Goal: Task Accomplishment & Management: Manage account settings

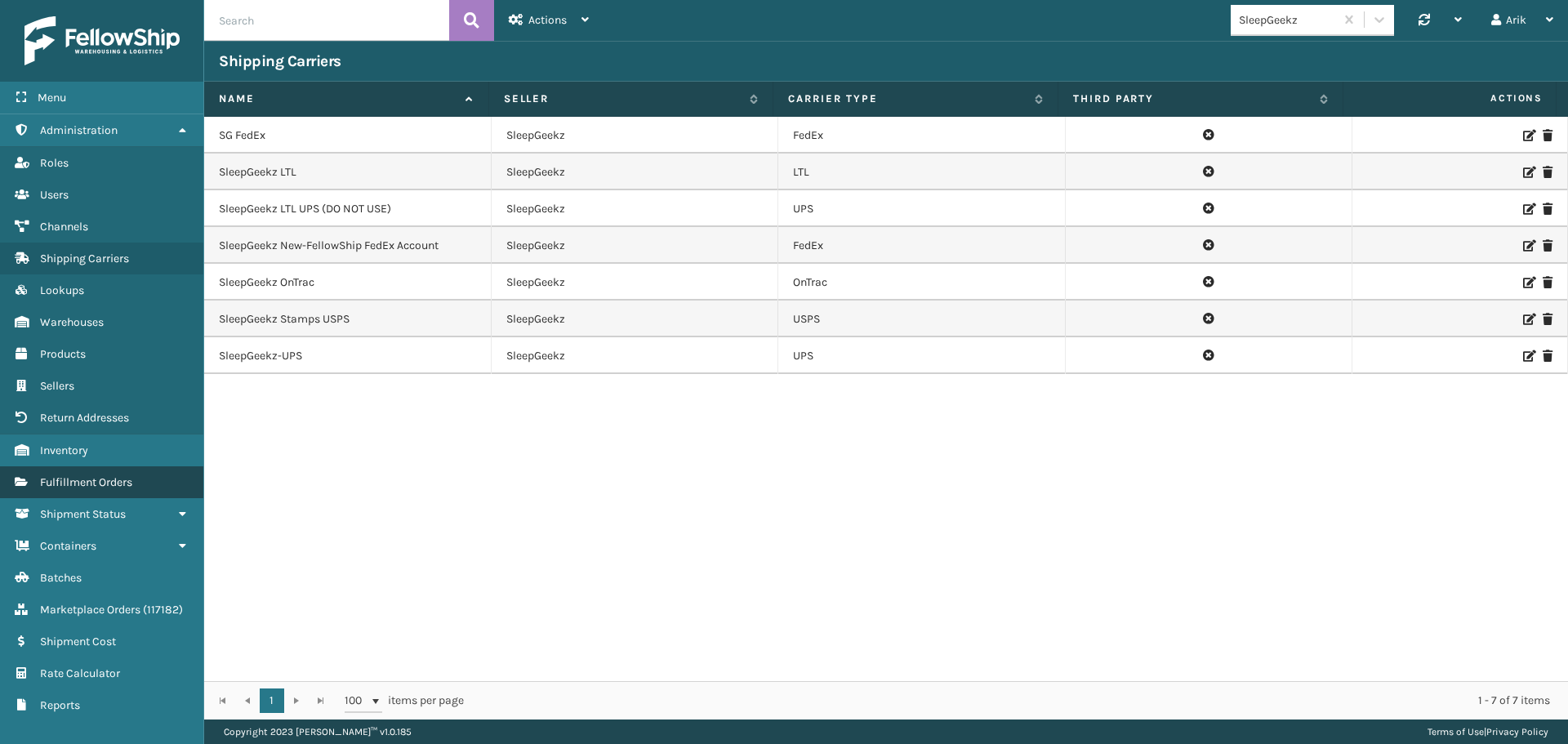
click at [92, 477] on span "Fulfillment Orders" at bounding box center [86, 482] width 92 height 14
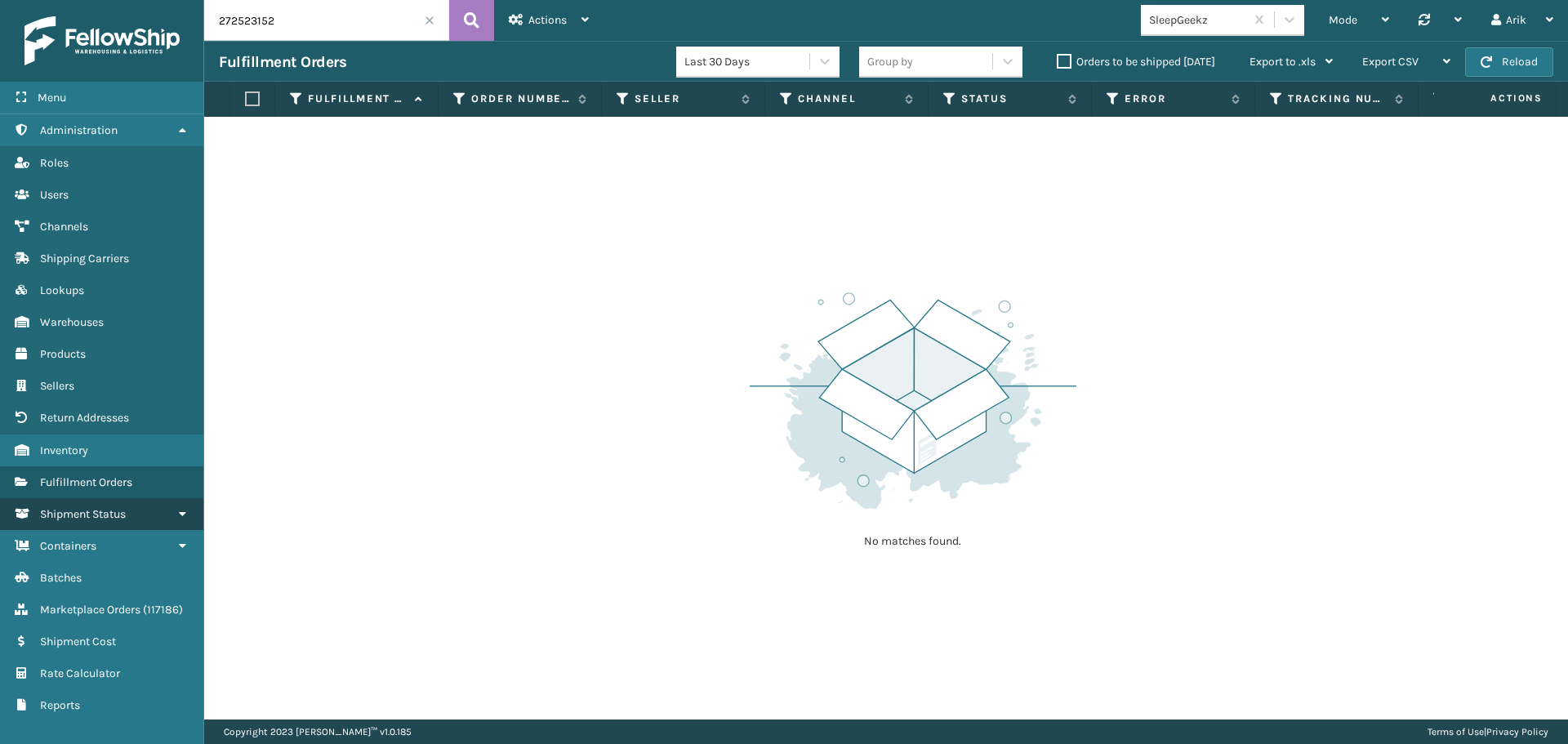
click at [99, 516] on span "Shipment Status" at bounding box center [83, 515] width 86 height 14
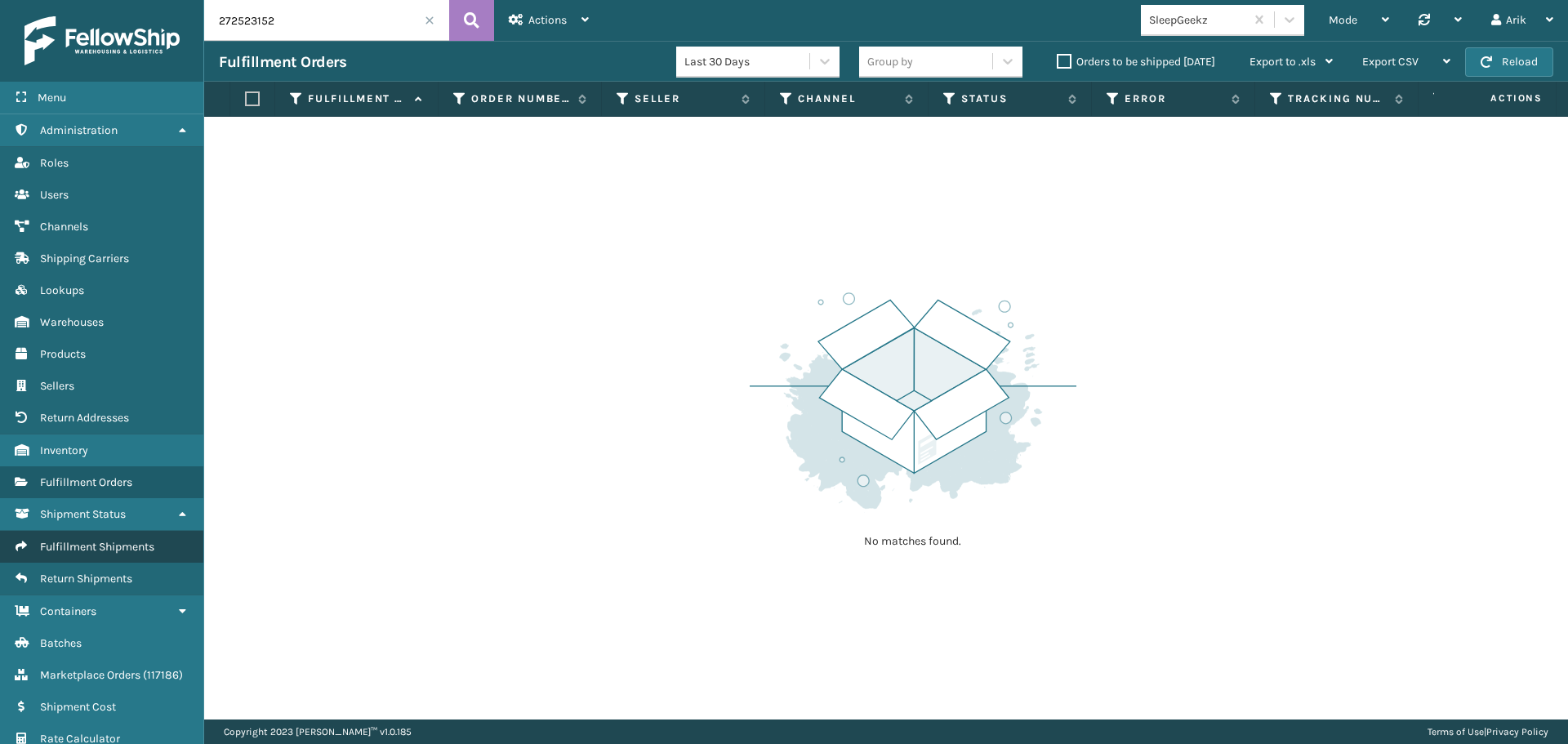
click at [104, 545] on span "Fulfillment Shipments" at bounding box center [97, 547] width 114 height 14
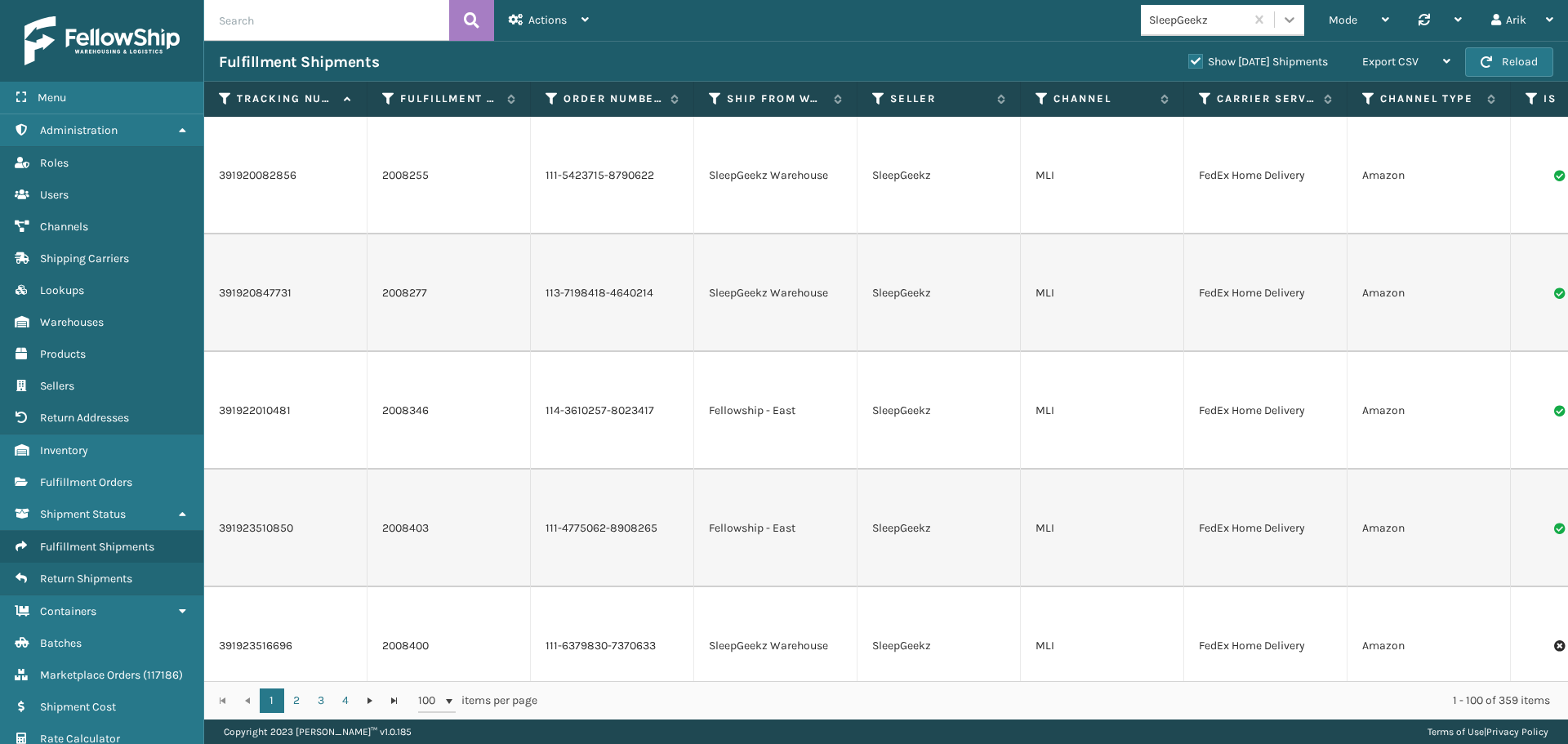
click at [1283, 18] on icon at bounding box center [1289, 19] width 17 height 17
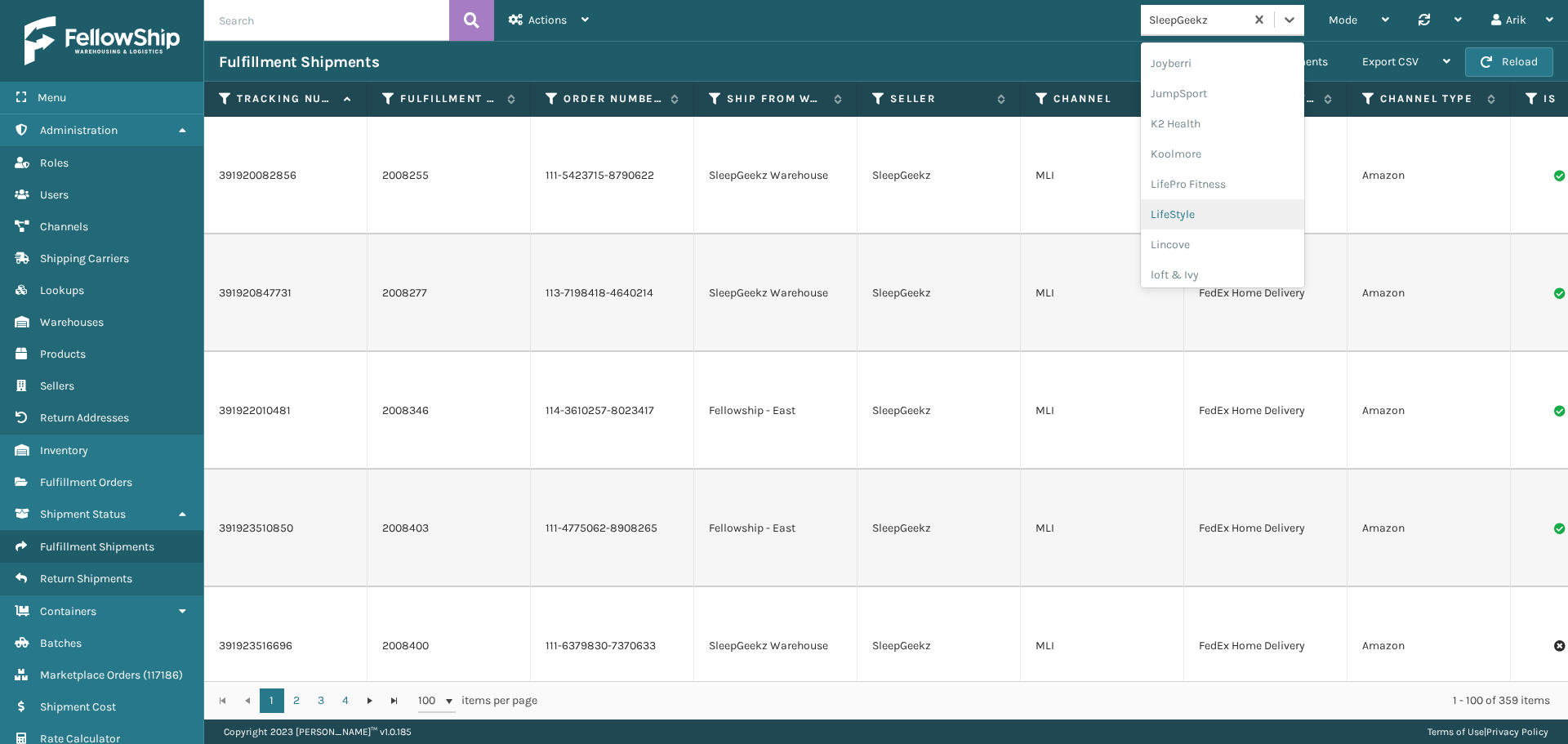
scroll to position [484, 0]
click at [1183, 215] on div "LifeStyle" at bounding box center [1222, 212] width 163 height 30
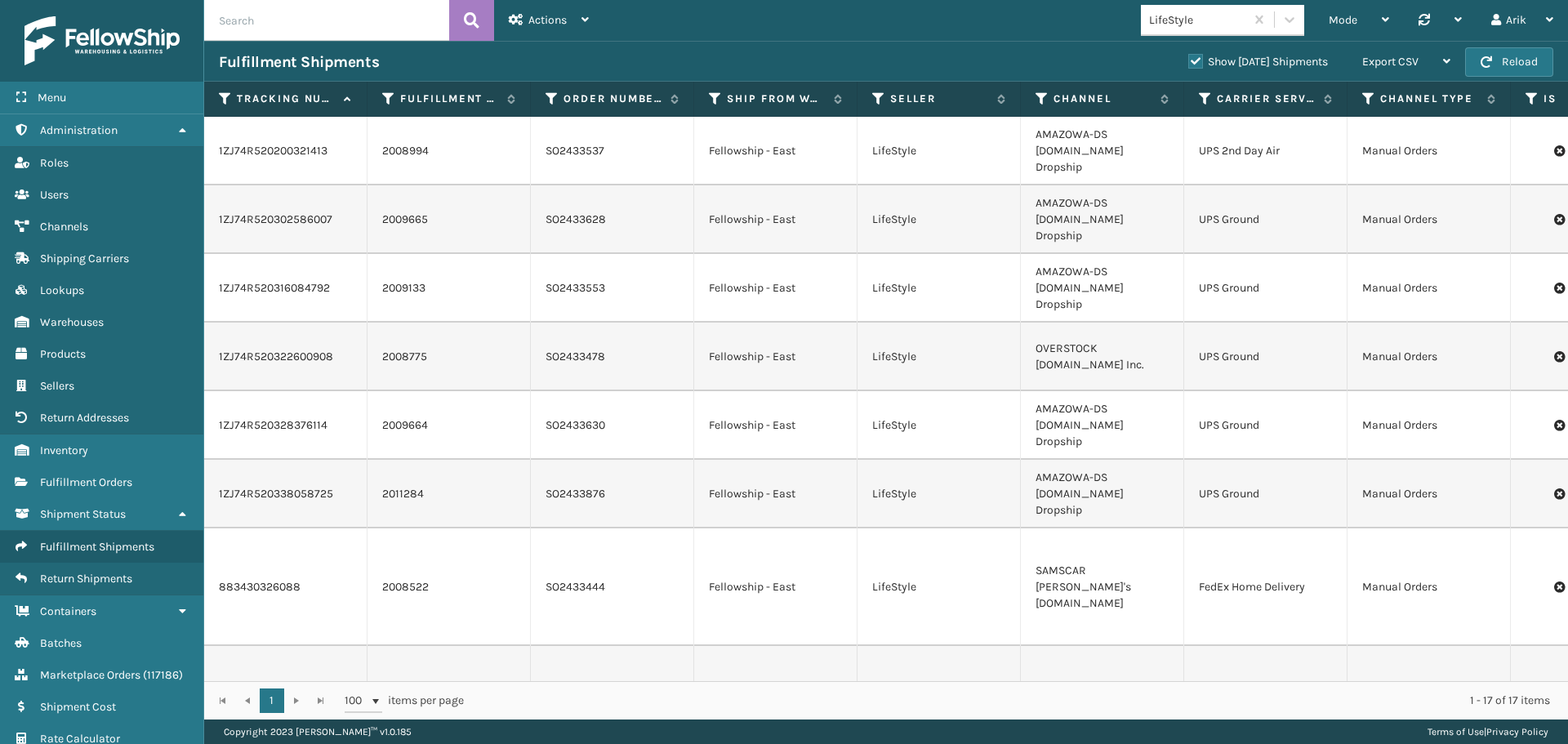
click at [1188, 61] on label "Show [DATE] Shipments" at bounding box center [1257, 61] width 140 height 14
click at [1188, 61] on input "Show [DATE] Shipments" at bounding box center [1188, 58] width 1 height 11
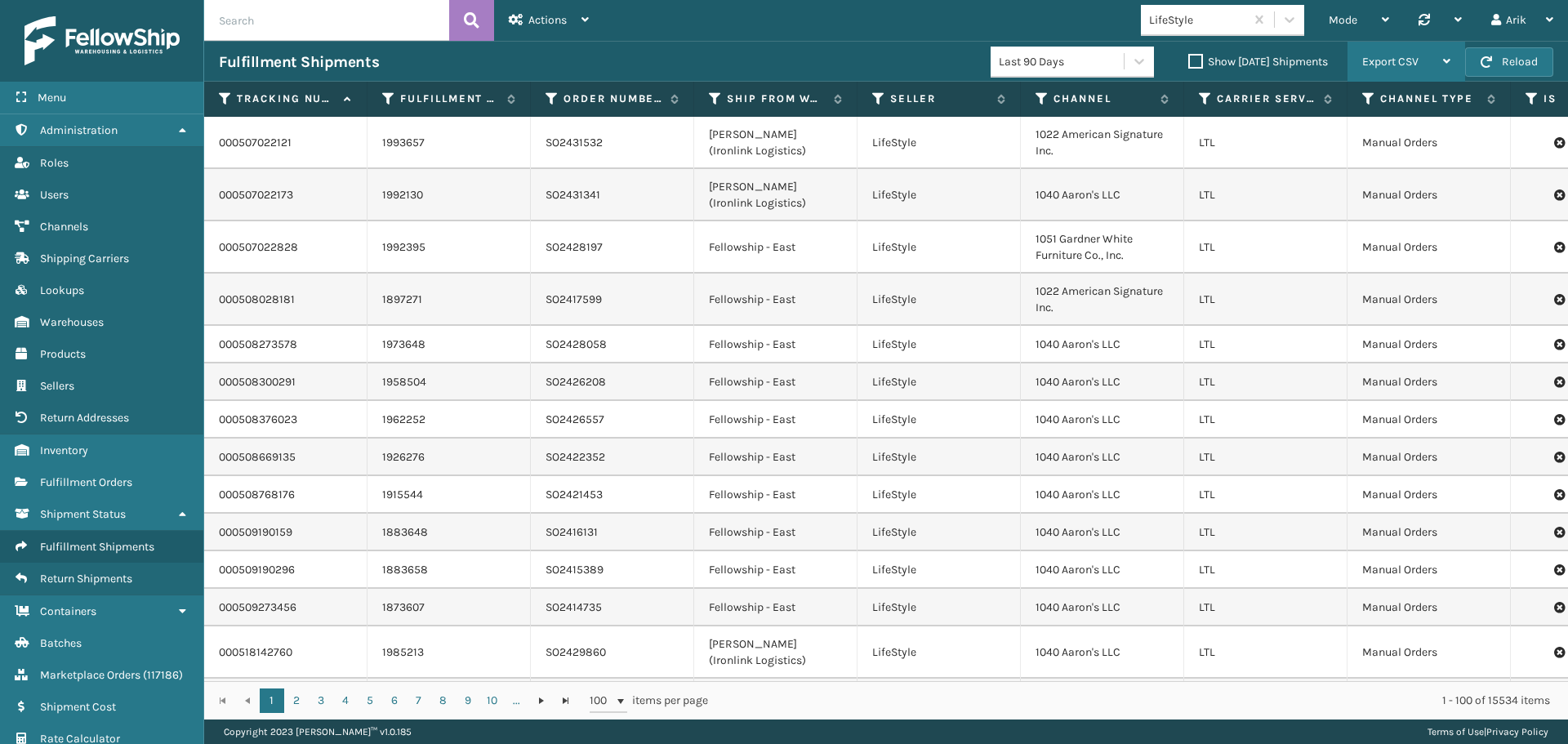
click at [1400, 62] on span "Export CSV" at bounding box center [1390, 61] width 56 height 14
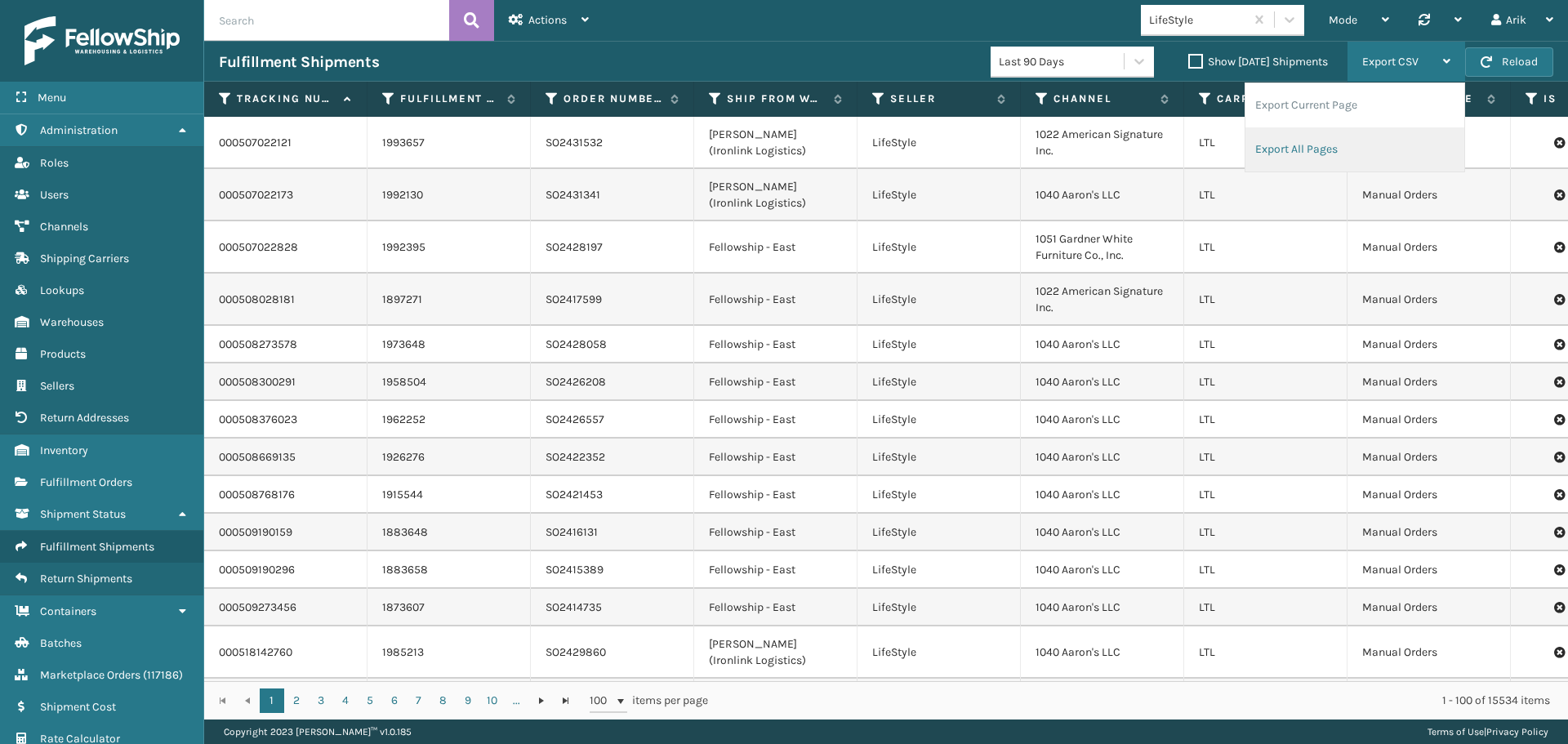
click at [1312, 148] on li "Export All Pages" at bounding box center [1354, 149] width 219 height 44
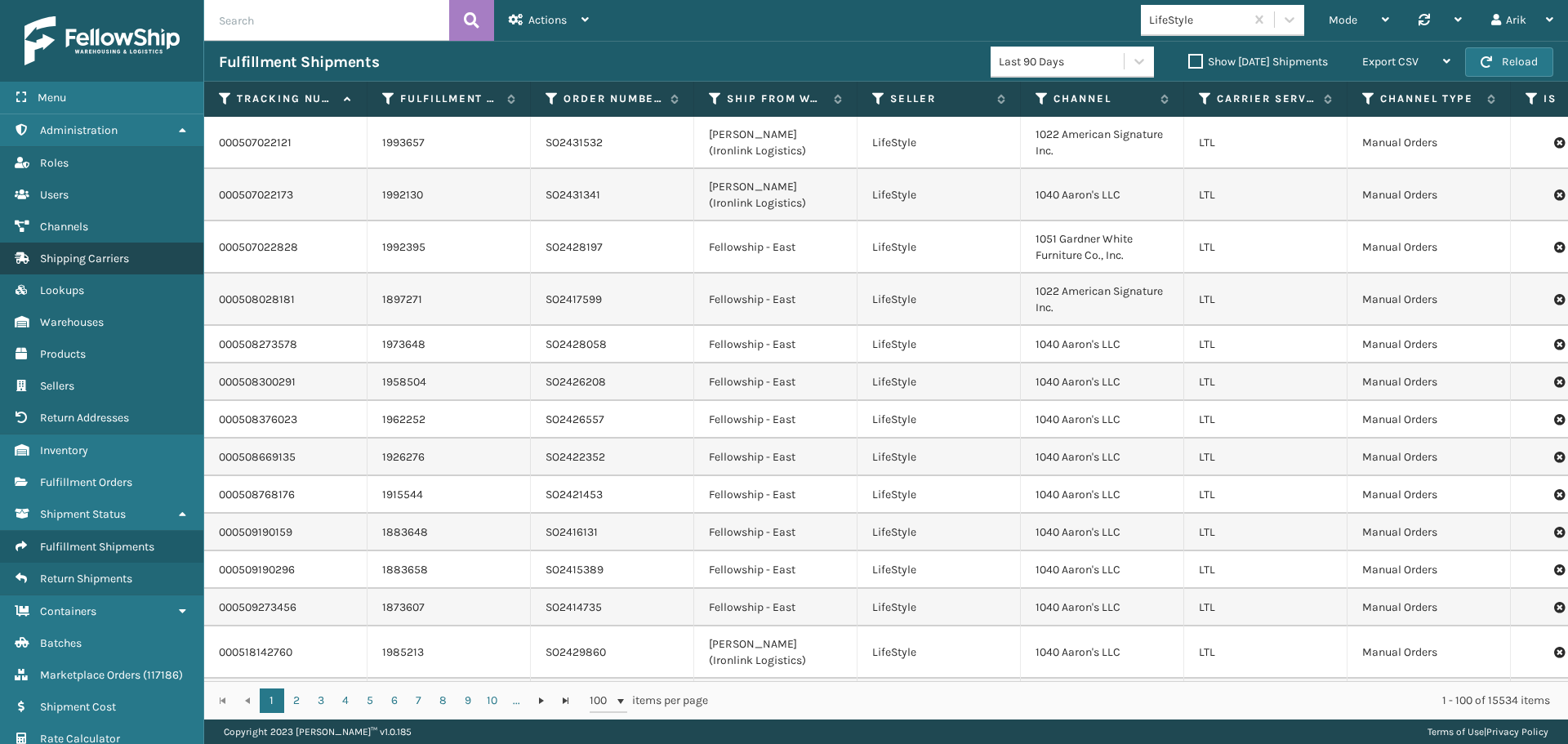
click at [69, 260] on span "Shipping Carriers" at bounding box center [84, 258] width 89 height 14
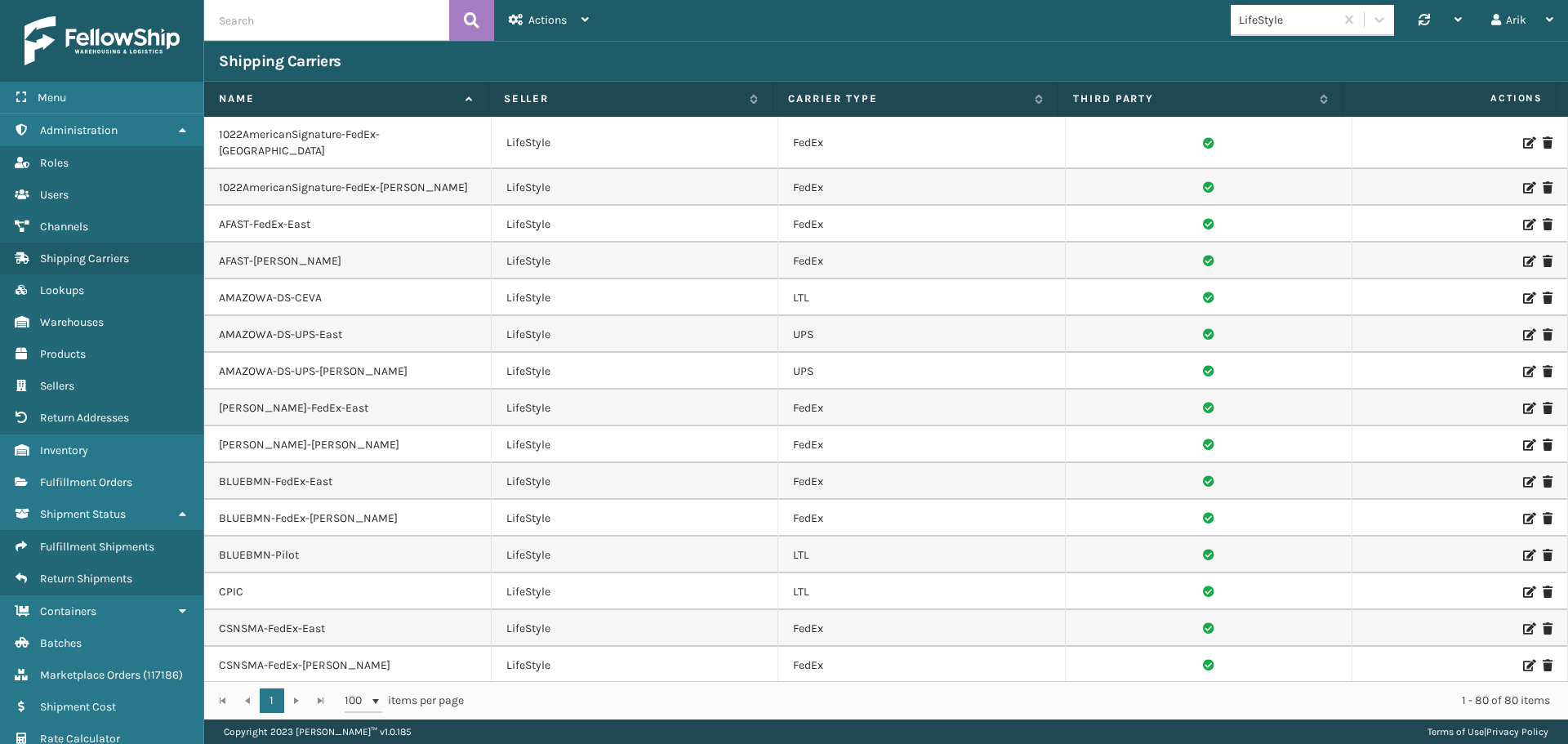
click at [334, 6] on input "text" at bounding box center [326, 20] width 245 height 40
type input "ontrac"
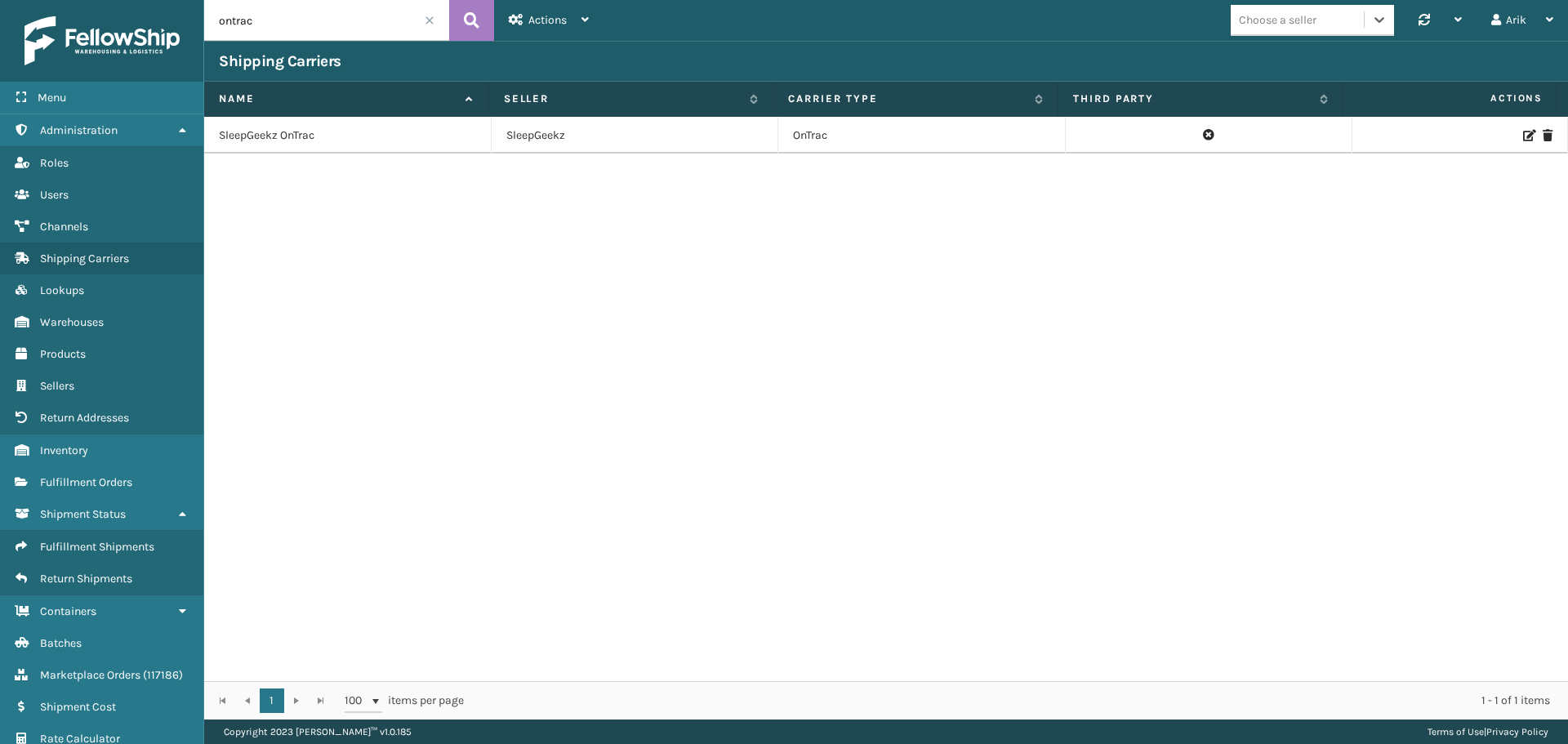
click at [1522, 134] on icon at bounding box center [1527, 135] width 10 height 11
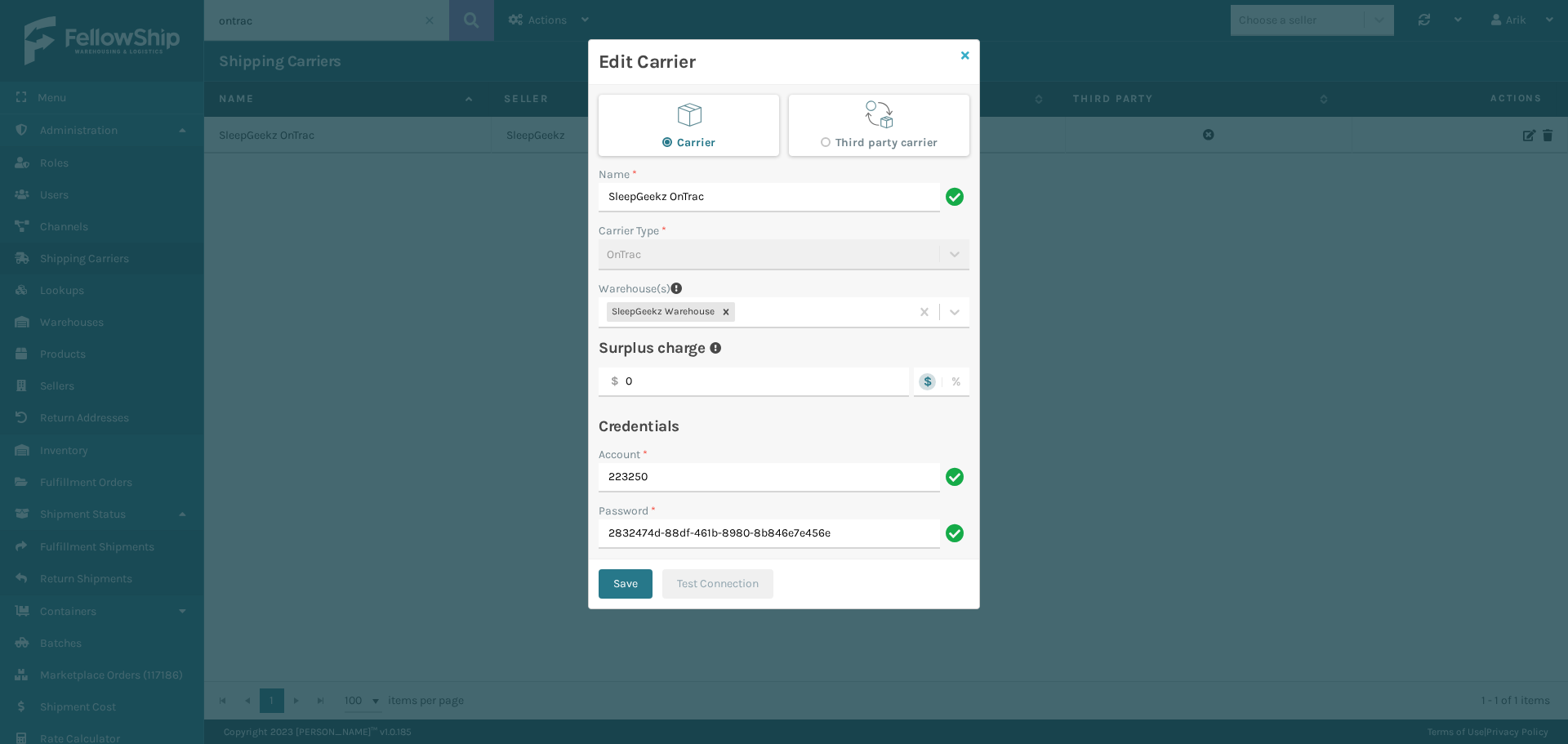
click at [966, 54] on icon at bounding box center [965, 55] width 8 height 11
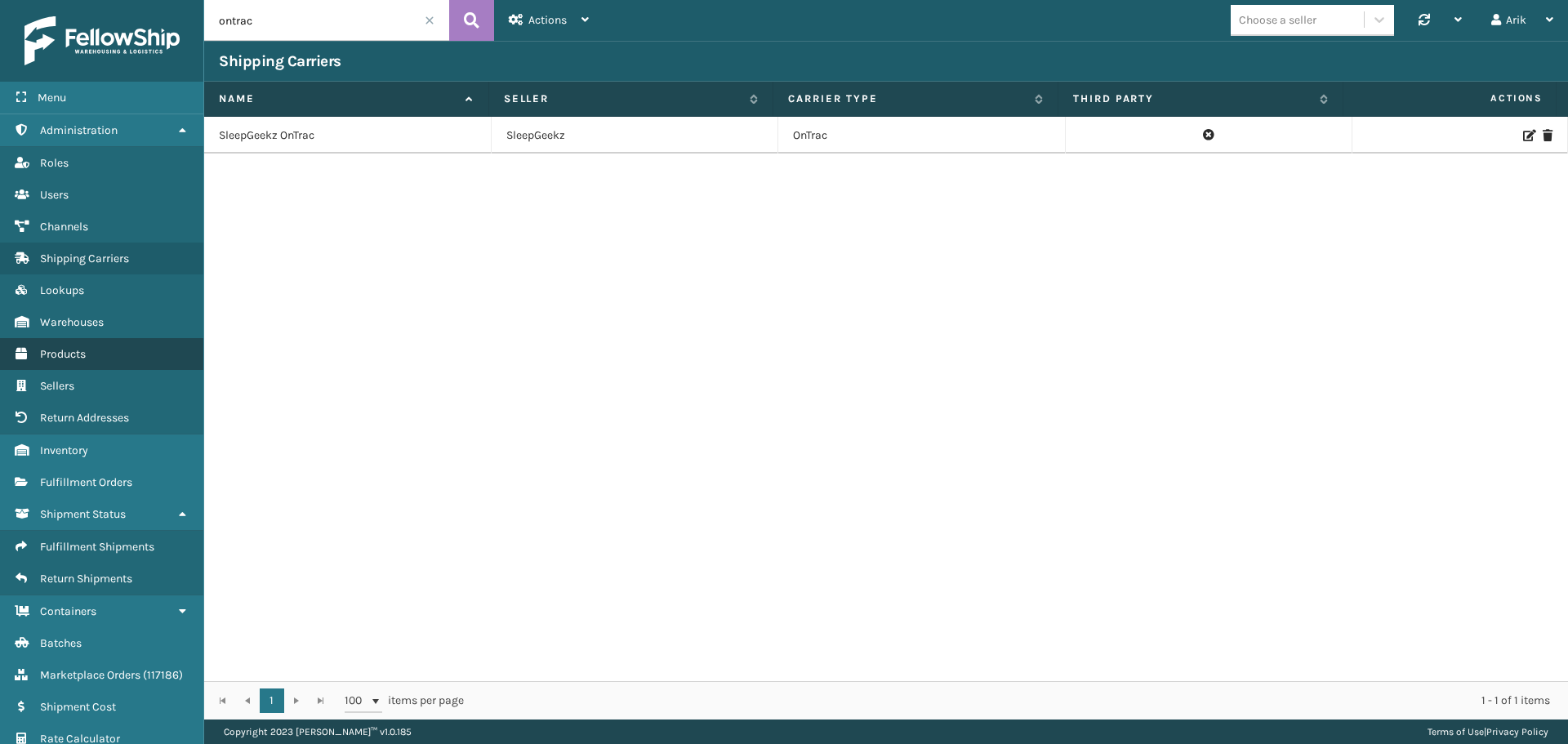
click at [76, 356] on span "Products" at bounding box center [63, 354] width 46 height 14
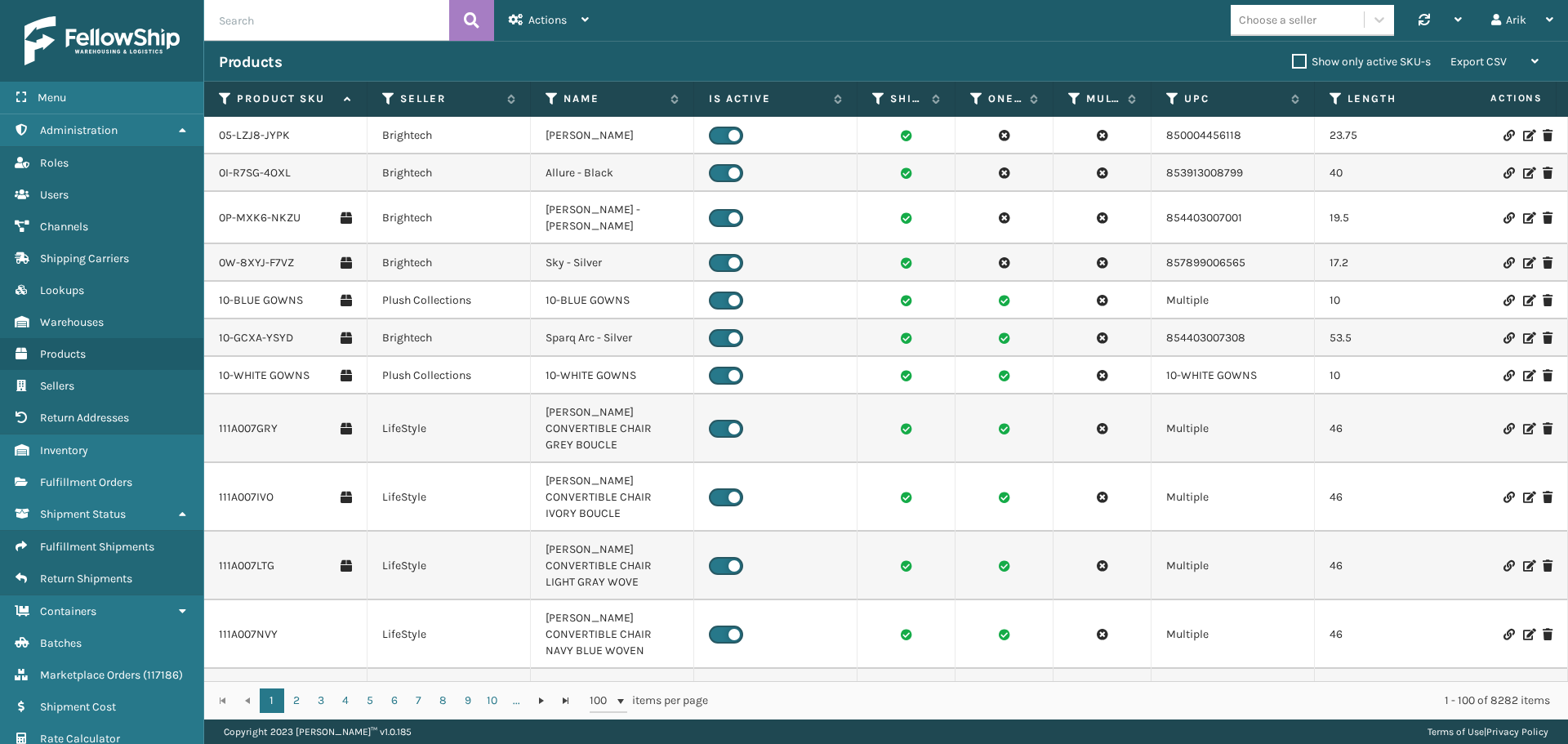
click at [280, 16] on input "text" at bounding box center [326, 20] width 245 height 40
type input "upsurge"
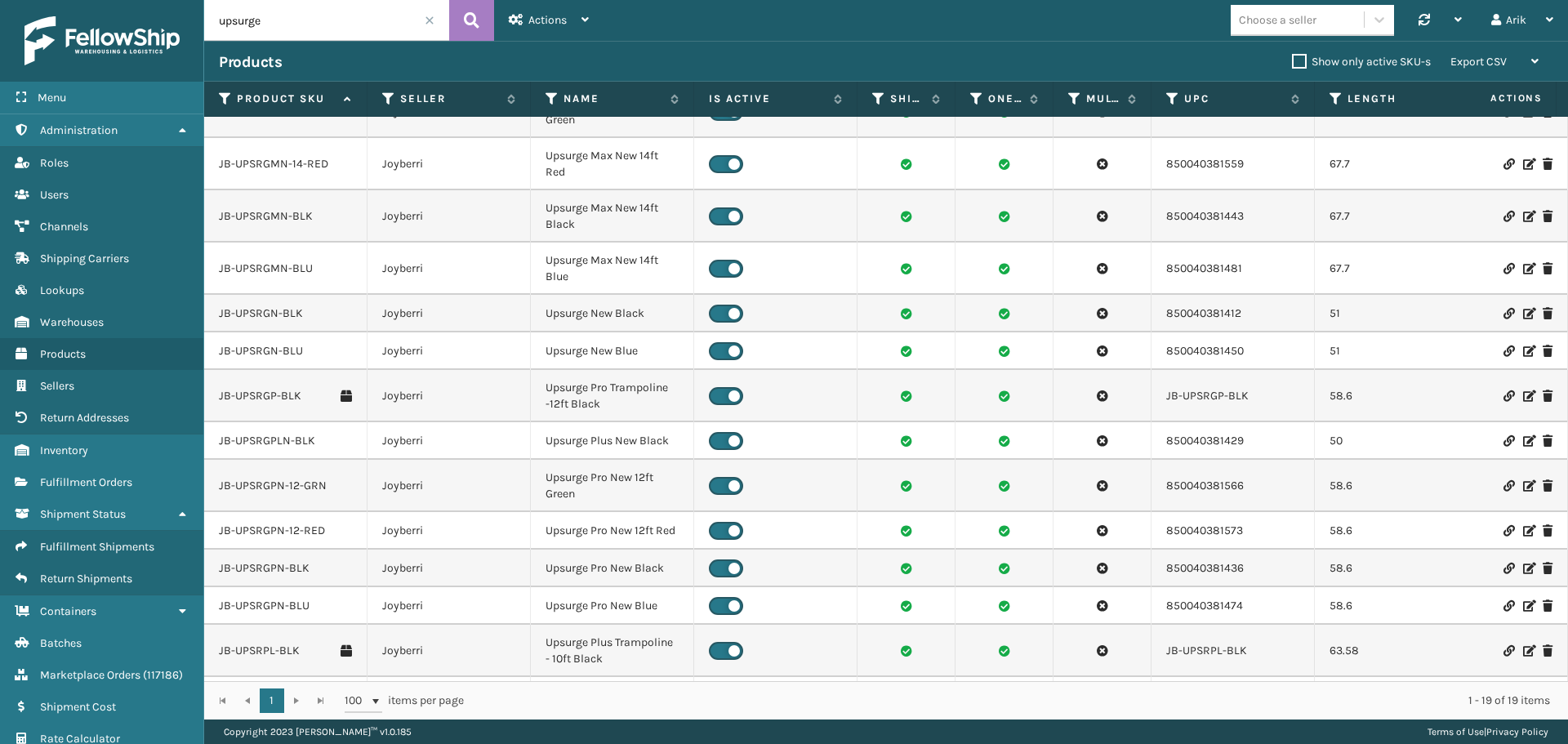
scroll to position [327, 0]
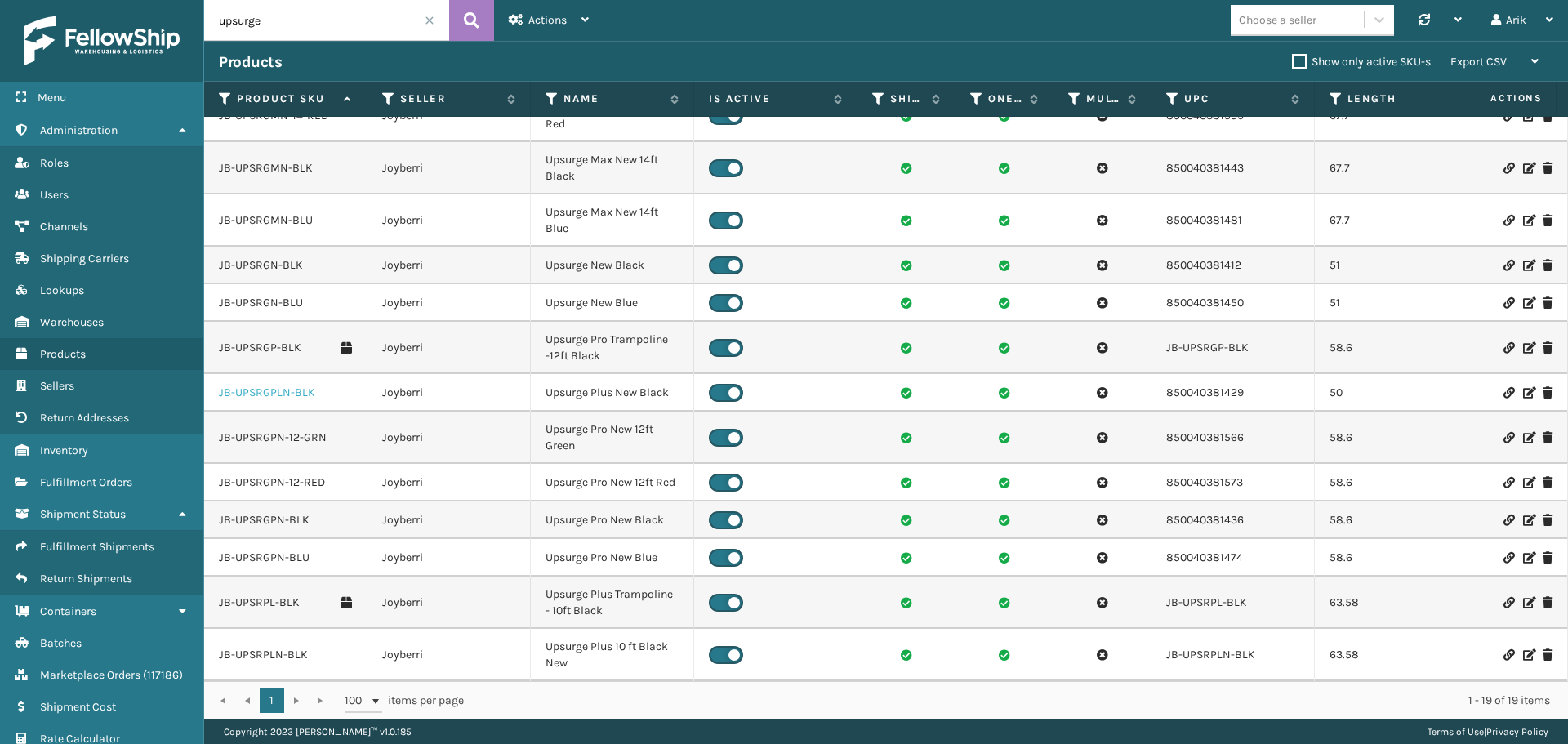
click at [283, 390] on link "JB-UPSRGPLN-BLK" at bounding box center [267, 393] width 97 height 17
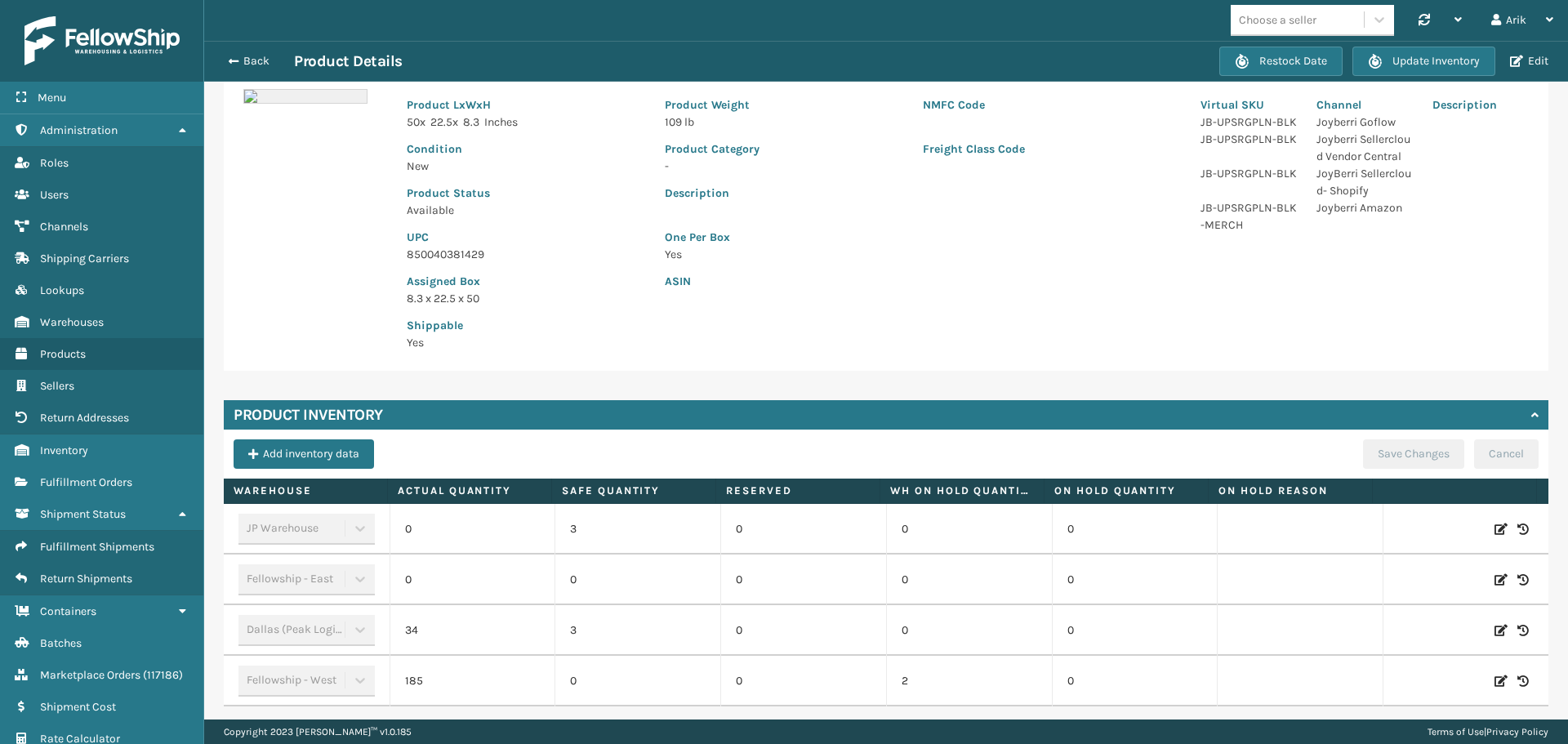
scroll to position [207, 0]
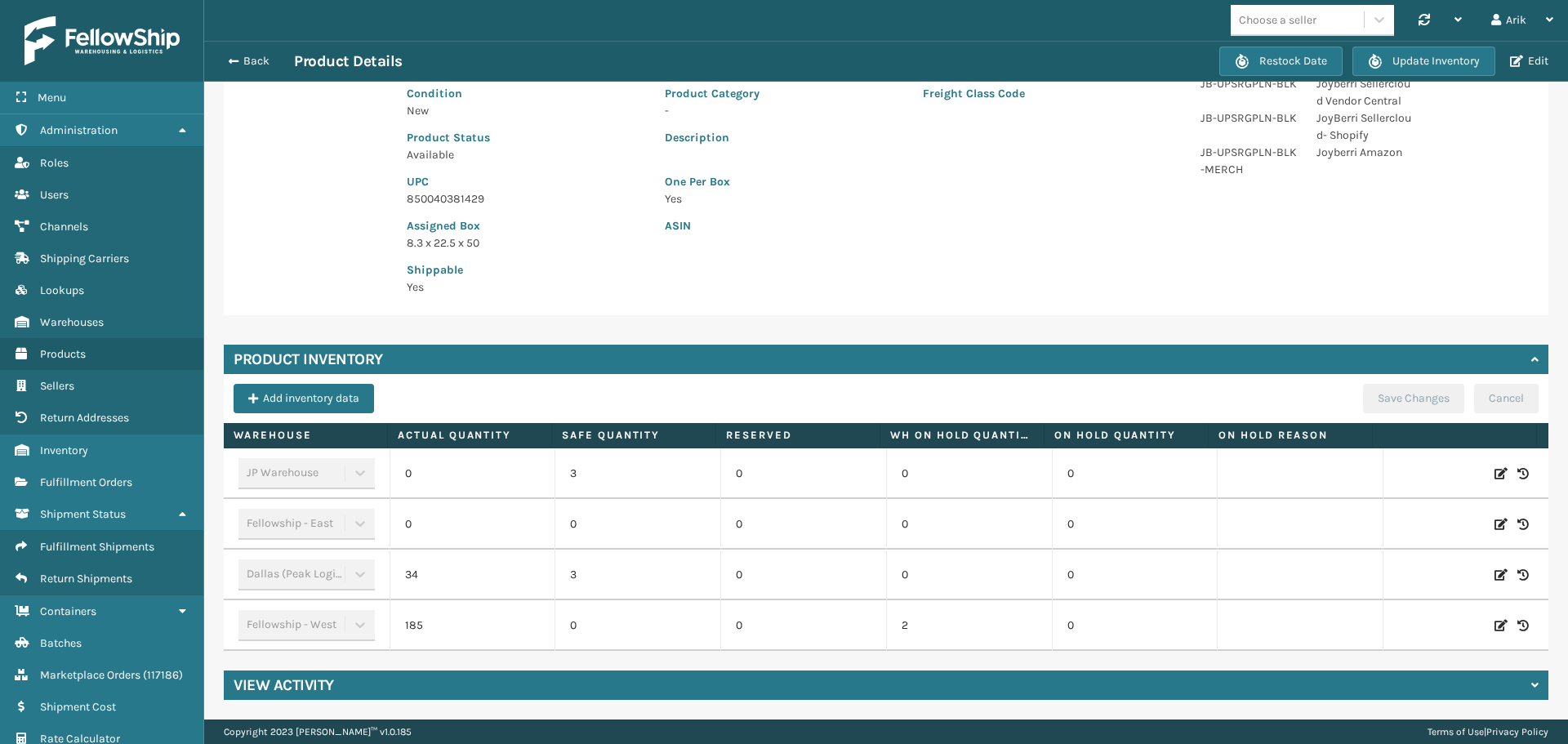
click at [350, 678] on div "View Activity" at bounding box center [886, 684] width 1324 height 29
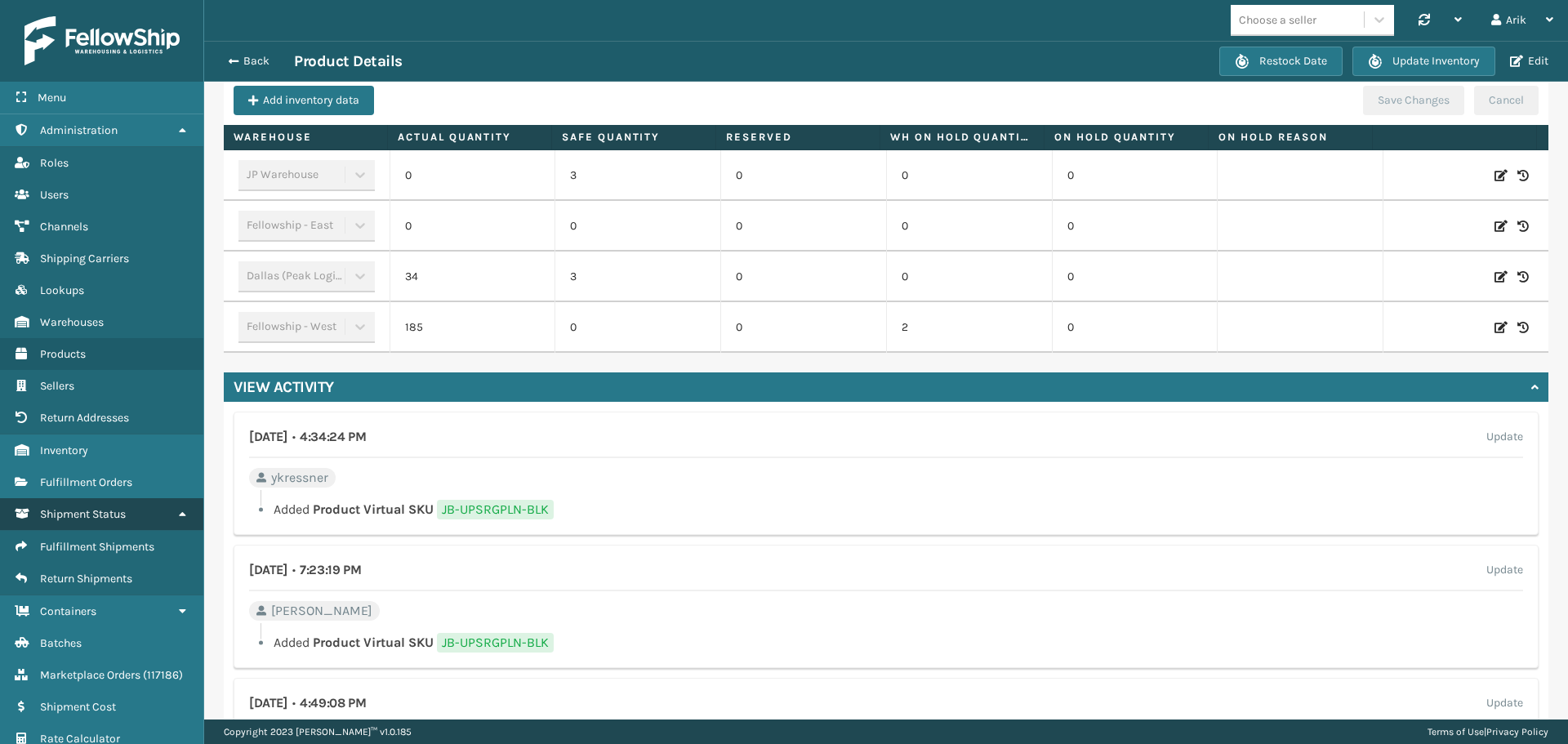
scroll to position [484, 0]
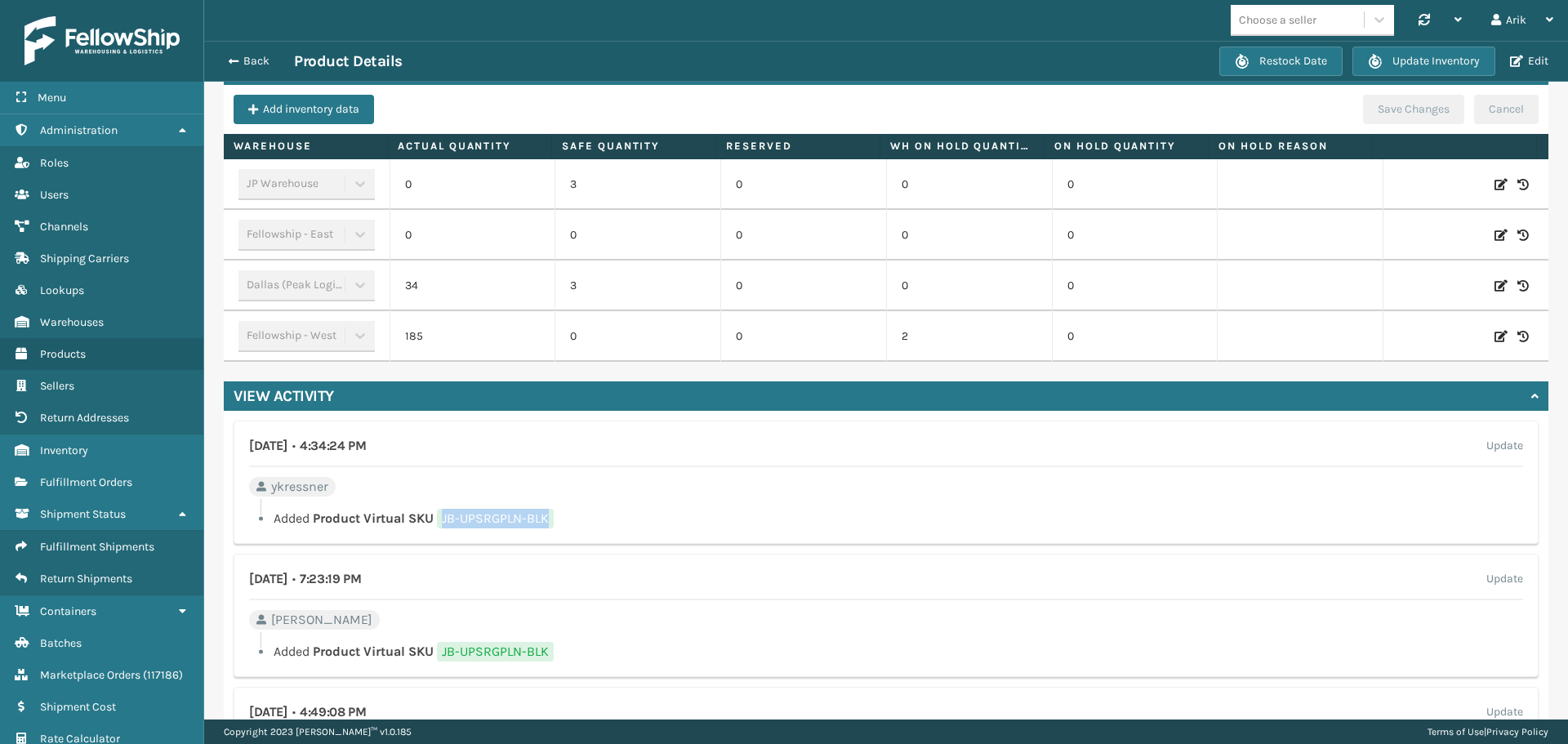
drag, startPoint x: 572, startPoint y: 532, endPoint x: 443, endPoint y: 535, distance: 129.0
click at [443, 529] on li "Added Product Virtual SKU JB-UPSRGPLN-BLK" at bounding box center [886, 518] width 1274 height 19
copy span "JB-UPSRGPLN-BLK"
click at [229, 61] on span "button" at bounding box center [231, 61] width 10 height 11
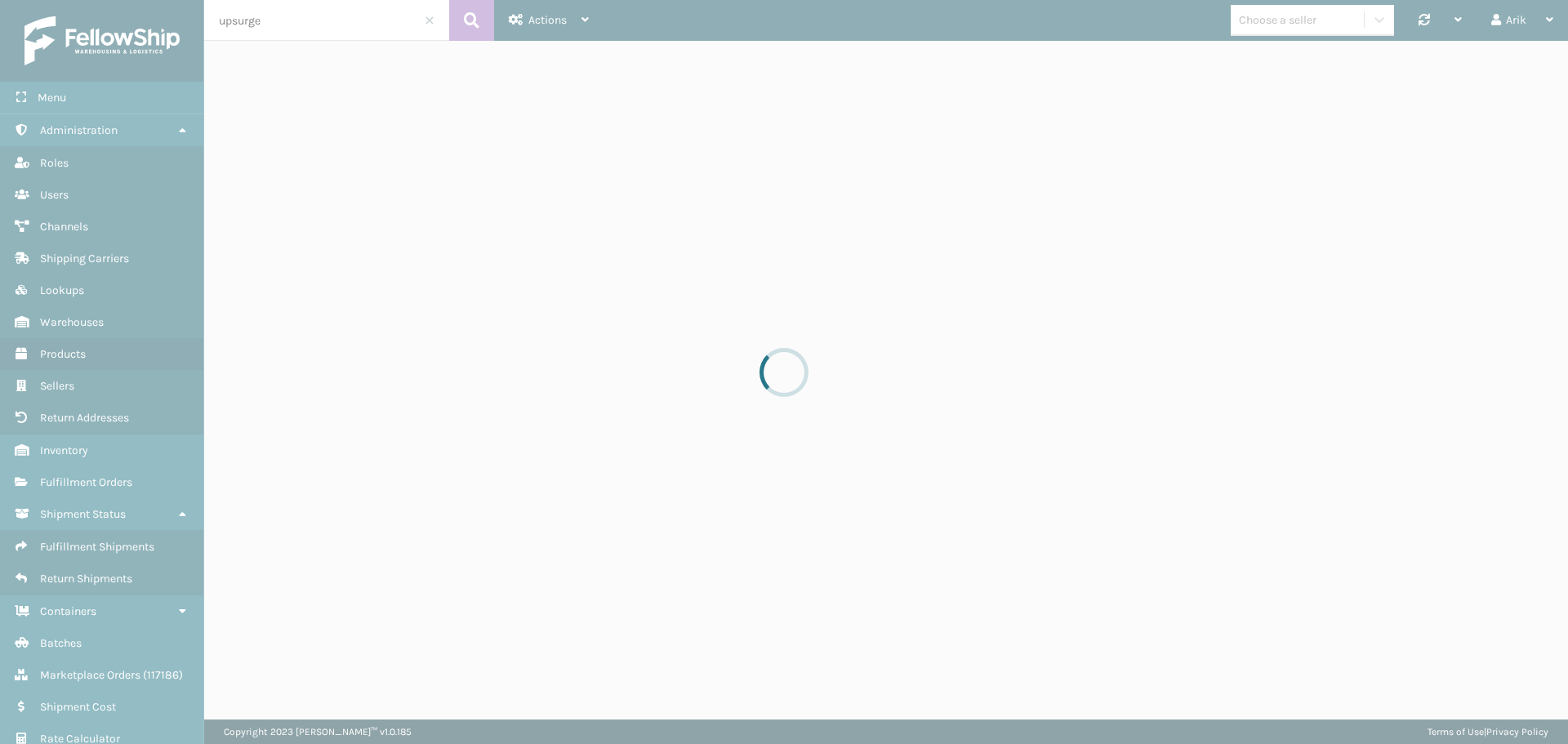
click at [271, 25] on div at bounding box center [784, 372] width 1568 height 744
click at [271, 25] on input "upsurge" at bounding box center [326, 20] width 245 height 40
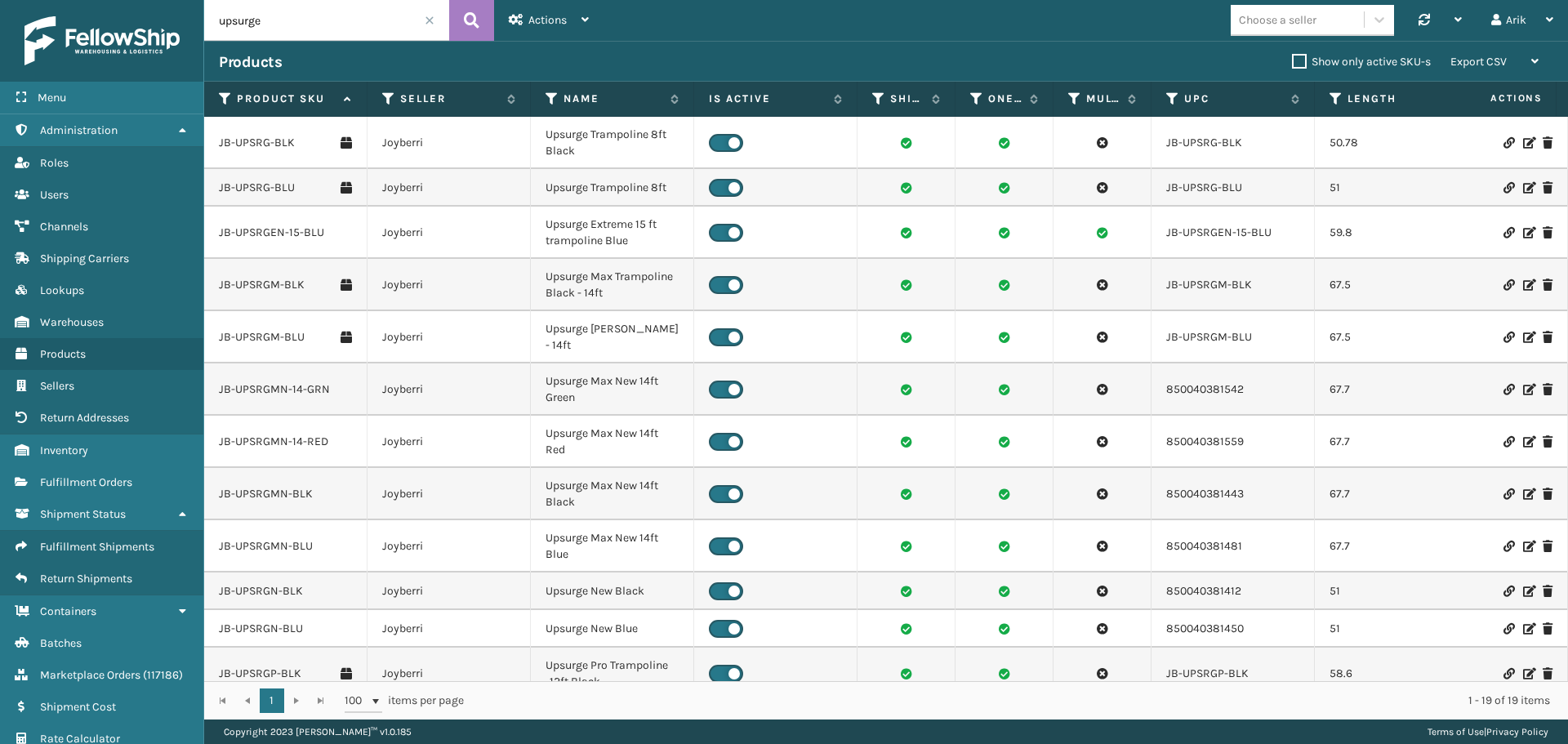
click at [261, 18] on input "upsurge" at bounding box center [326, 20] width 245 height 40
paste input "JB-UPSRGPLN-BLK"
paste input "text"
type input "JB-UPSRGPLN-BLU"
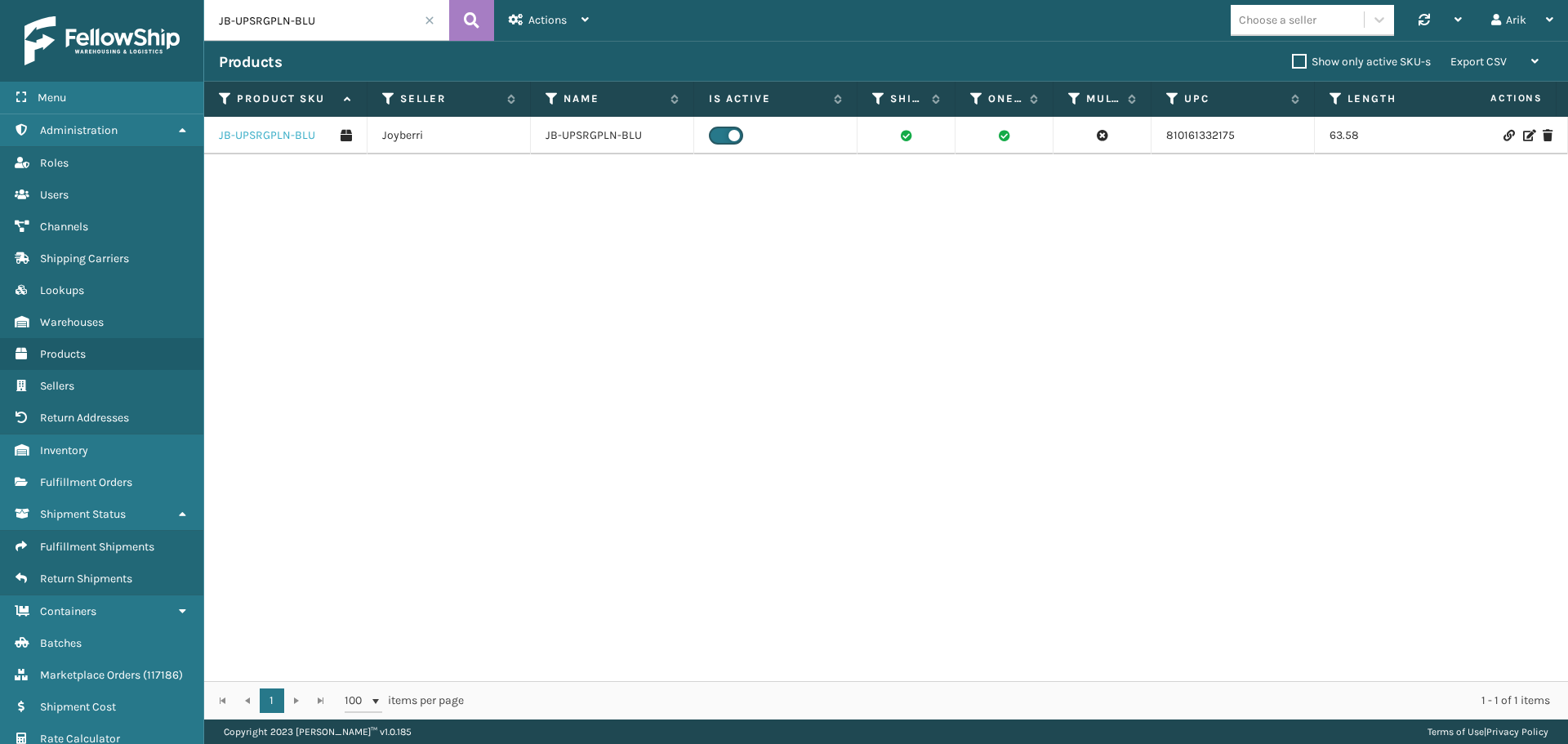
click at [274, 141] on link "JB-UPSRGPLN-BLU" at bounding box center [267, 135] width 97 height 17
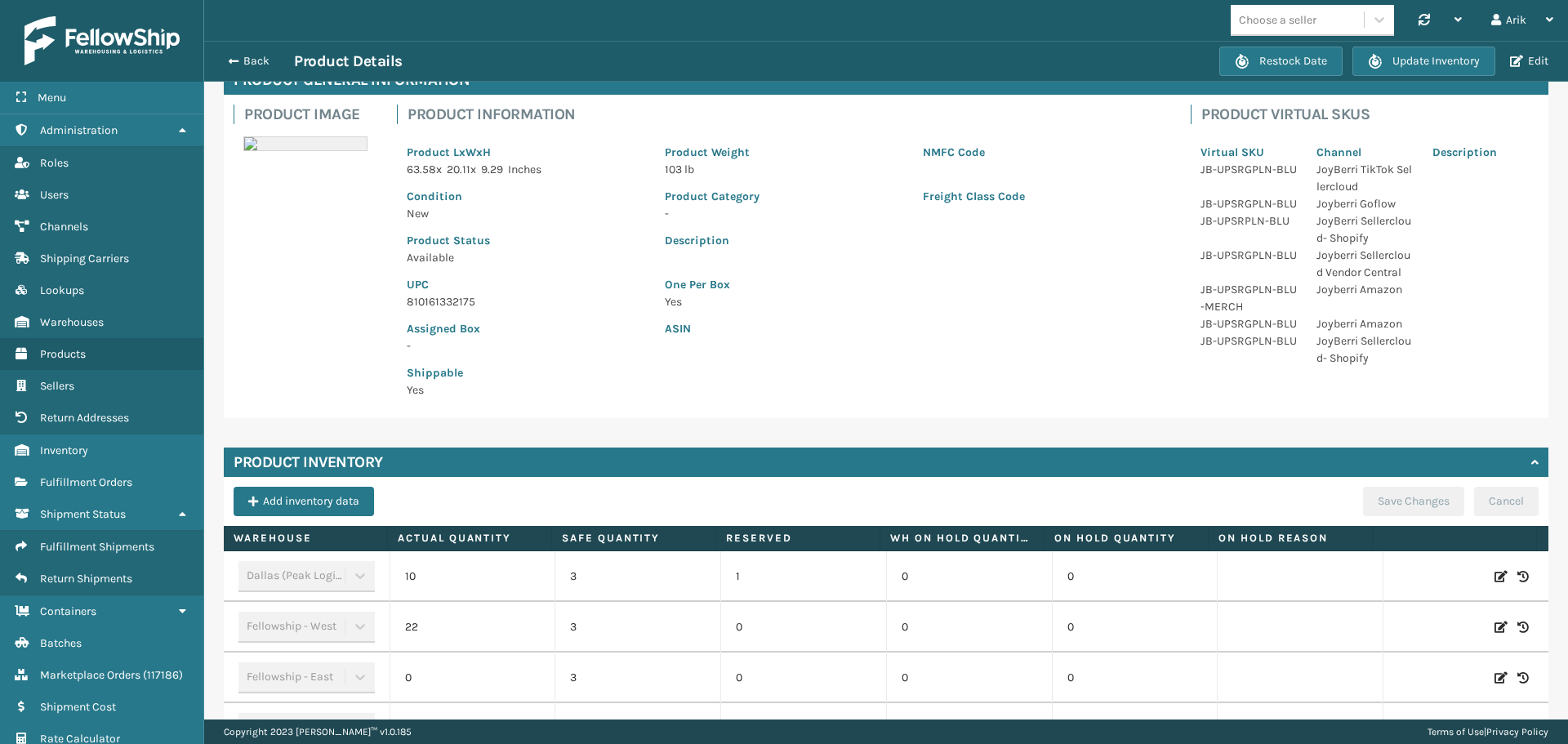
scroll to position [207, 0]
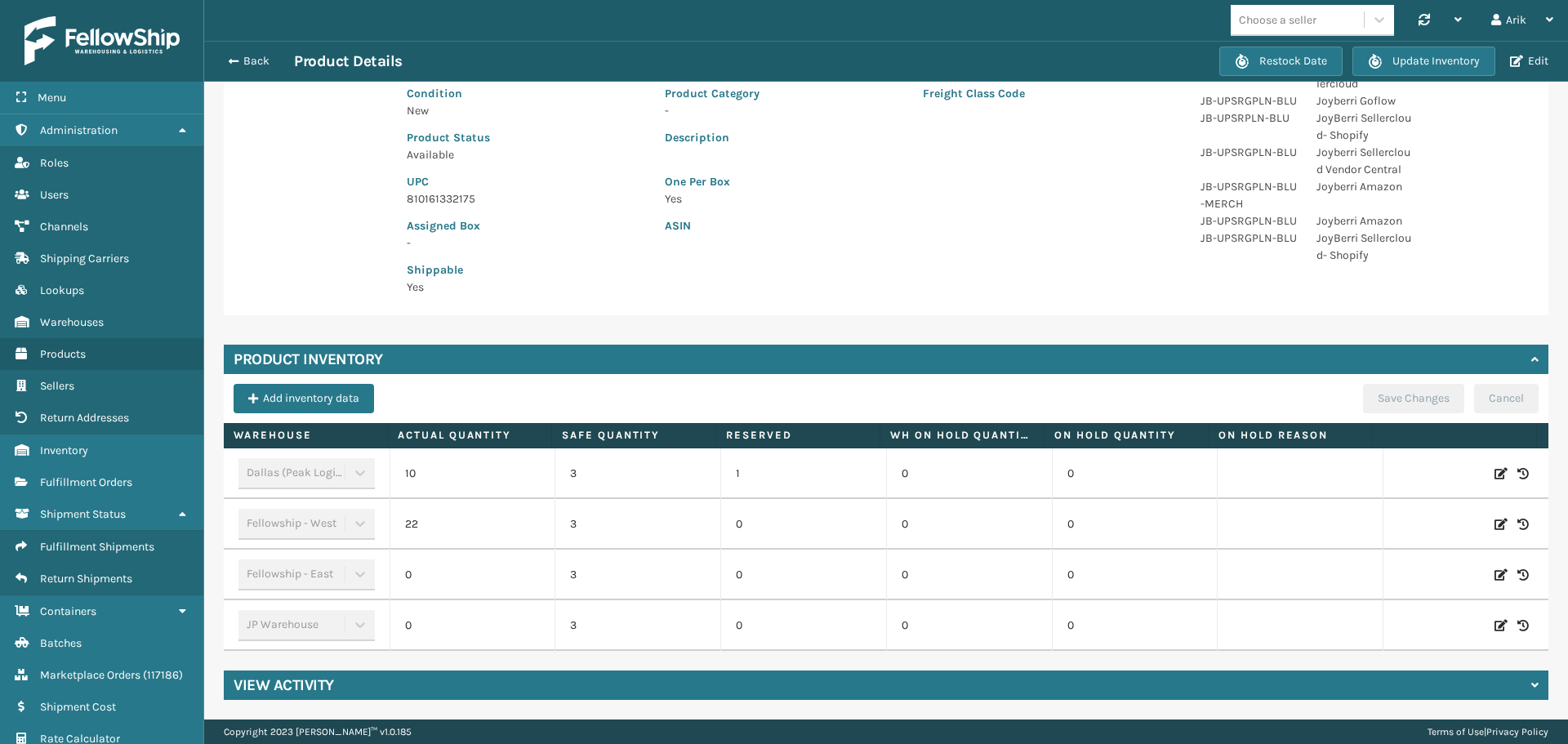
click at [338, 686] on div "View Activity" at bounding box center [886, 684] width 1324 height 29
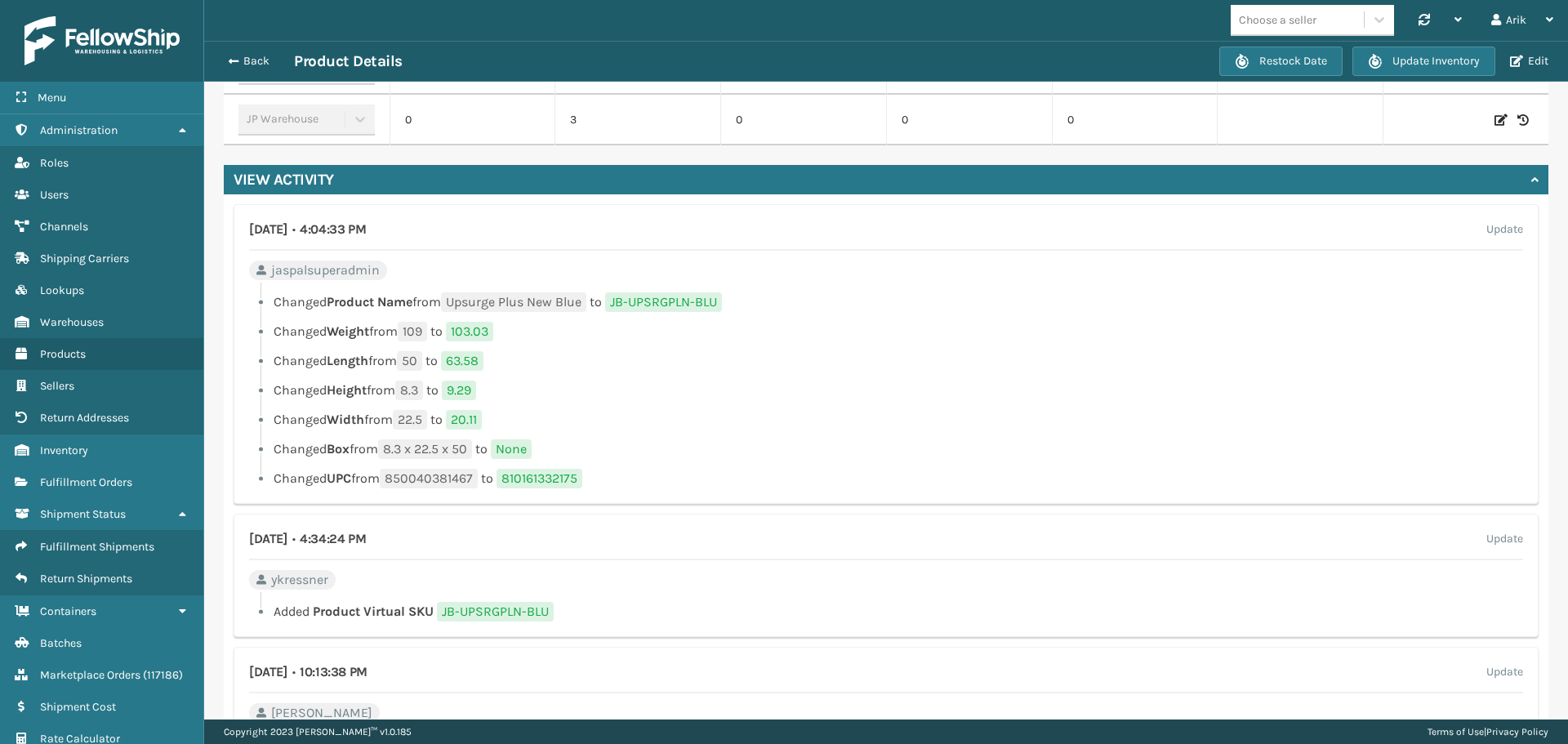
scroll to position [699, 0]
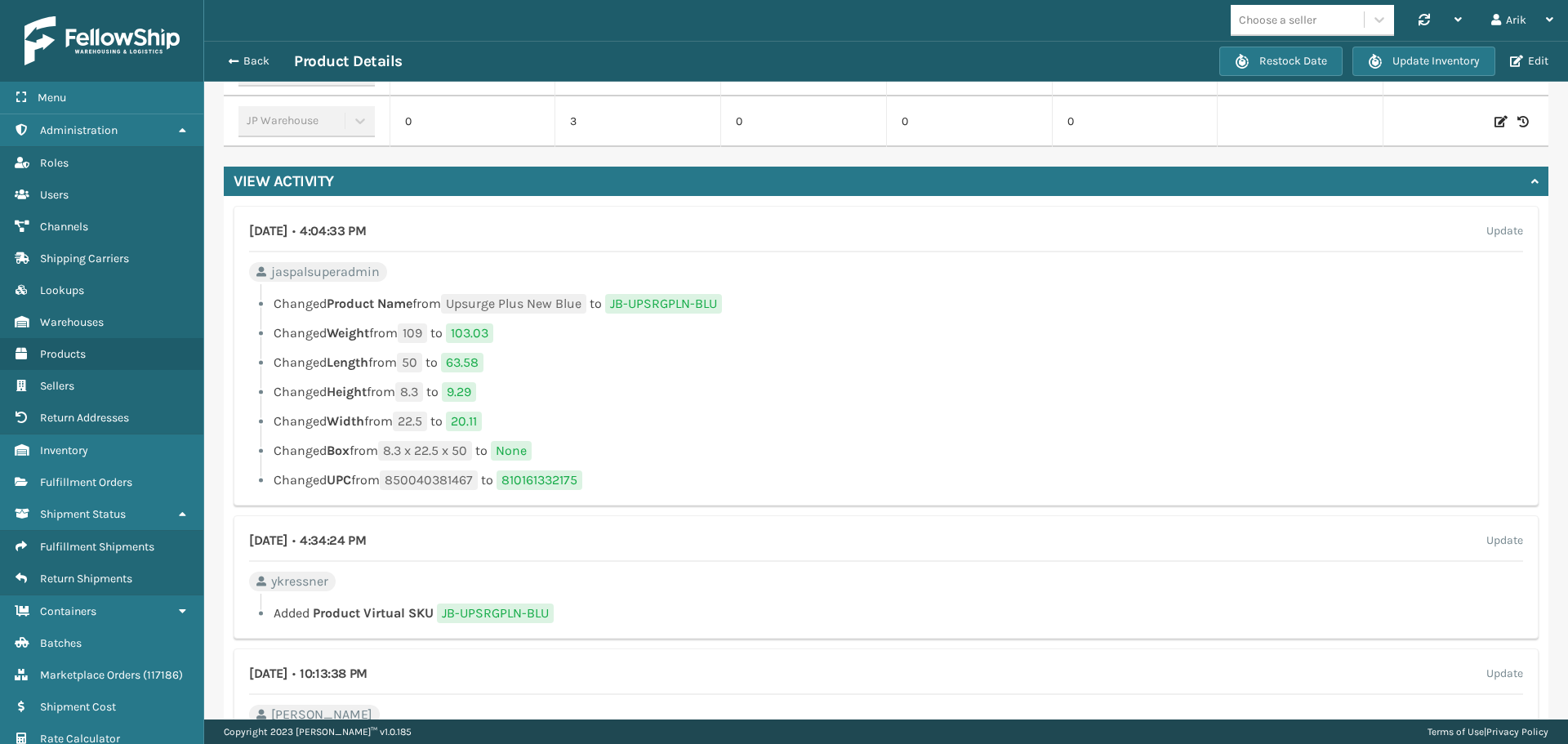
click at [449, 488] on span "850040381467" at bounding box center [428, 480] width 98 height 19
copy span "850040381467"
click at [1534, 76] on div "Back Product Details Restock Date Update Inventory Edit" at bounding box center [885, 61] width 1363 height 40
click at [1532, 66] on button "Edit" at bounding box center [1528, 61] width 48 height 15
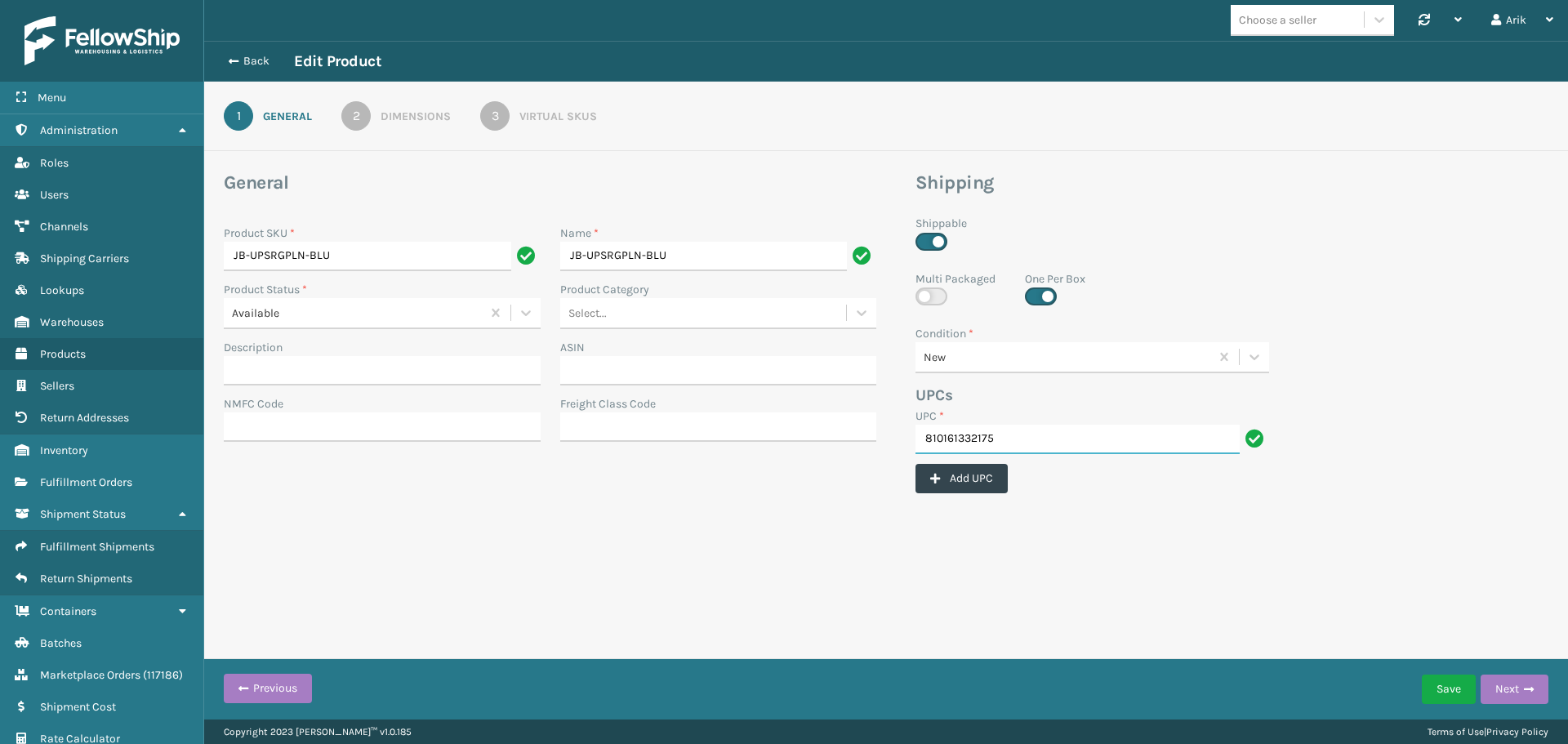
click at [976, 443] on input "810161332175" at bounding box center [1076, 439] width 324 height 29
click at [661, 256] on input "JB-UPSRGPLN-BLU" at bounding box center [703, 256] width 287 height 29
paste input "810161332175"
type input "JB-UPSRGPLN-BLU was 810161332175"
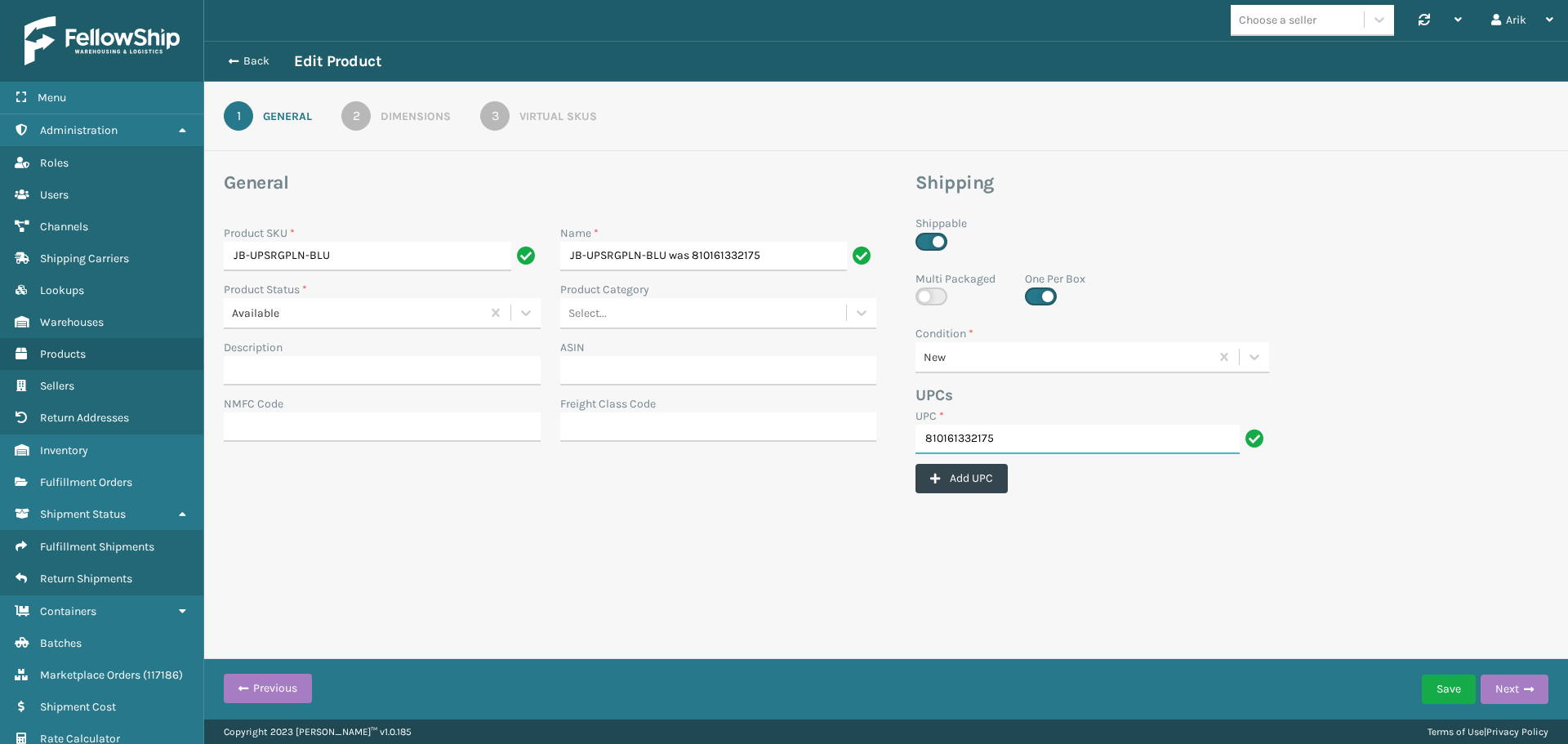
drag, startPoint x: 935, startPoint y: 437, endPoint x: 1069, endPoint y: 435, distance: 134.0
click at [1069, 435] on input "810161332175" at bounding box center [1076, 439] width 324 height 29
click at [961, 437] on input "810161332175" at bounding box center [1076, 439] width 324 height 29
paste input "50040381467"
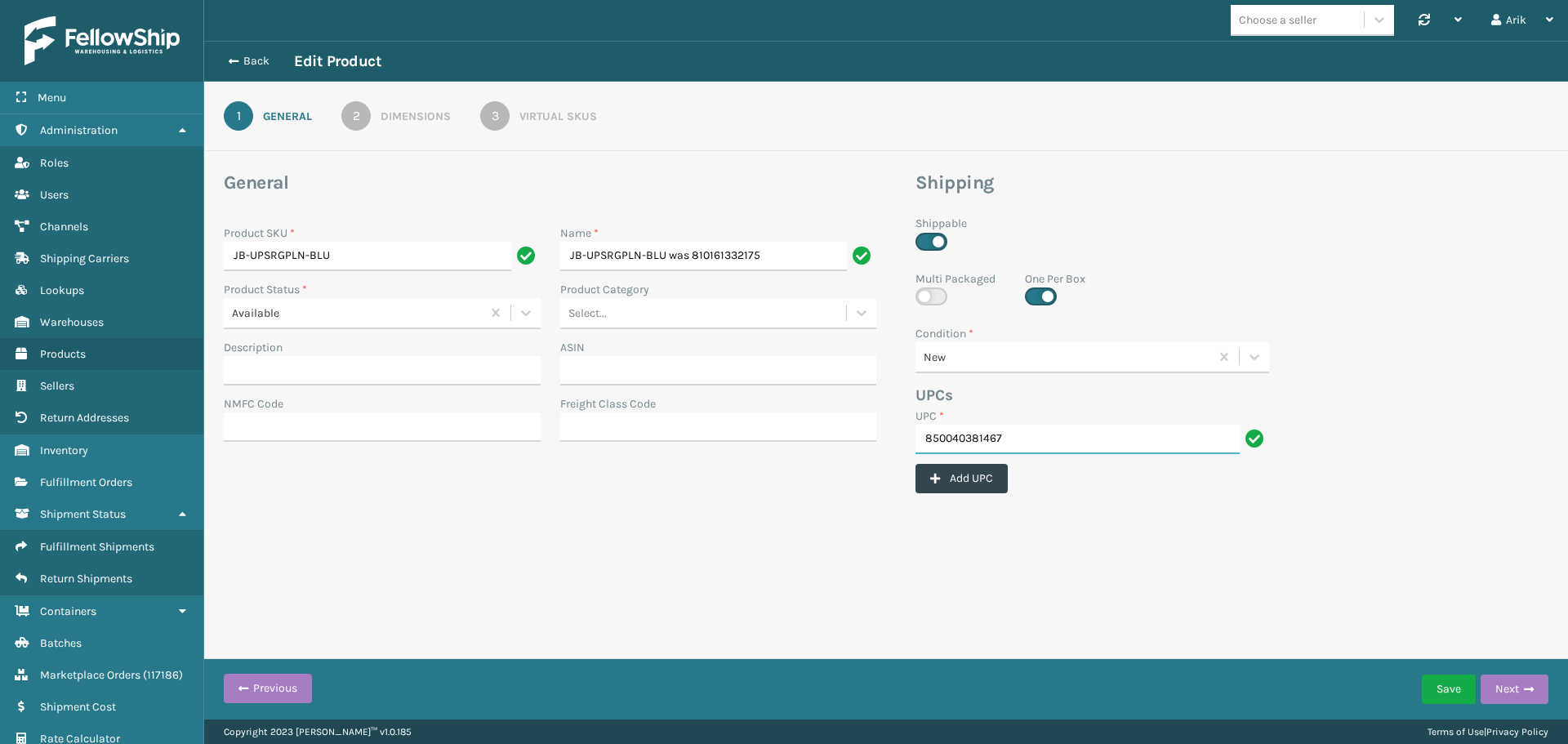
type input "850040381467"
click at [1426, 671] on div "Save Next" at bounding box center [1485, 690] width 126 height 40
click at [1443, 683] on button "Save" at bounding box center [1448, 689] width 54 height 29
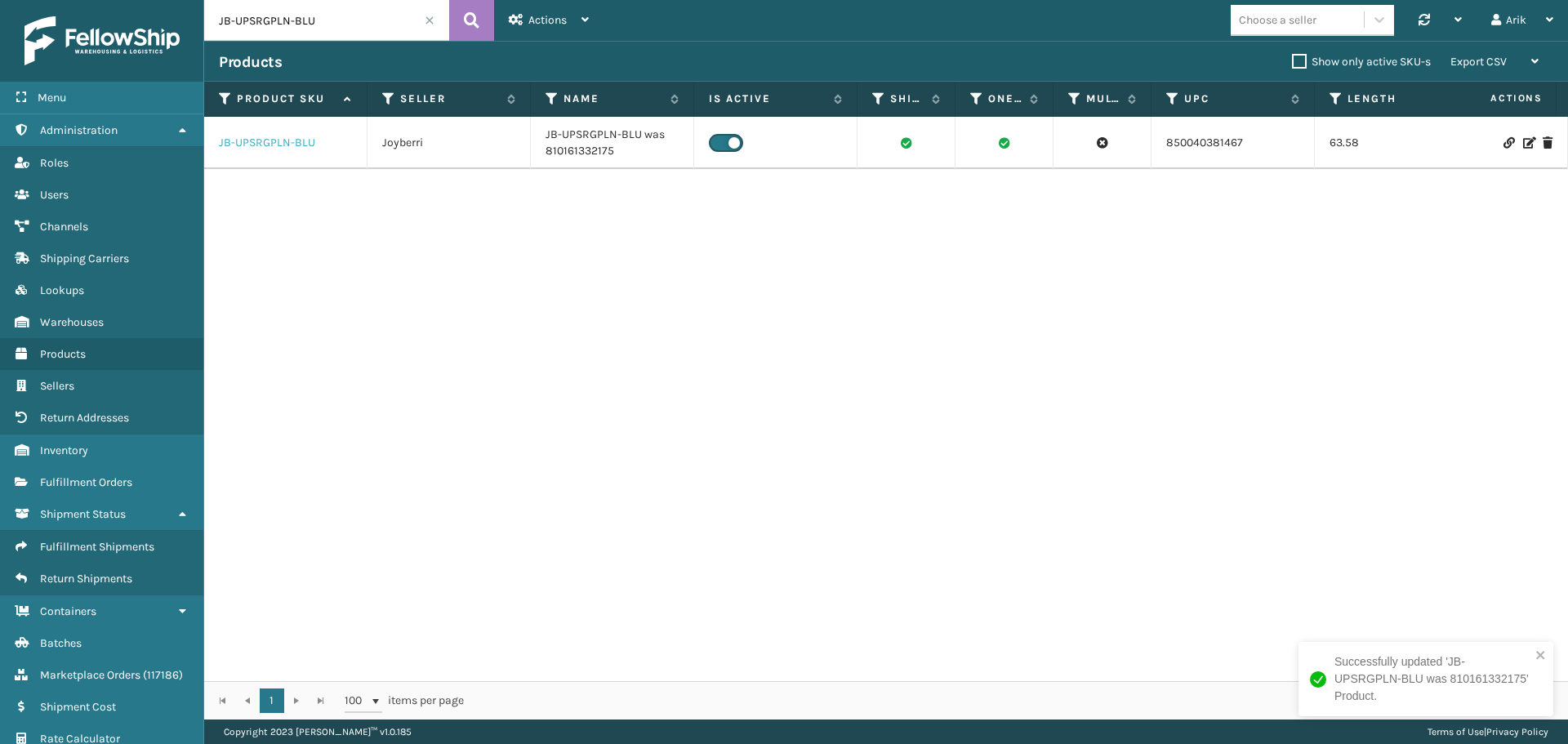
click at [255, 138] on link "JB-UPSRGPLN-BLU" at bounding box center [267, 142] width 97 height 17
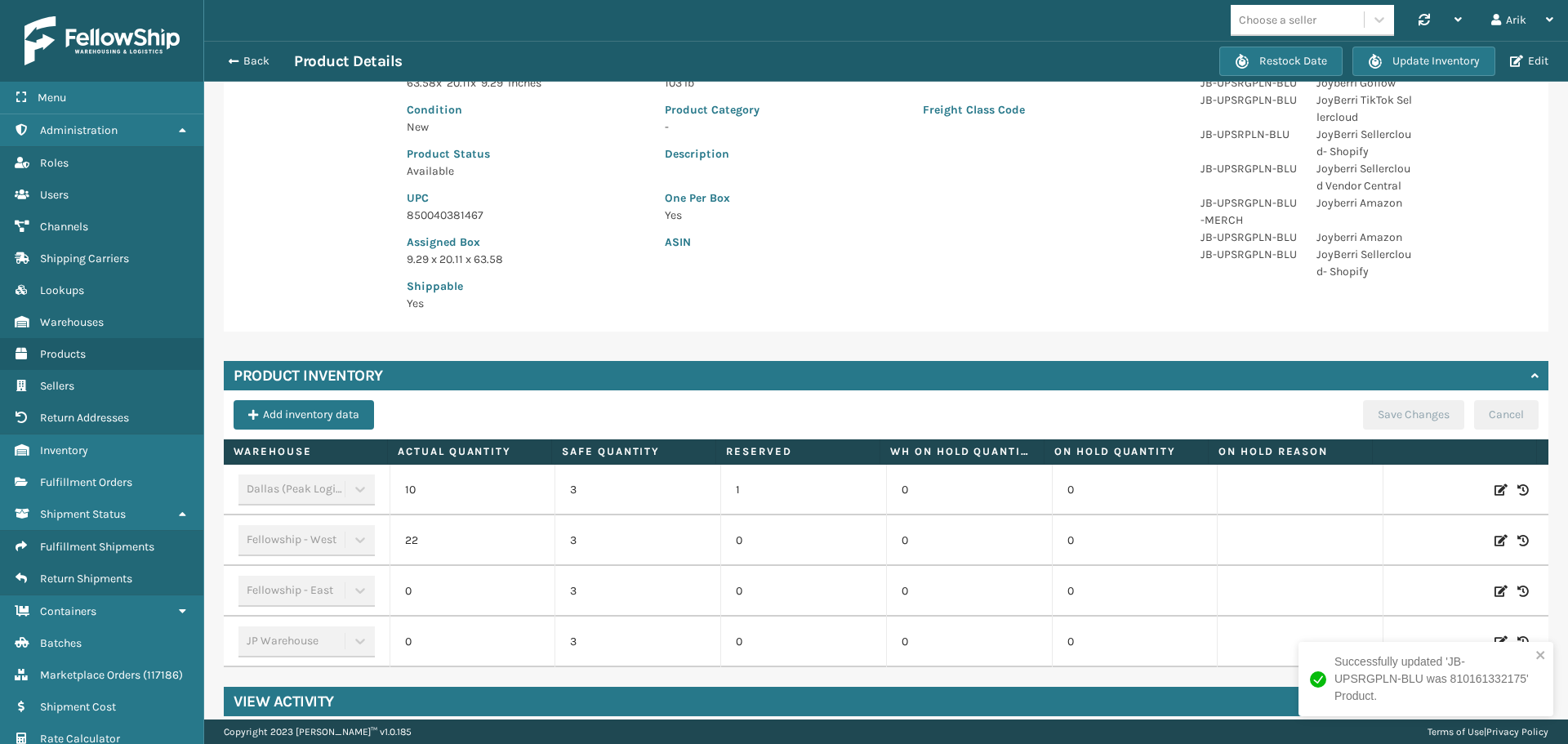
scroll to position [207, 0]
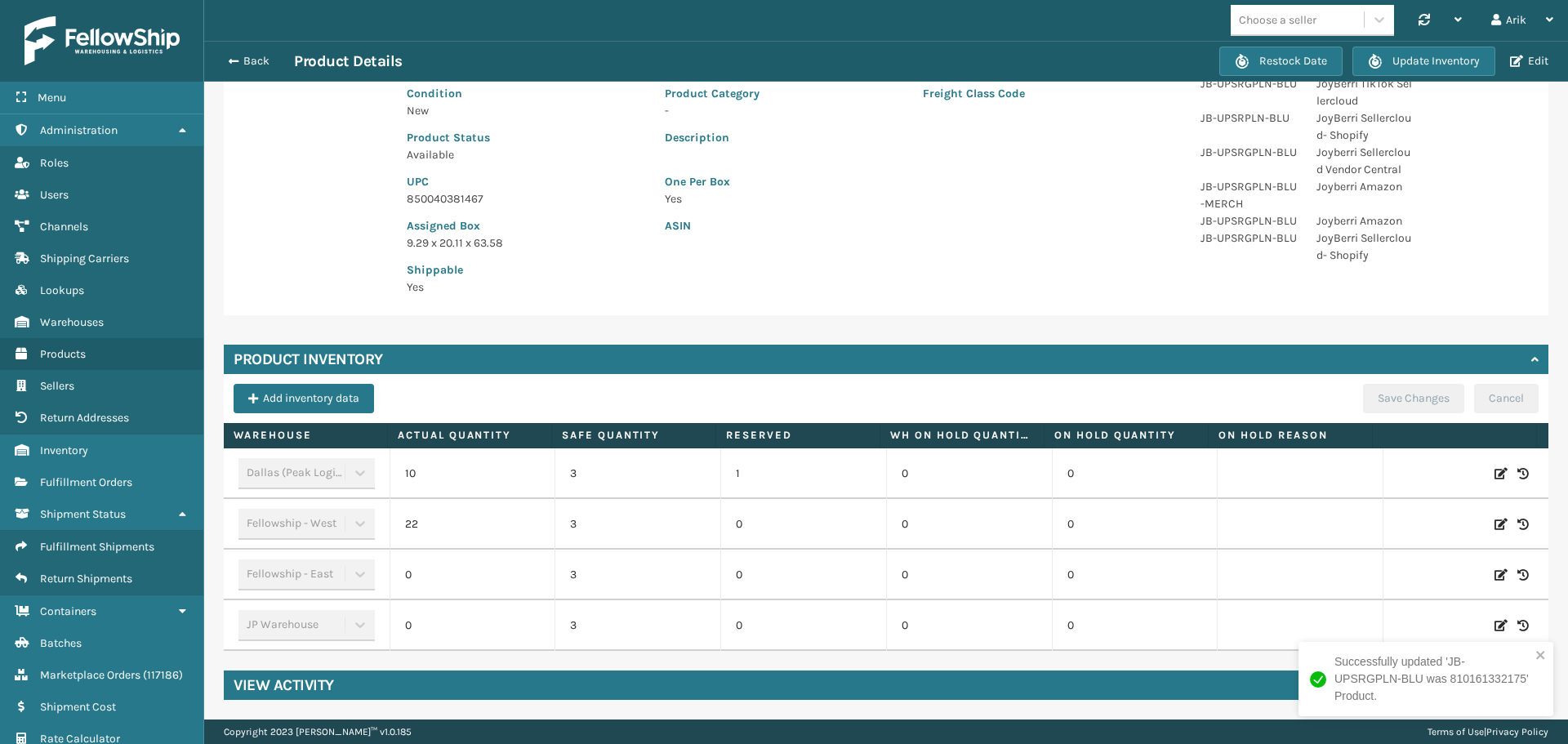
click at [339, 687] on div "View Activity" at bounding box center [886, 684] width 1324 height 29
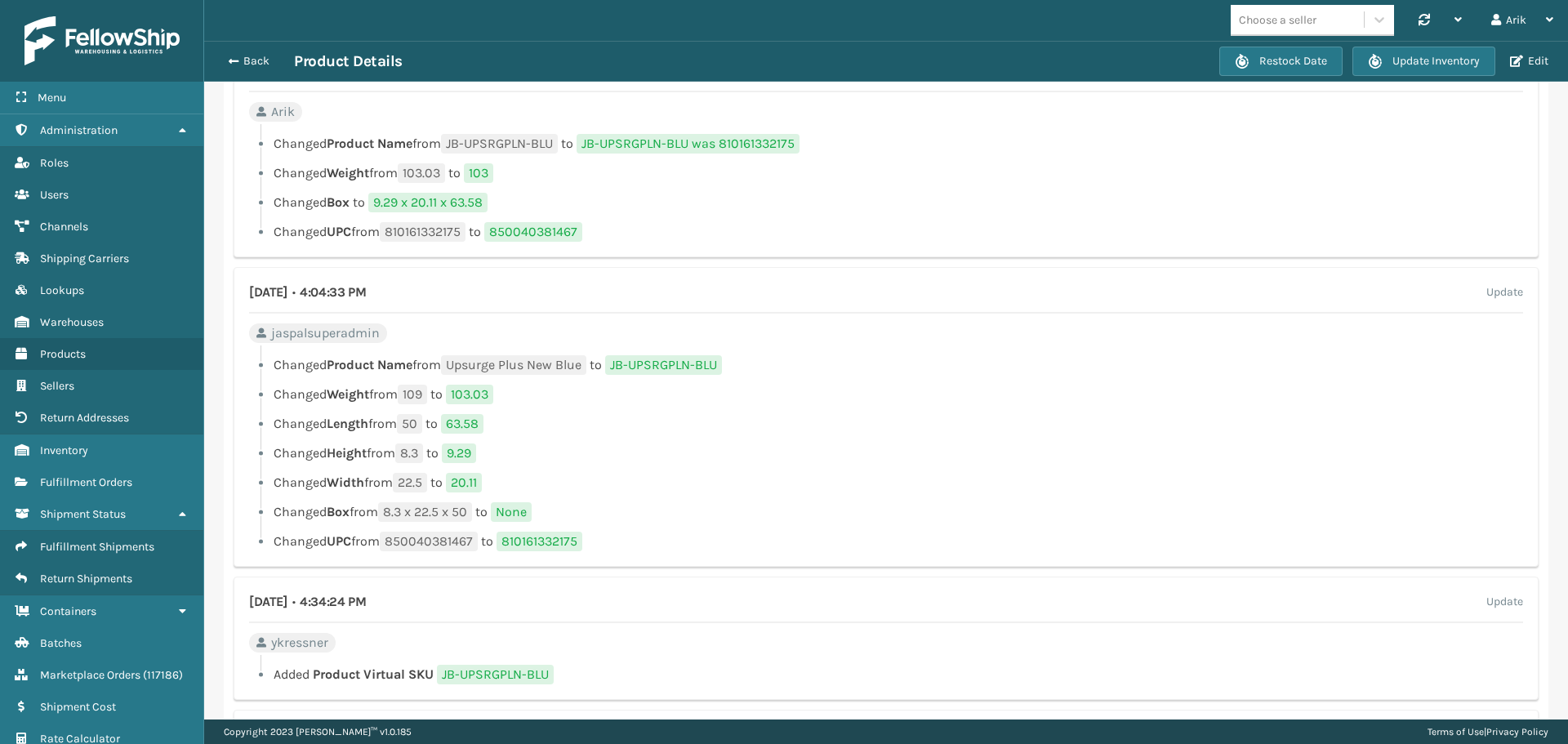
scroll to position [861, 0]
drag, startPoint x: 428, startPoint y: 553, endPoint x: 450, endPoint y: 551, distance: 22.1
click at [450, 550] on span "850040381467" at bounding box center [428, 540] width 98 height 19
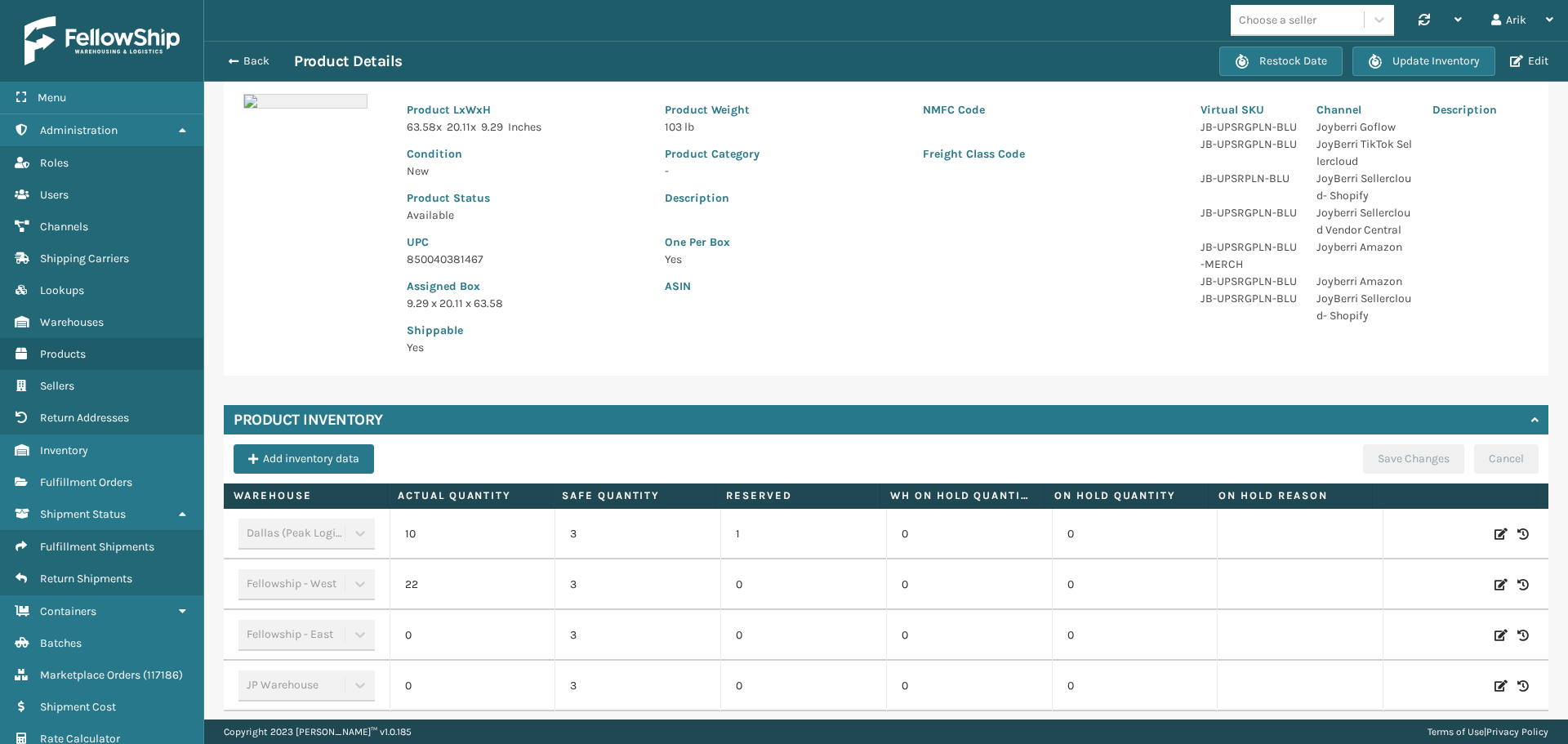
scroll to position [0, 0]
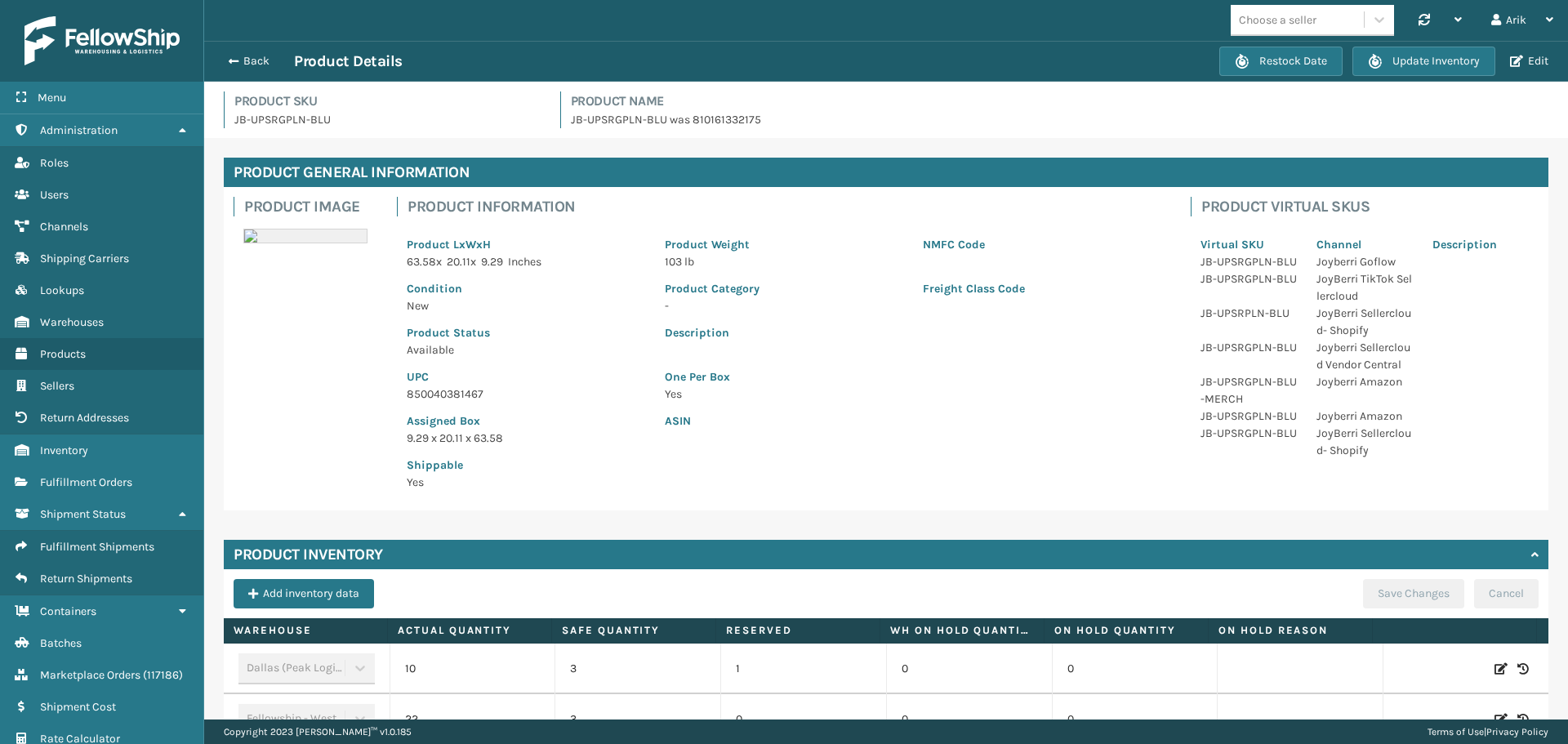
click at [305, 112] on p "JB-UPSRGPLN-BLU" at bounding box center [387, 119] width 306 height 18
copy p "JB-UPSRGPLN-BLU"
click at [1528, 58] on button "Edit" at bounding box center [1528, 61] width 48 height 15
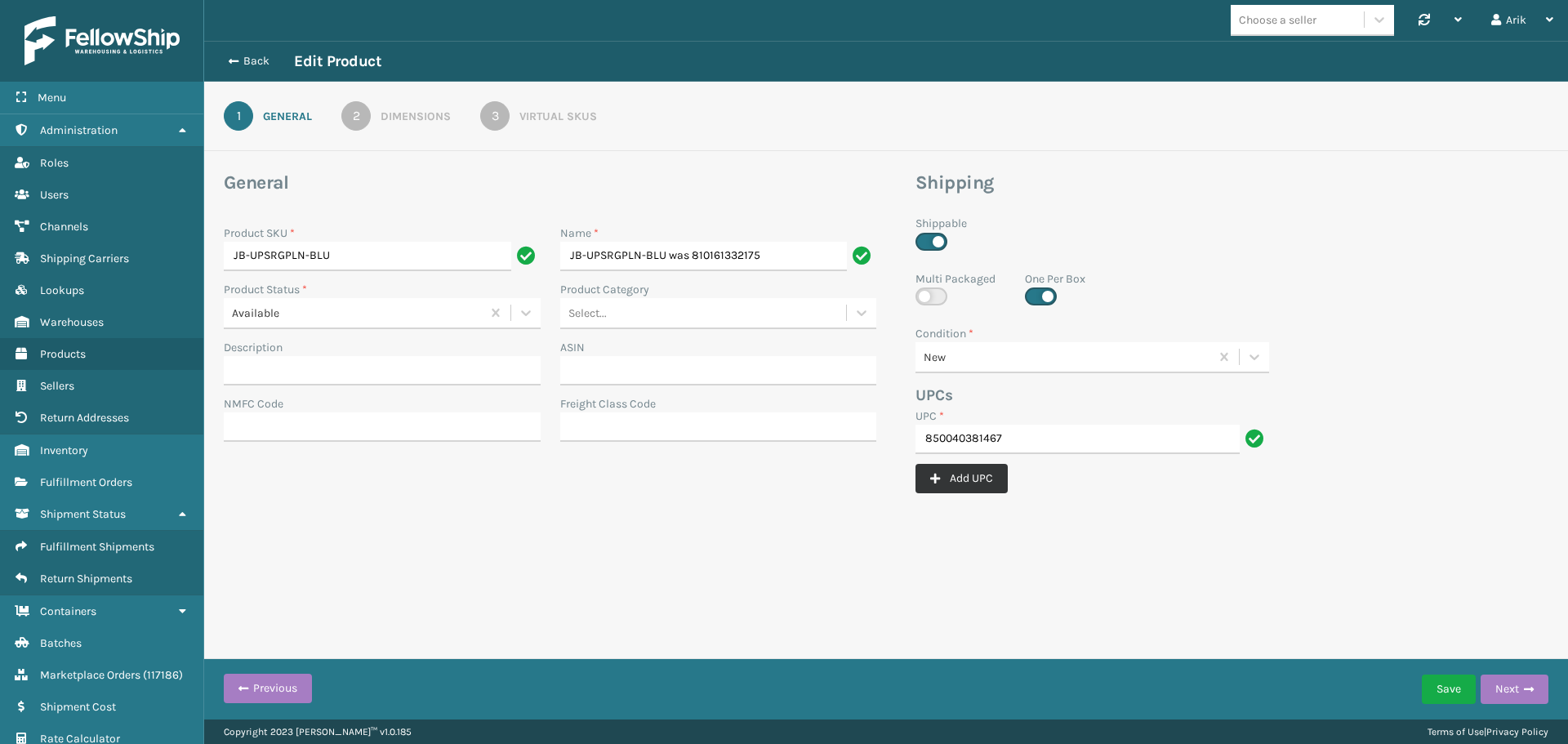
click at [970, 472] on button "Add UPC" at bounding box center [960, 478] width 92 height 29
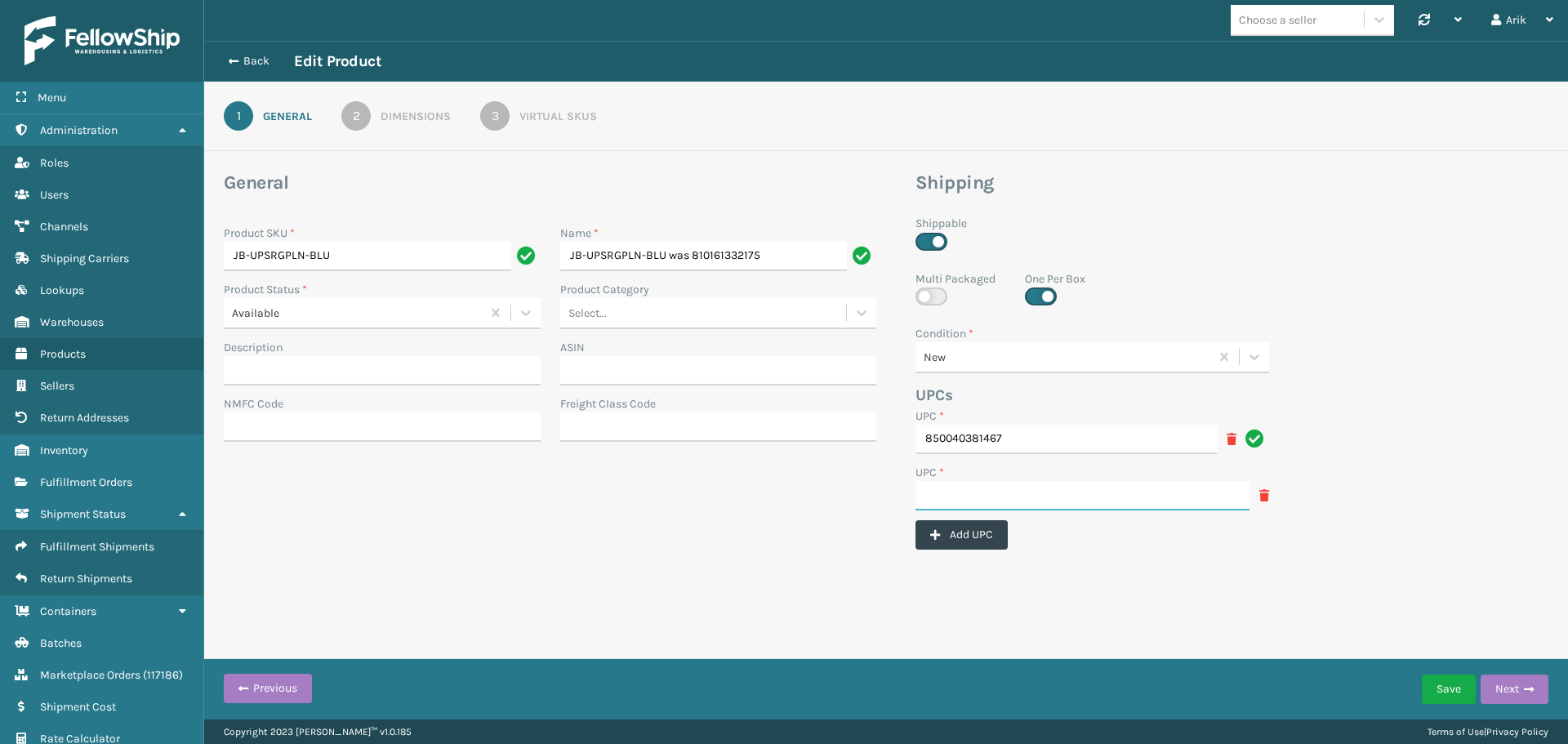
click at [979, 502] on input "UPC *" at bounding box center [1082, 495] width 334 height 29
paste input "JB-UPSRGPLN-BLU"
type input "JB-UPSRGPLN-BLU"
type input "810161332175"
click at [980, 530] on button "Add UPC" at bounding box center [960, 534] width 92 height 29
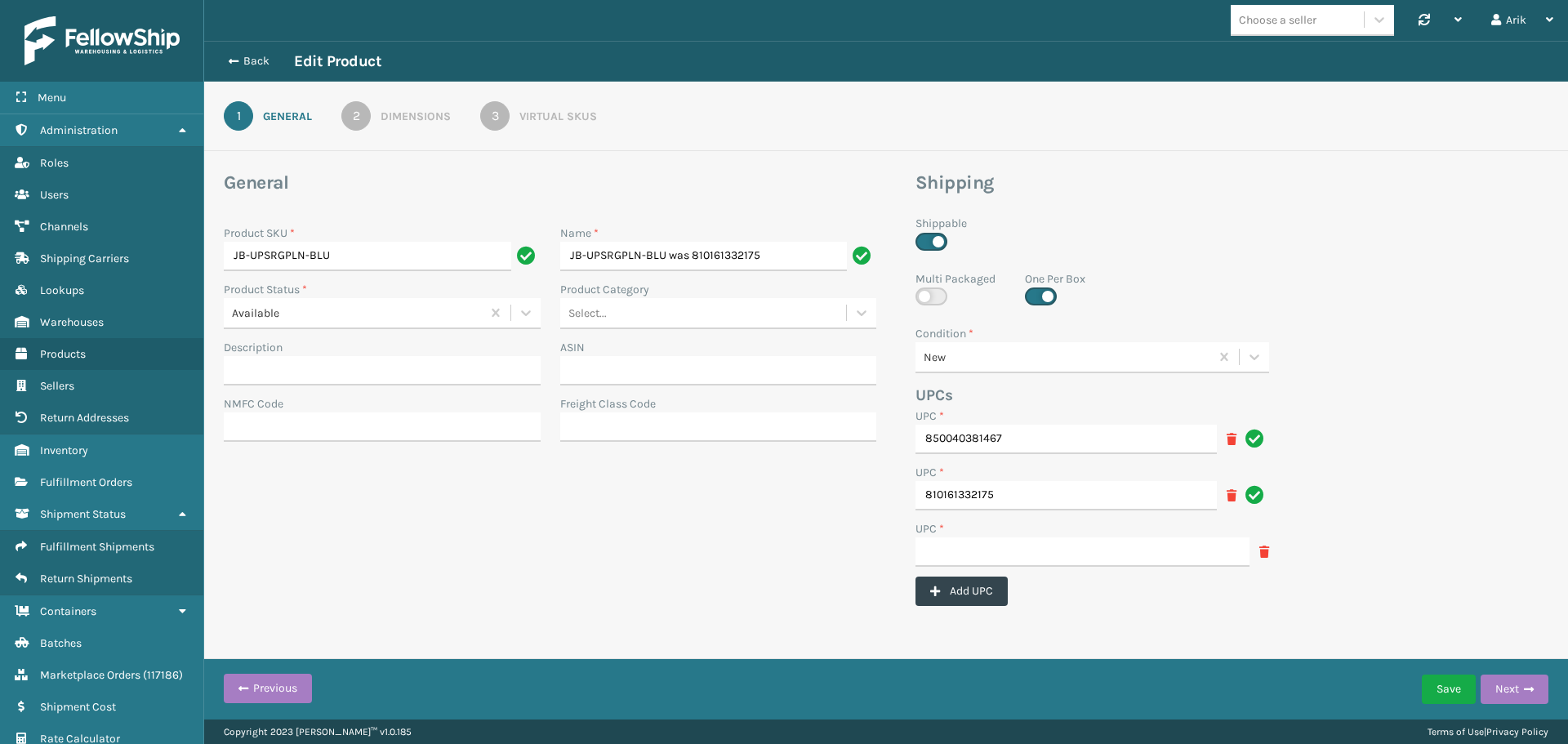
click at [1262, 551] on icon at bounding box center [1263, 552] width 10 height 11
click at [1513, 687] on button "Next" at bounding box center [1514, 689] width 68 height 29
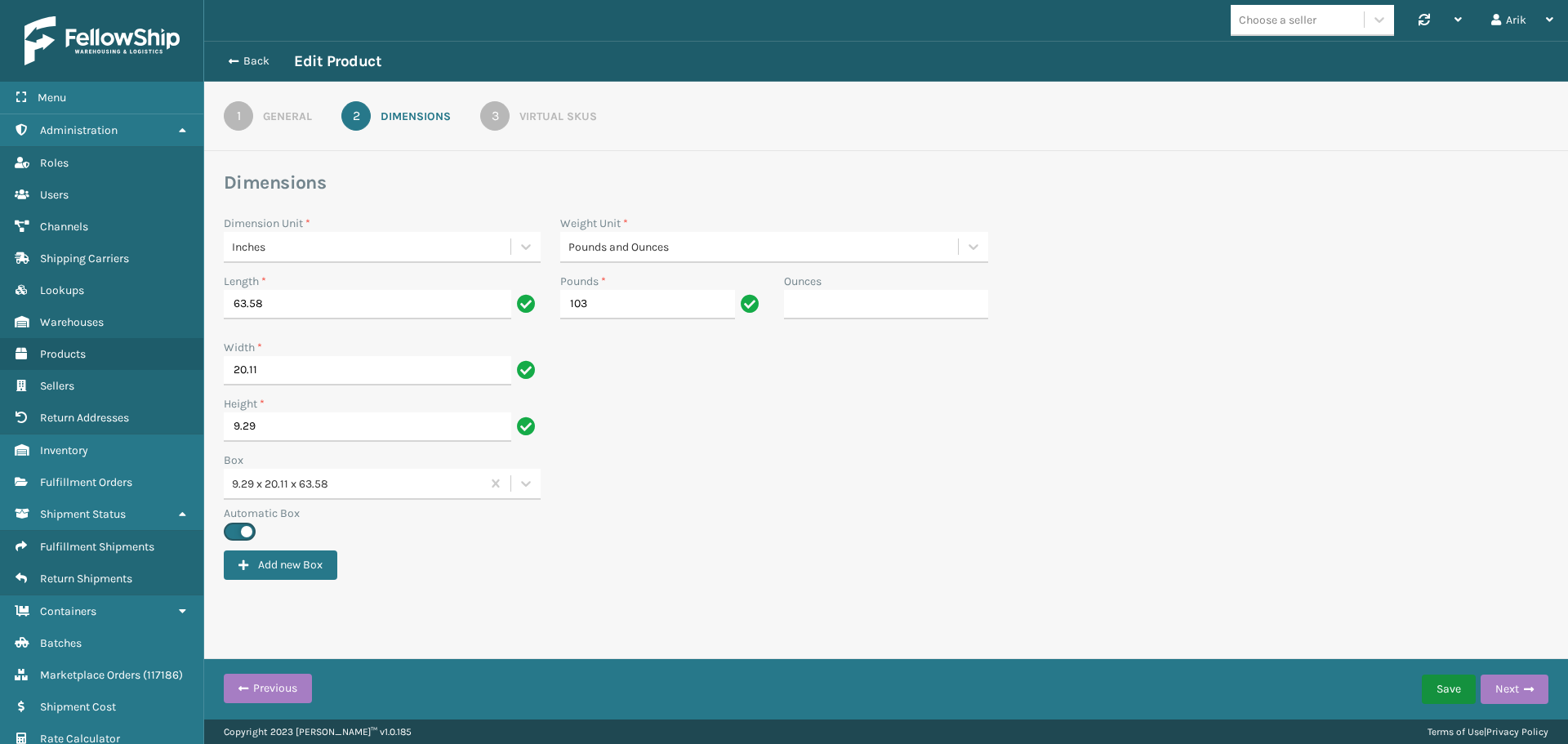
click at [1445, 683] on button "Save" at bounding box center [1448, 689] width 54 height 29
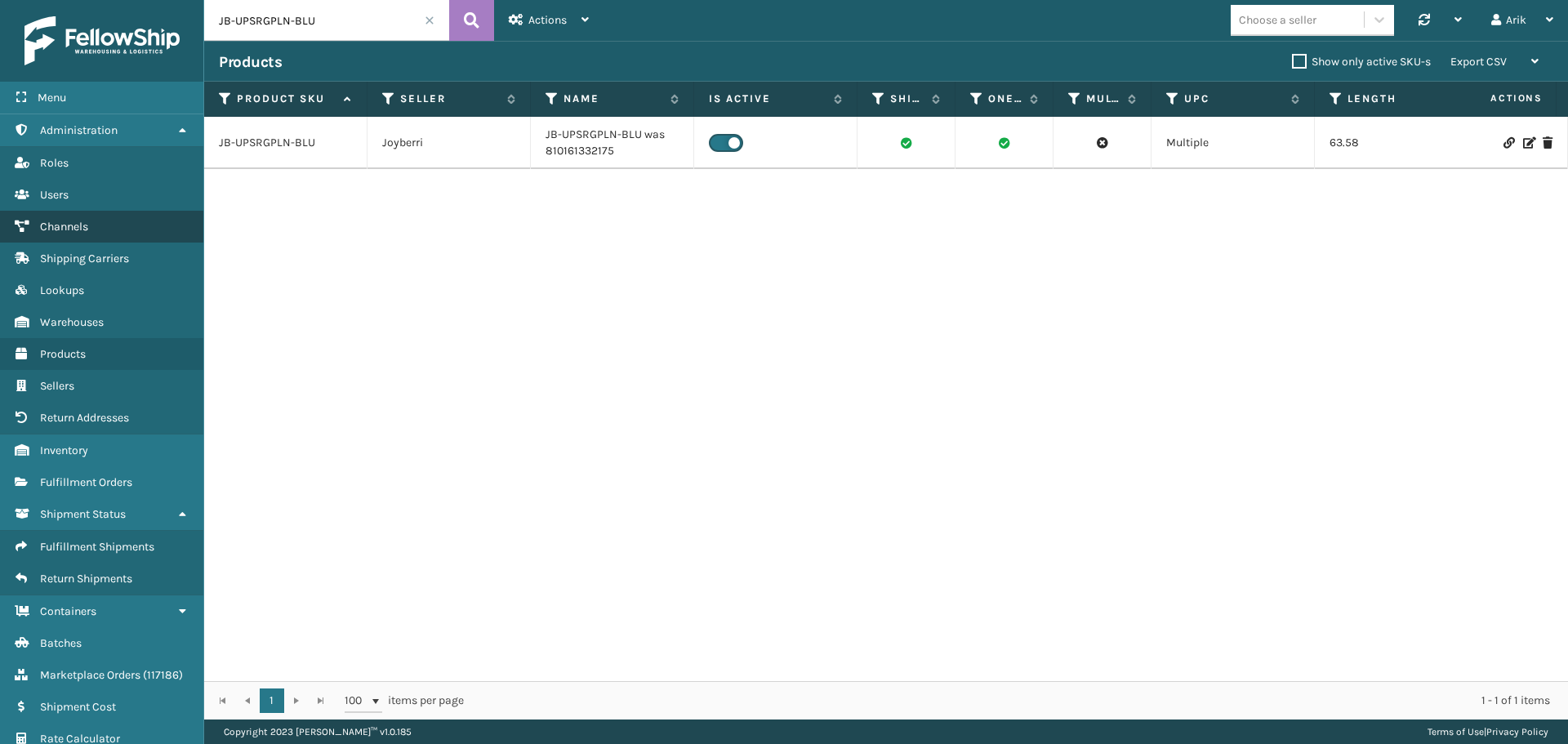
click at [72, 225] on span "Channels" at bounding box center [64, 227] width 48 height 14
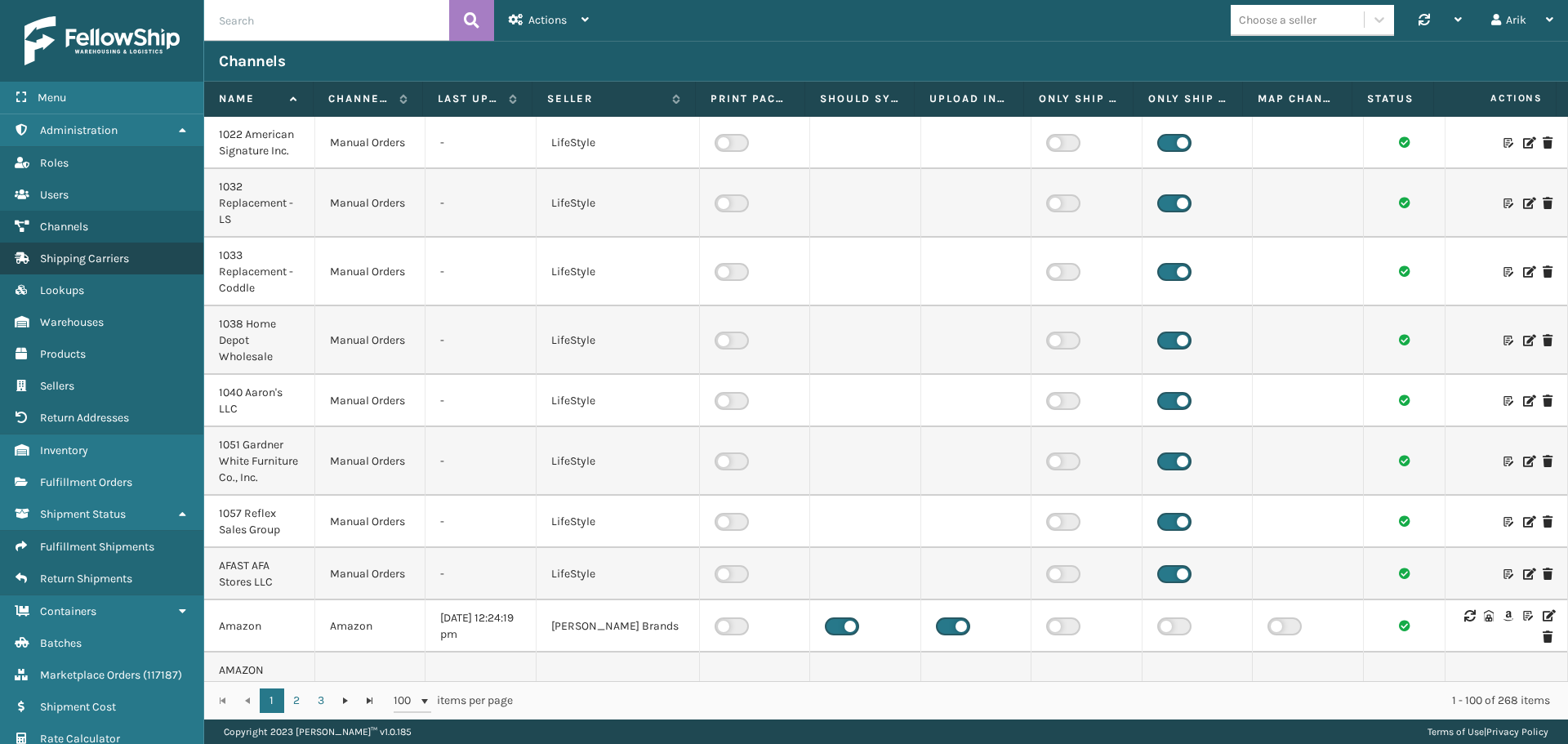
click at [97, 255] on span "Shipping Carriers" at bounding box center [84, 258] width 89 height 14
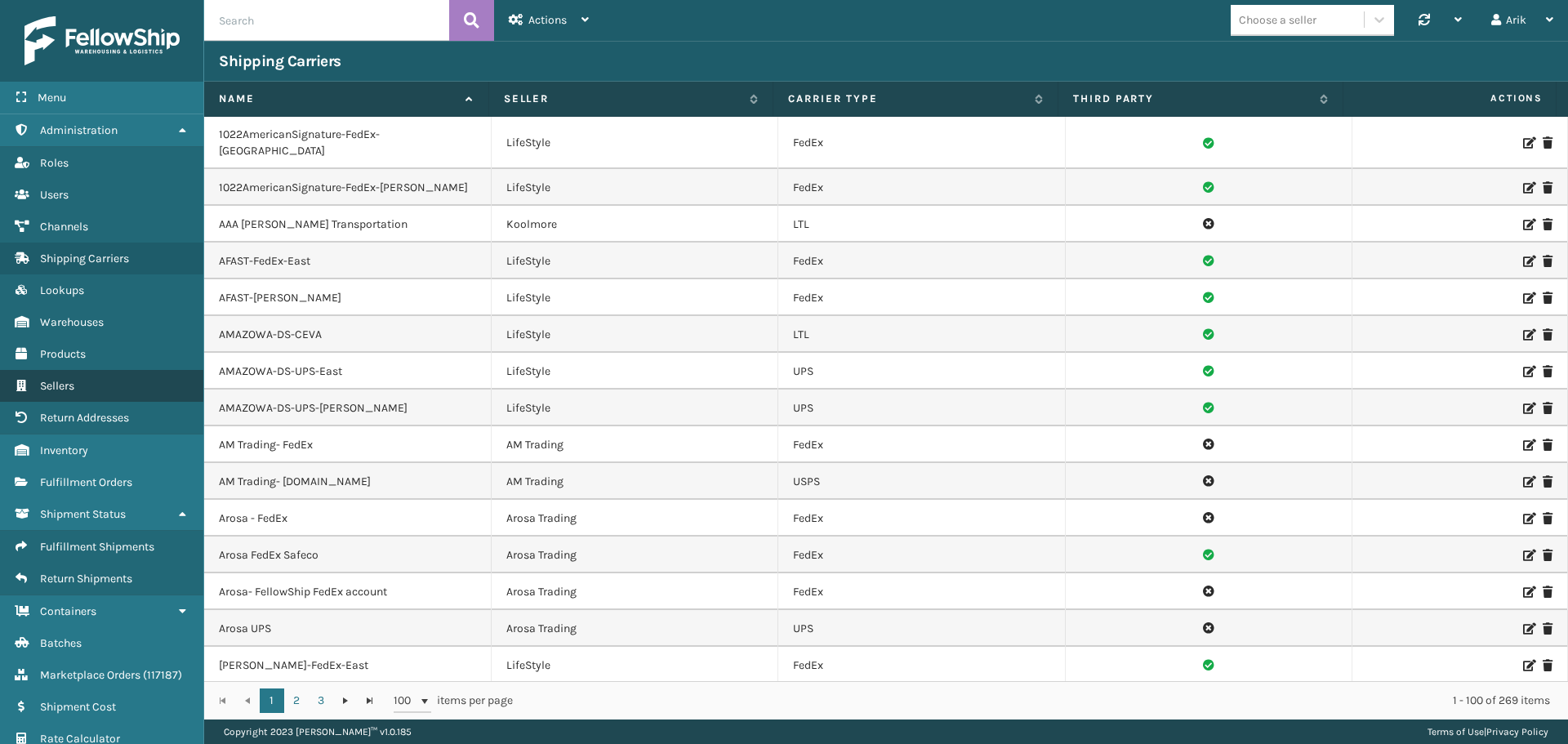
click at [65, 381] on span "Sellers" at bounding box center [57, 386] width 34 height 14
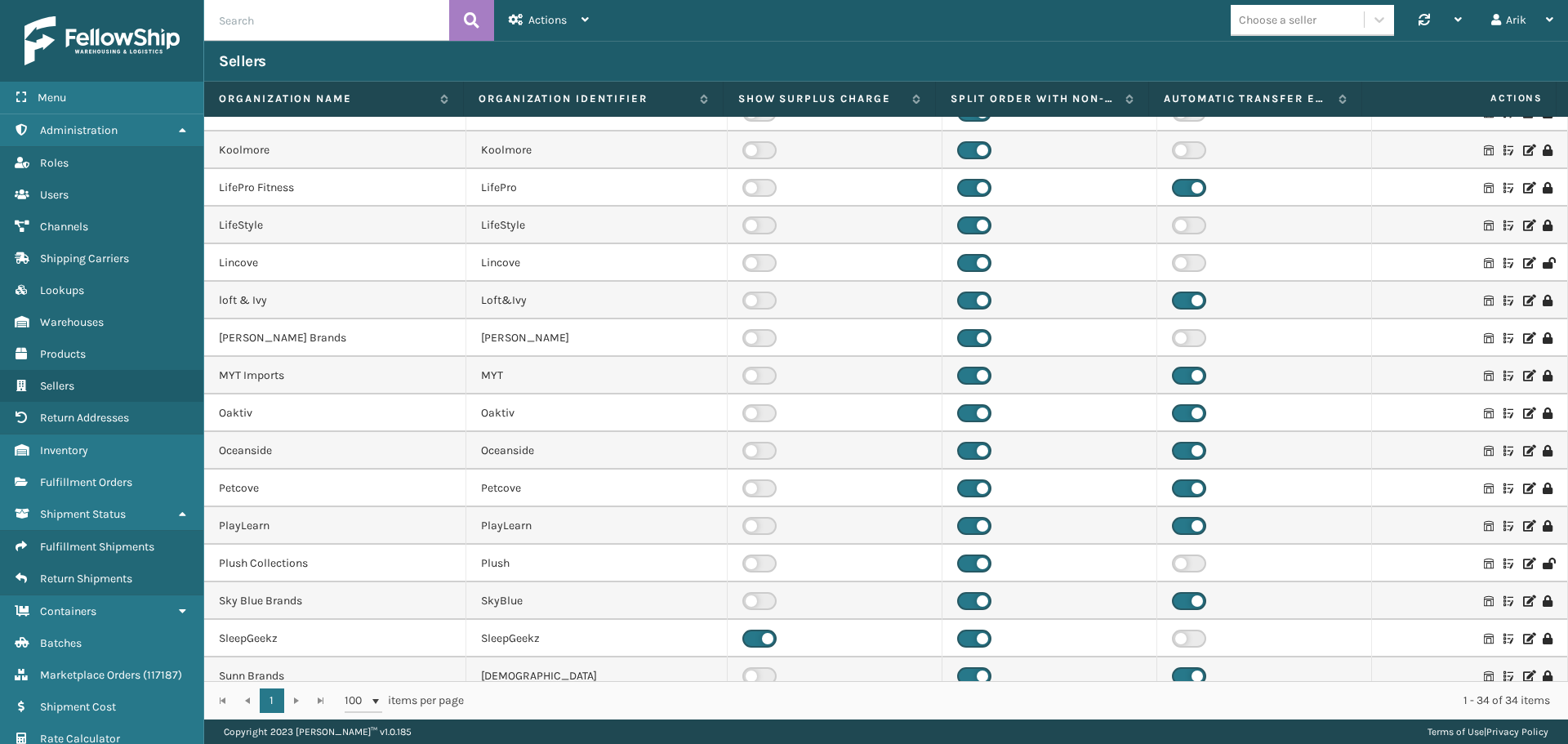
scroll to position [713, 0]
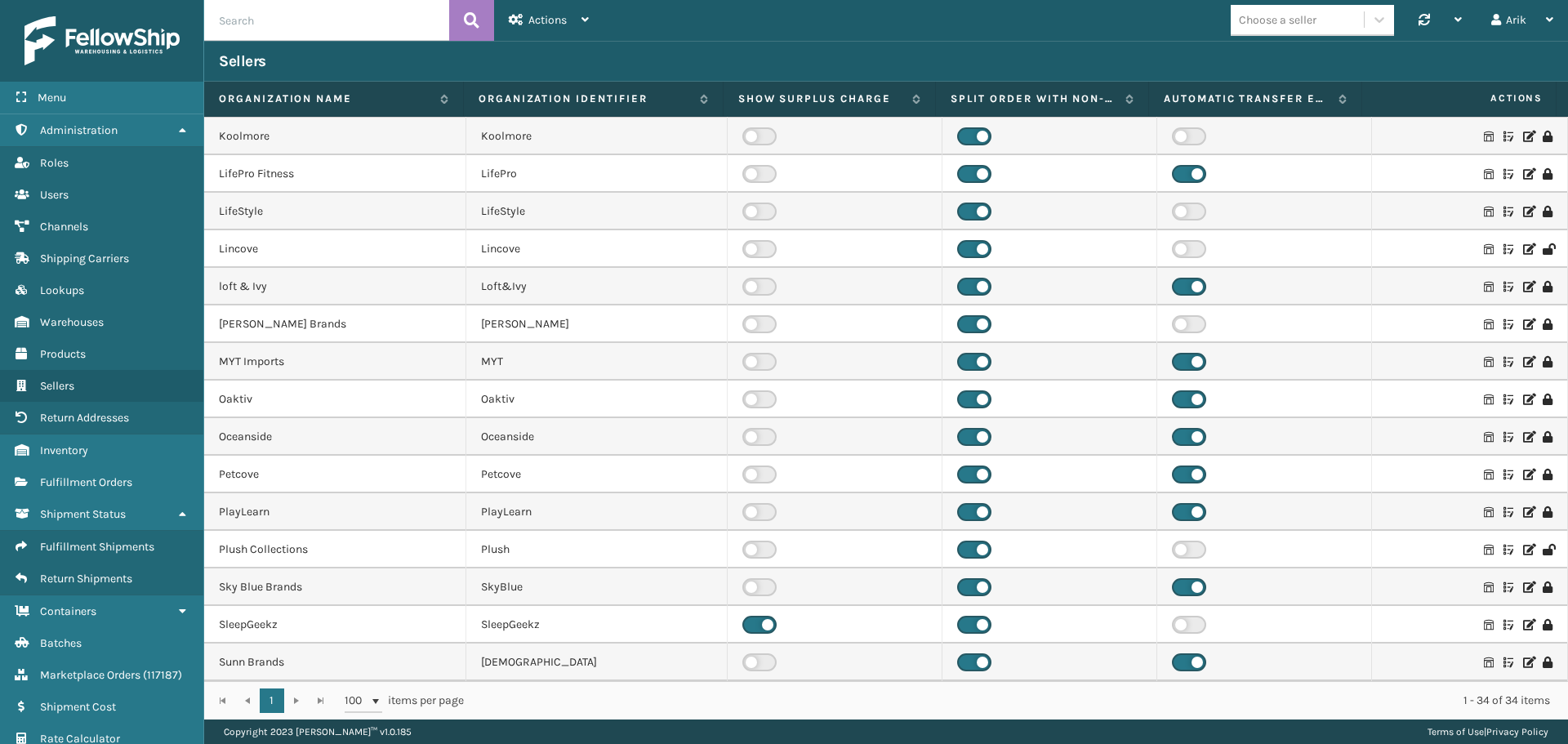
click at [1522, 549] on icon at bounding box center [1527, 549] width 10 height 11
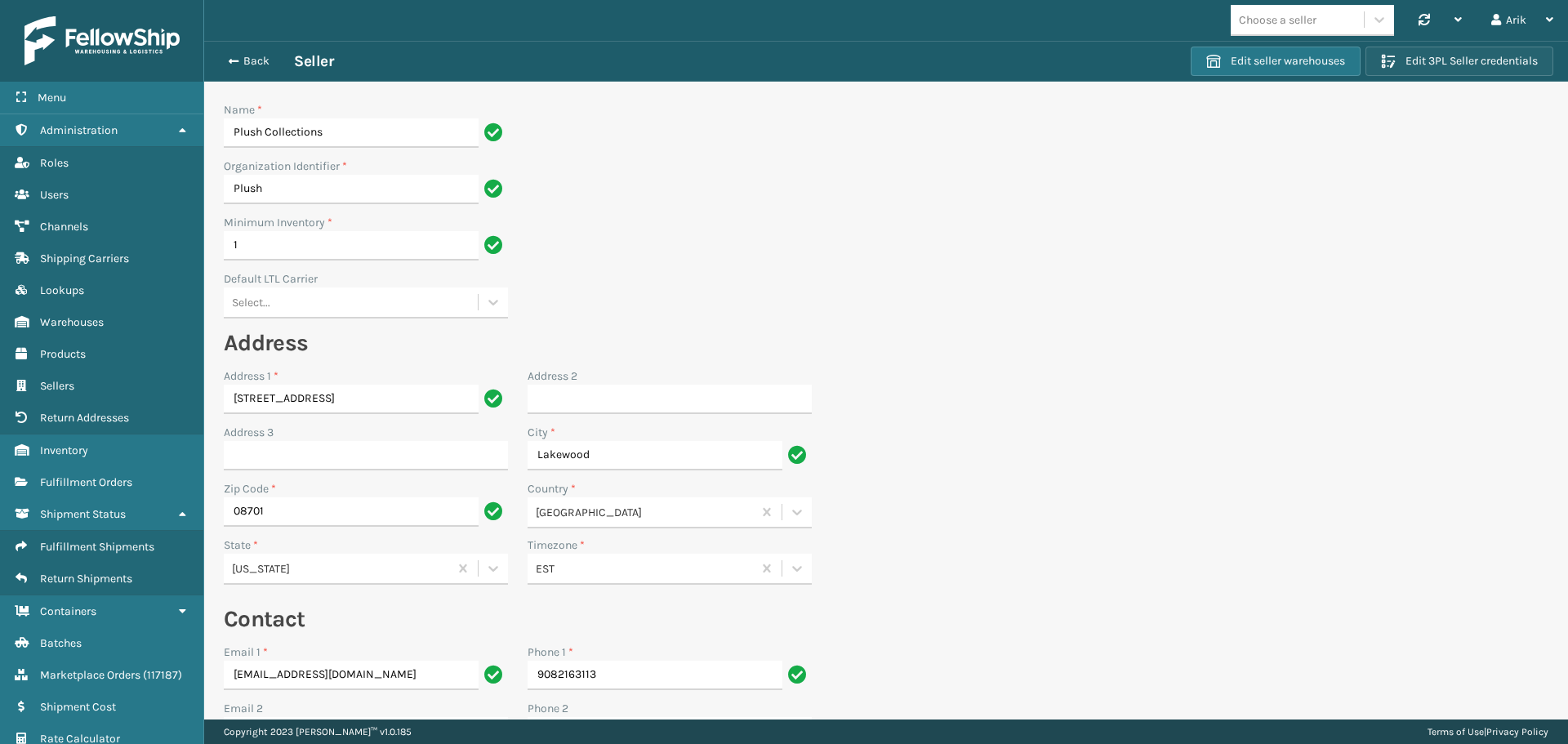
click at [1480, 58] on button "Edit 3PL Seller credentials" at bounding box center [1459, 61] width 188 height 29
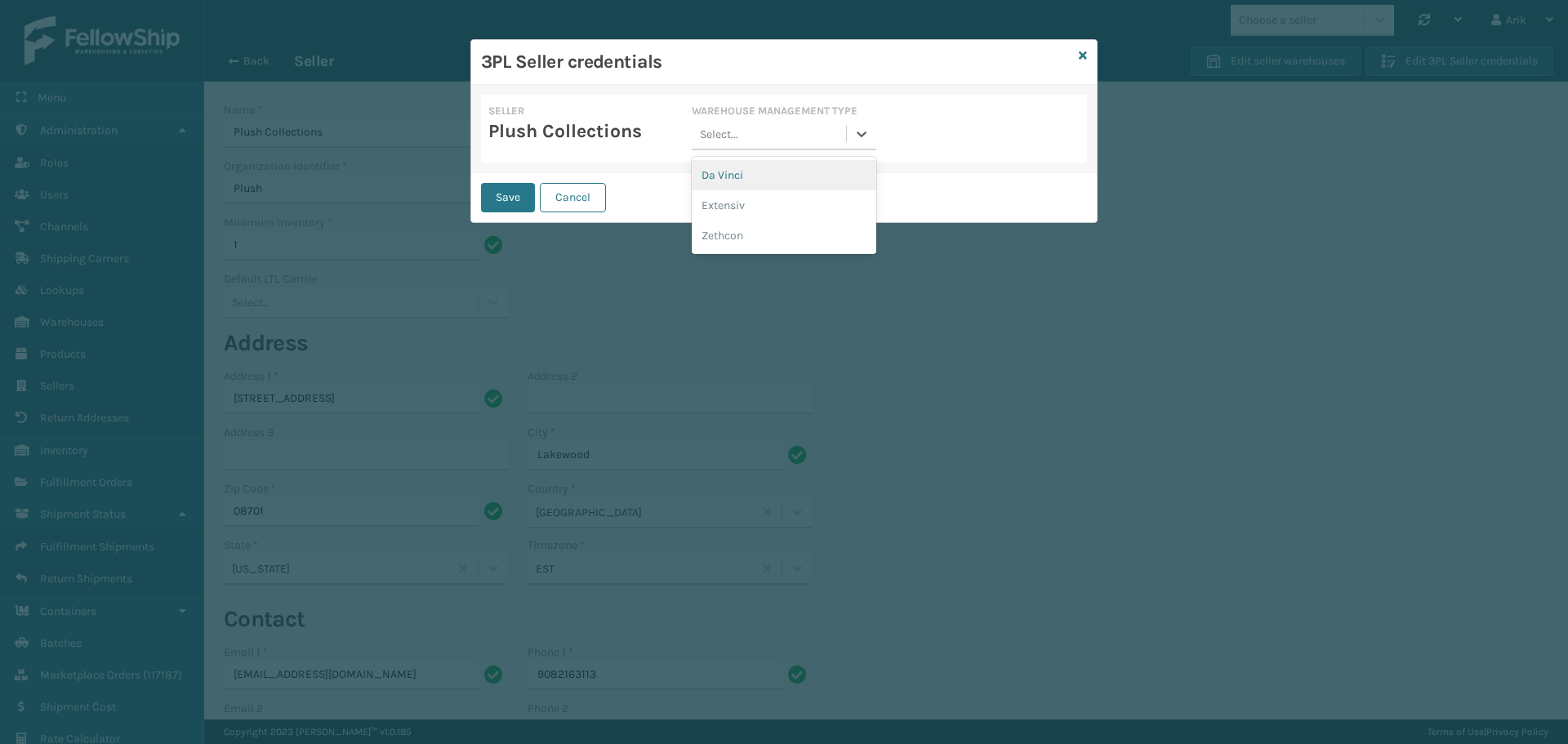
click at [723, 133] on div "Select..." at bounding box center [719, 134] width 39 height 18
click at [730, 203] on div "Extensiv" at bounding box center [783, 206] width 183 height 30
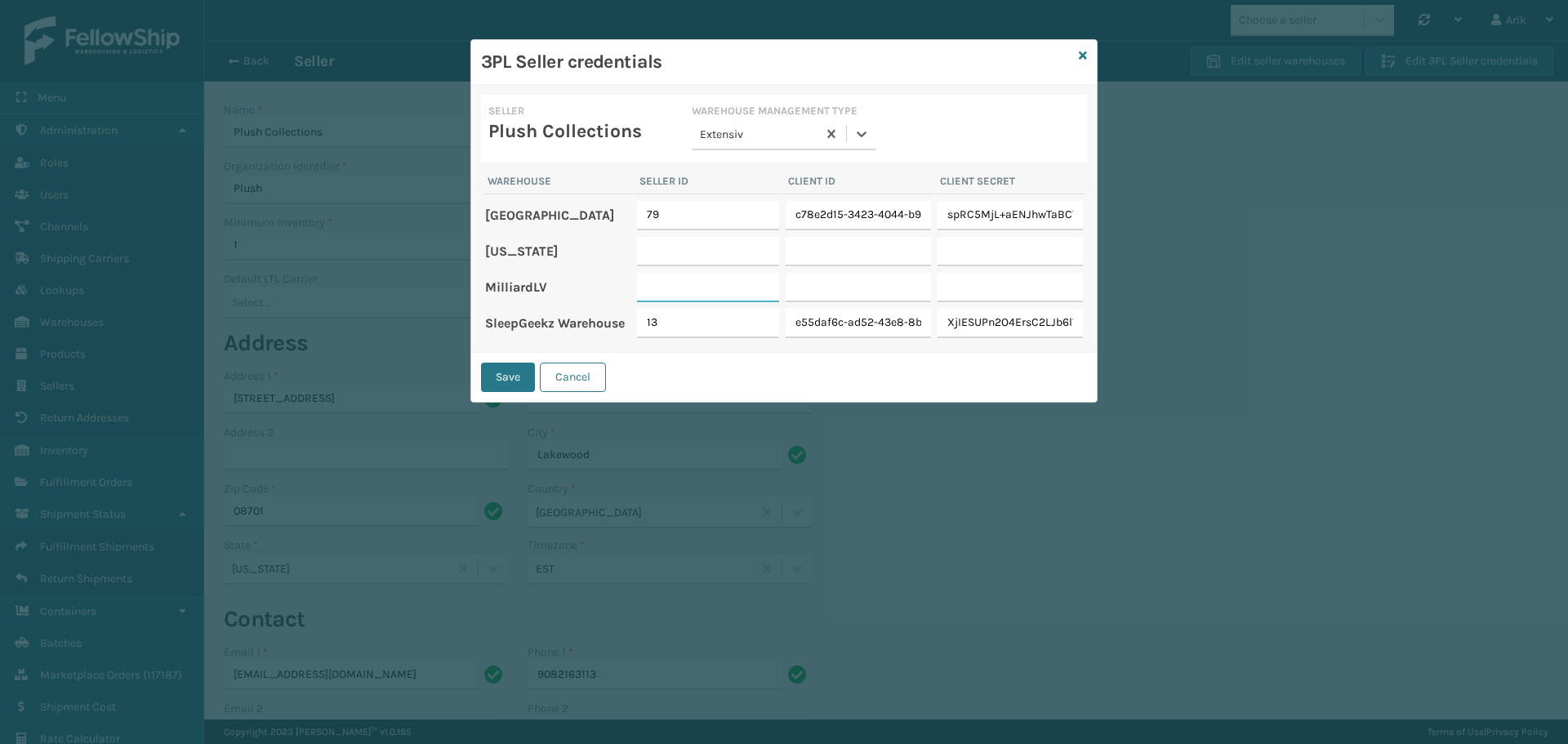
click at [668, 287] on input "text" at bounding box center [708, 287] width 142 height 29
type input "141"
click at [828, 277] on input "text" at bounding box center [859, 287] width 146 height 29
paste input "00492fc2-5a13-47ce-870f-0764be051e25"
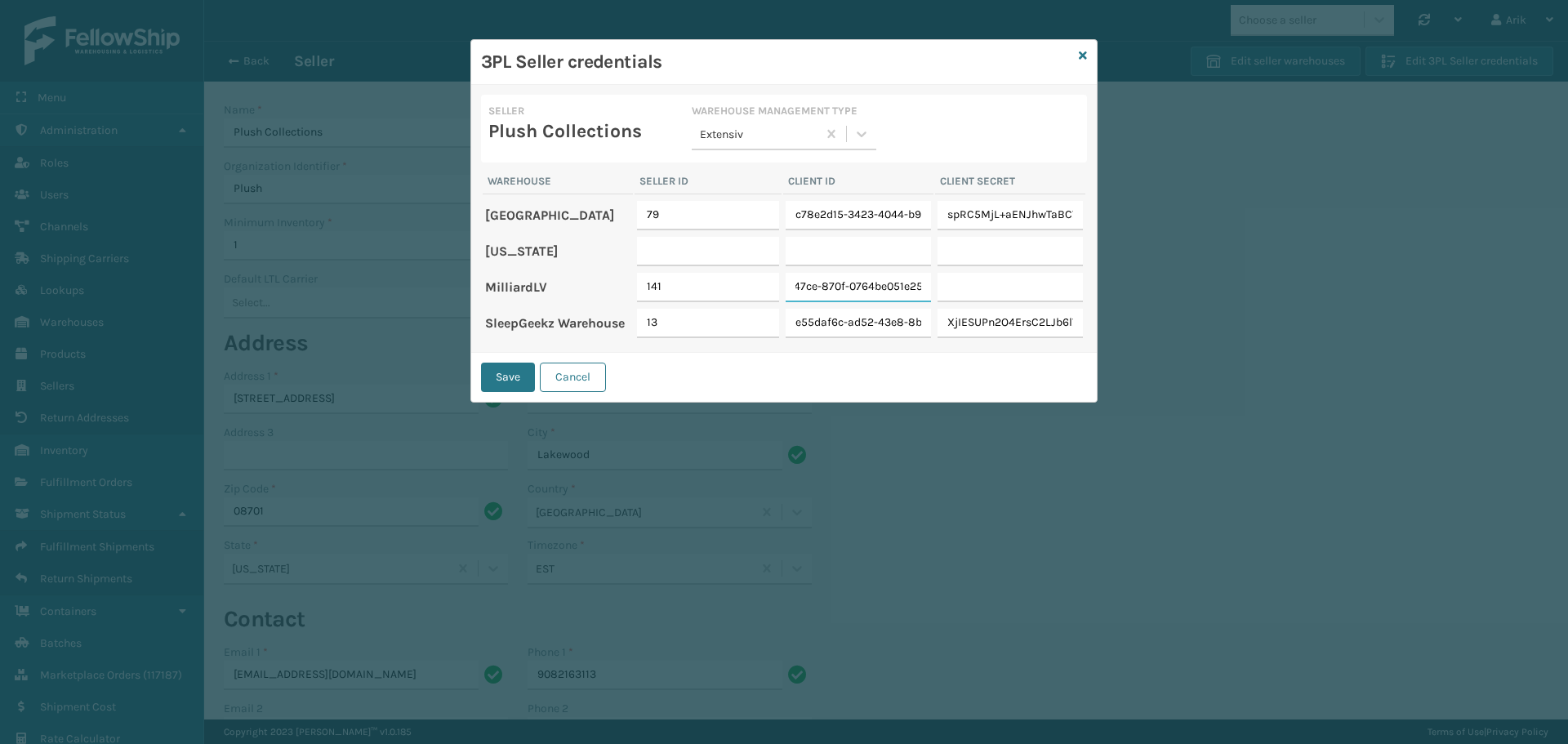
type input "00492fc2-5a13-47ce-870f-0764be051e25"
click at [978, 284] on input "text" at bounding box center [1011, 287] width 146 height 29
paste input "7VR8p+hfeAsMbaPRKwNupiSFSoJD5EzQ"
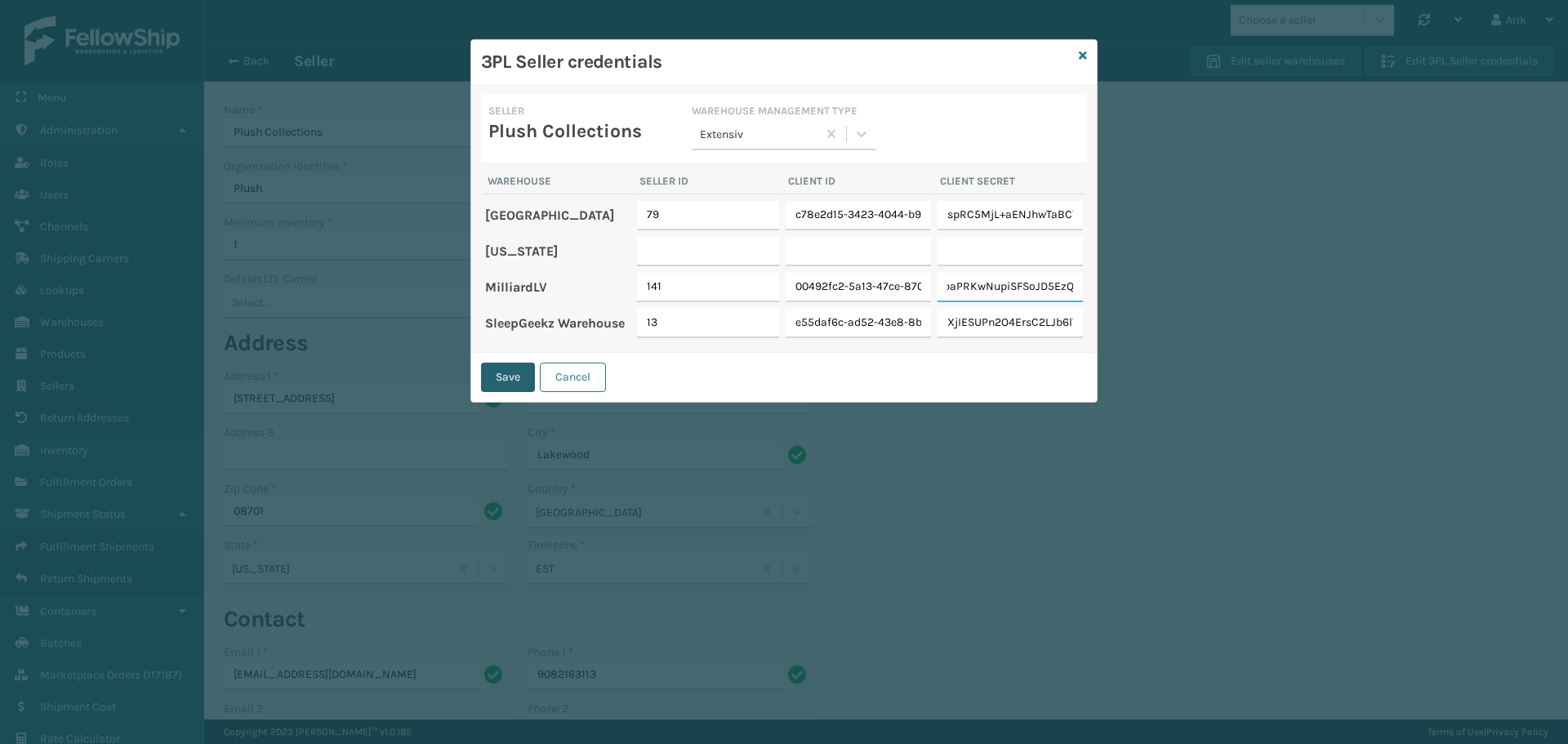
type input "7VR8p+hfeAsMbaPRKwNupiSFSoJD5EzQ"
click at [497, 376] on button "Save" at bounding box center [507, 377] width 54 height 29
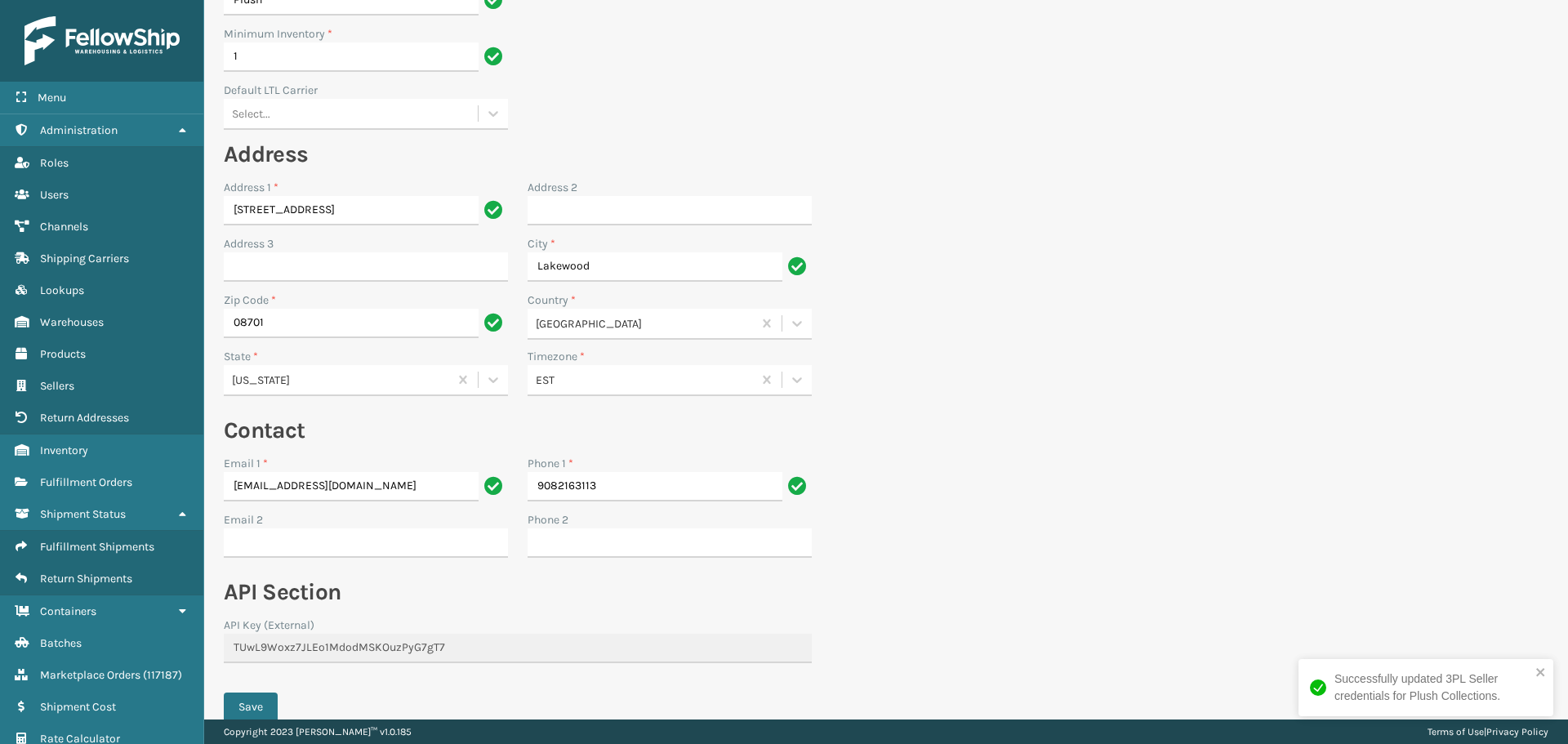
scroll to position [260, 0]
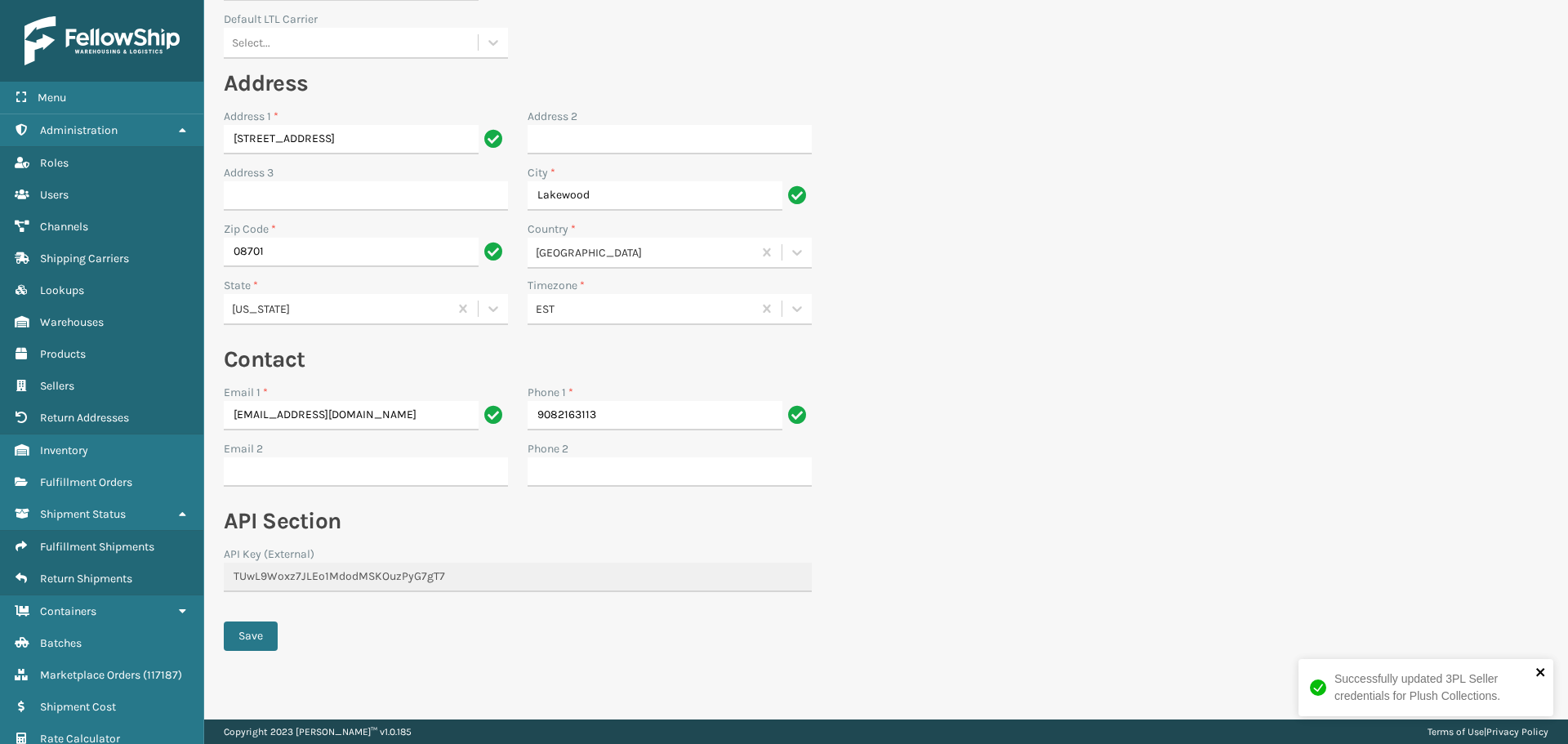
click at [1542, 672] on icon "close" at bounding box center [1540, 672] width 11 height 13
click at [253, 636] on button "Save" at bounding box center [250, 636] width 54 height 29
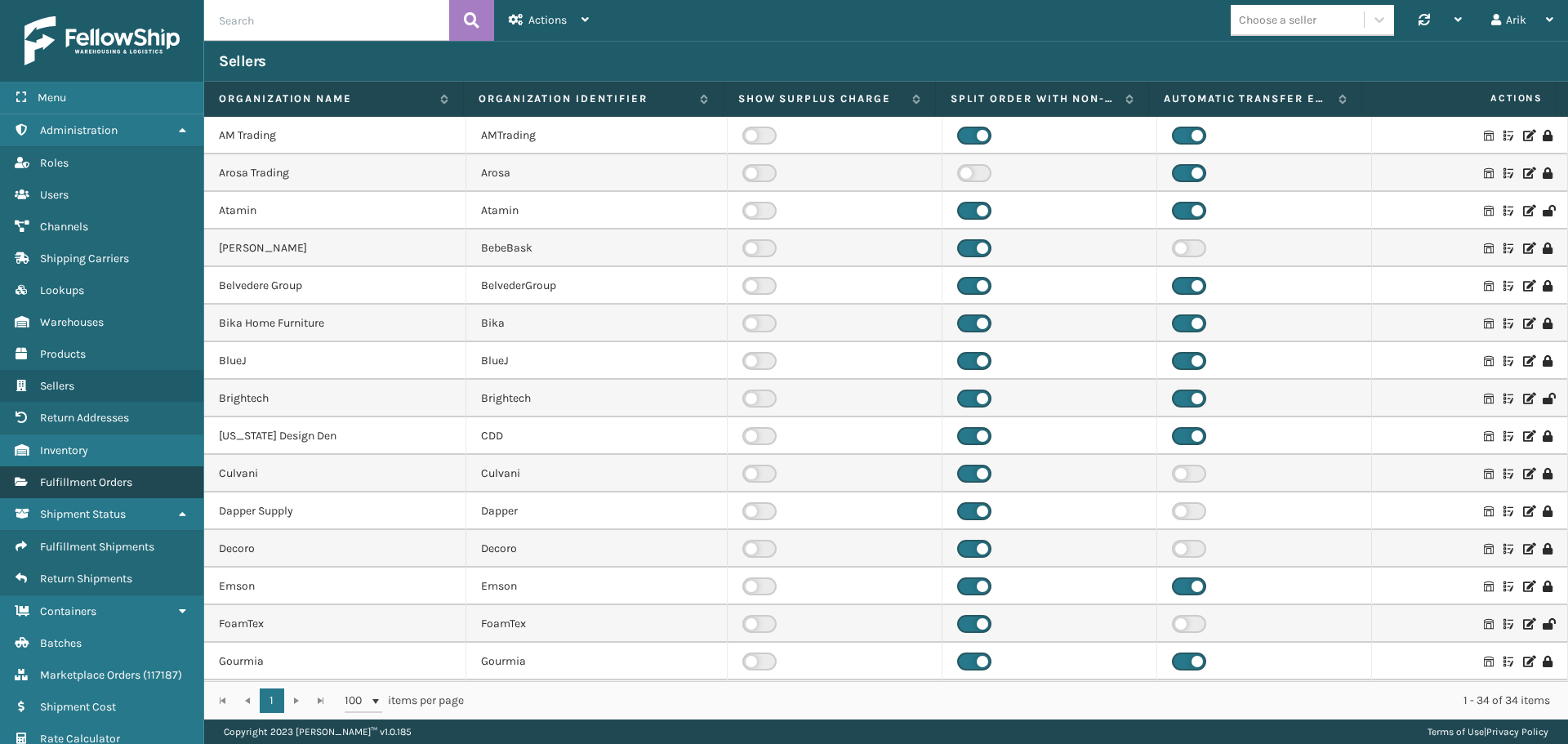
click at [97, 485] on span "Fulfillment Orders" at bounding box center [86, 482] width 92 height 14
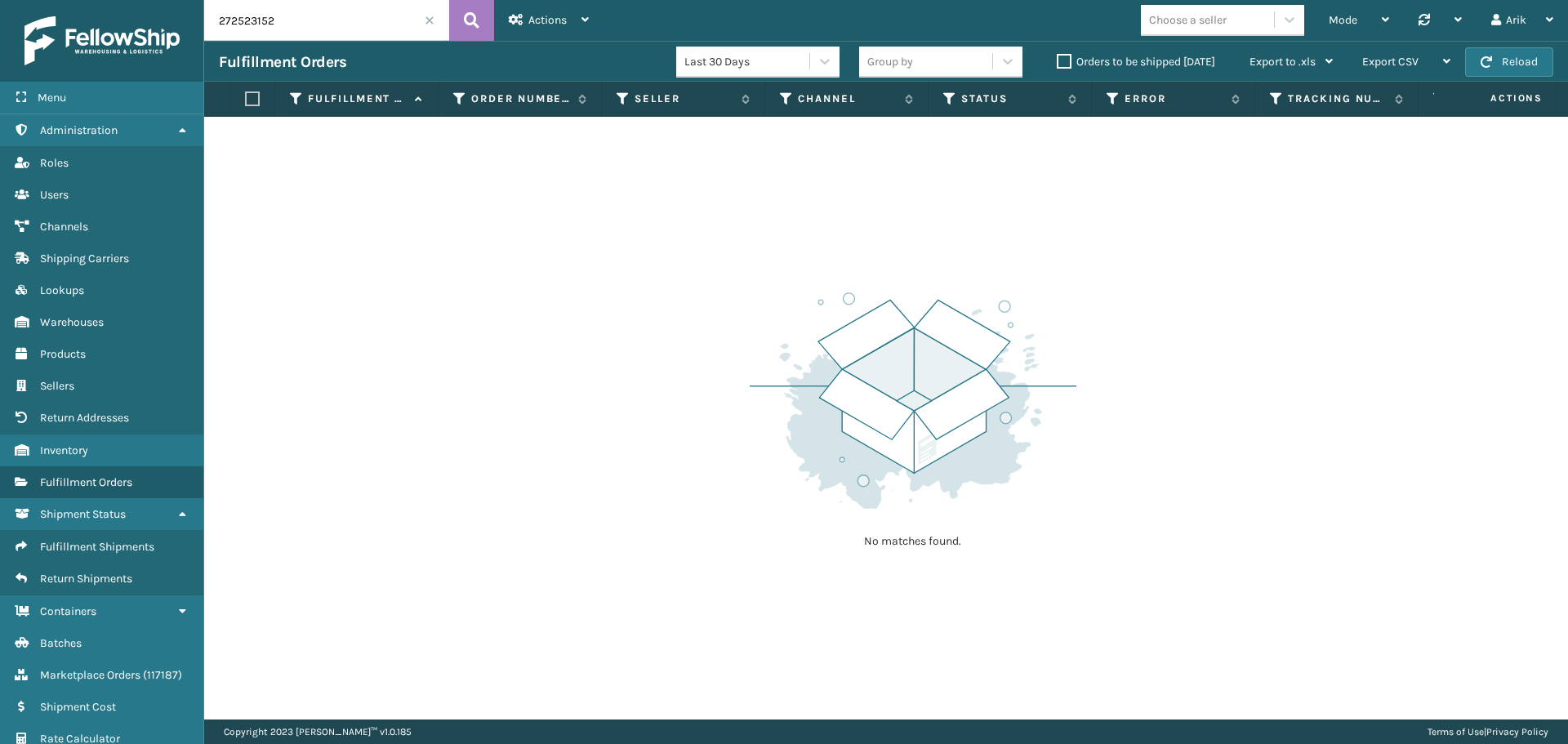
click at [275, 29] on input "272523152" at bounding box center [326, 20] width 245 height 40
paste input "008283"
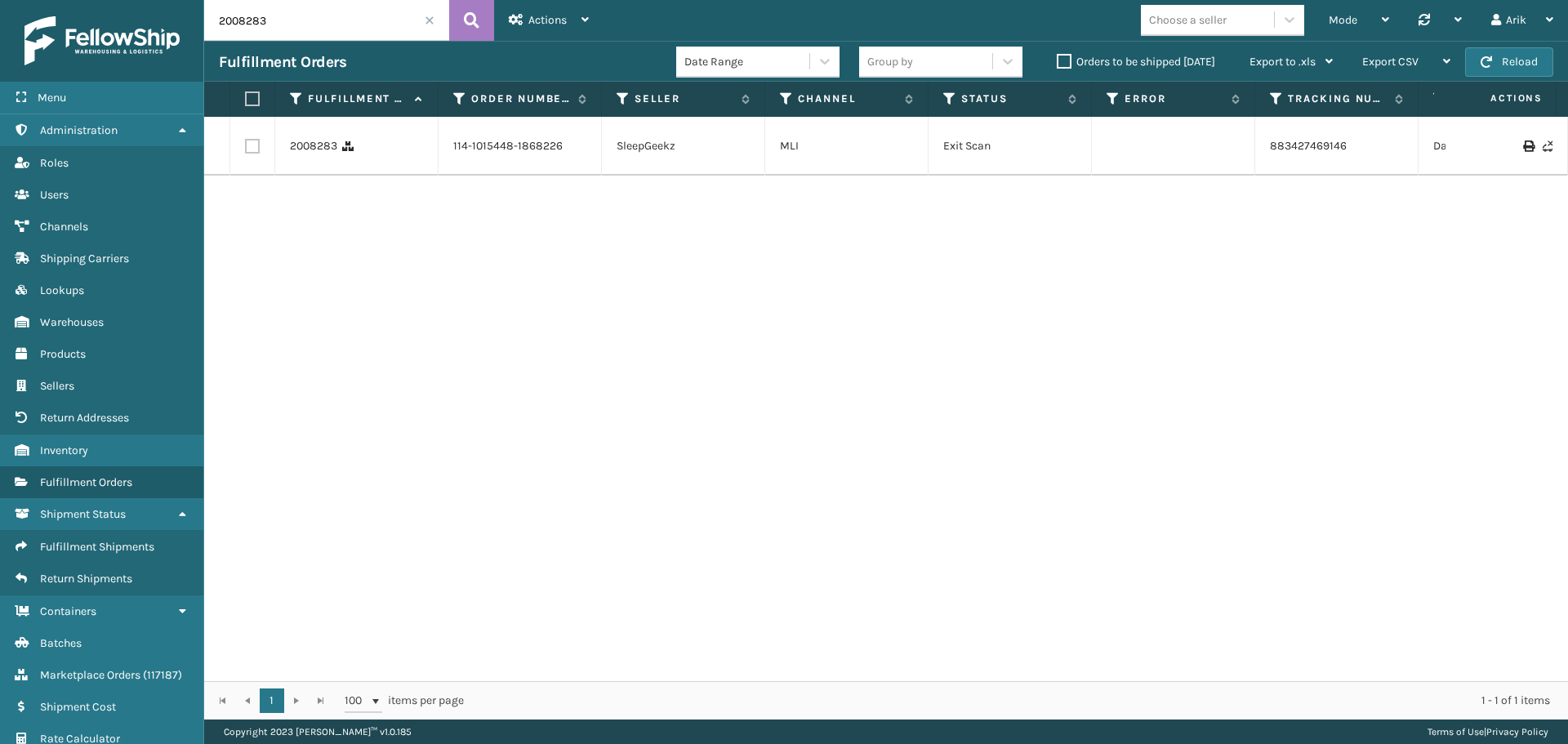
click at [276, 25] on input "2008283" at bounding box center [326, 20] width 245 height 40
paste input "2614"
click at [304, 18] on input "2002614" at bounding box center [326, 20] width 245 height 40
click at [256, 20] on input "2002611" at bounding box center [326, 20] width 245 height 40
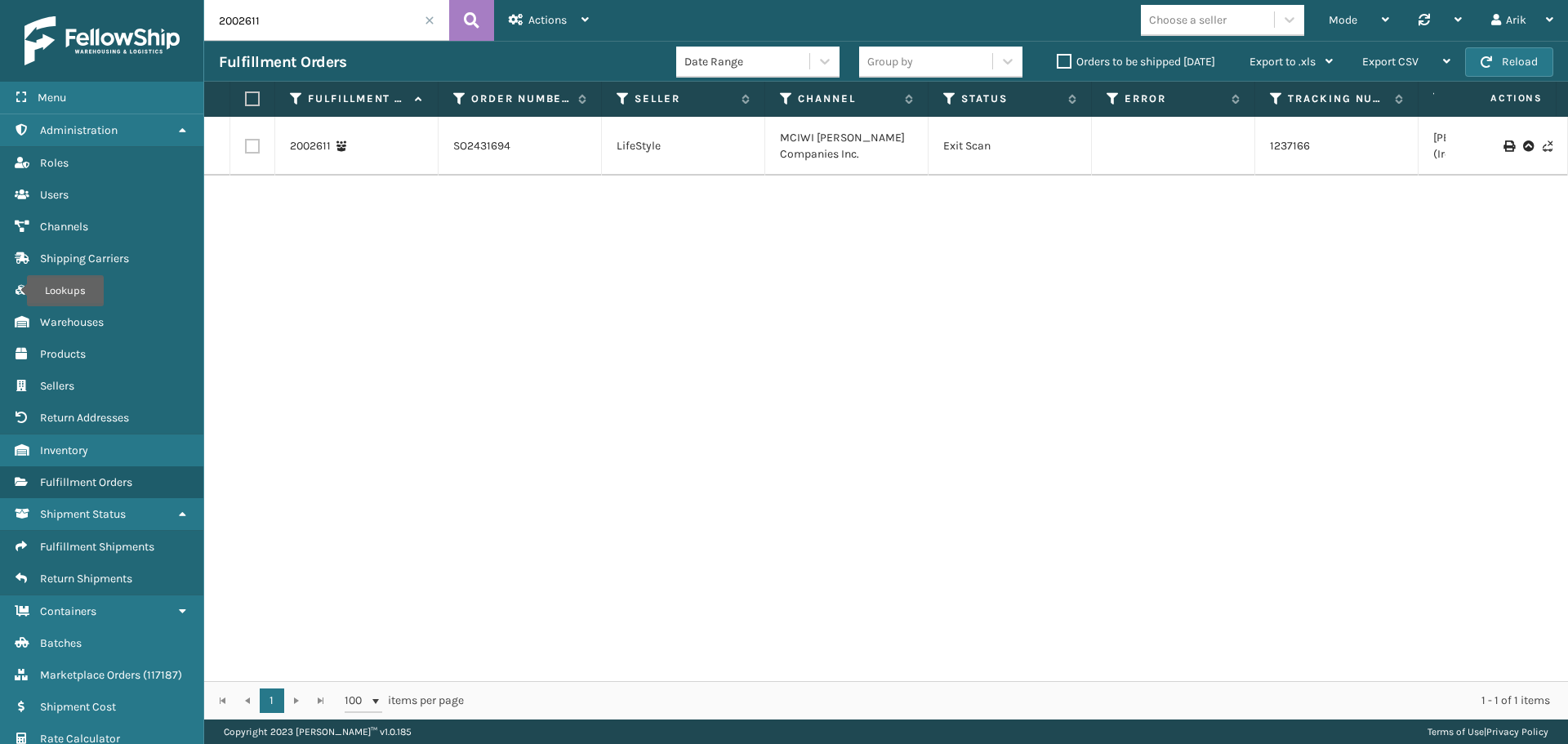
click at [256, 20] on input "2002611" at bounding box center [326, 20] width 245 height 40
paste input "6502150"
type input "6502150"
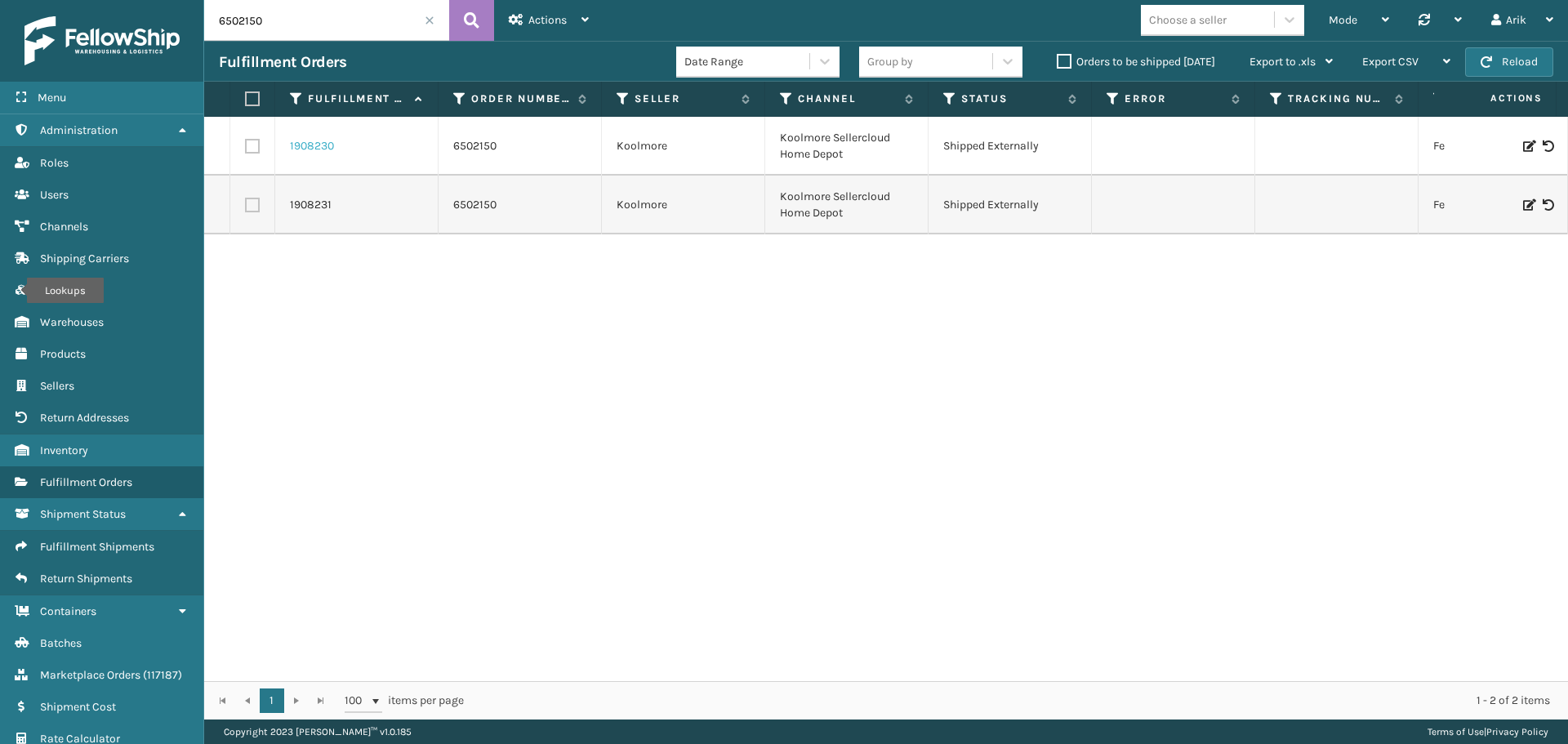
click at [317, 146] on link "1908230" at bounding box center [312, 146] width 44 height 17
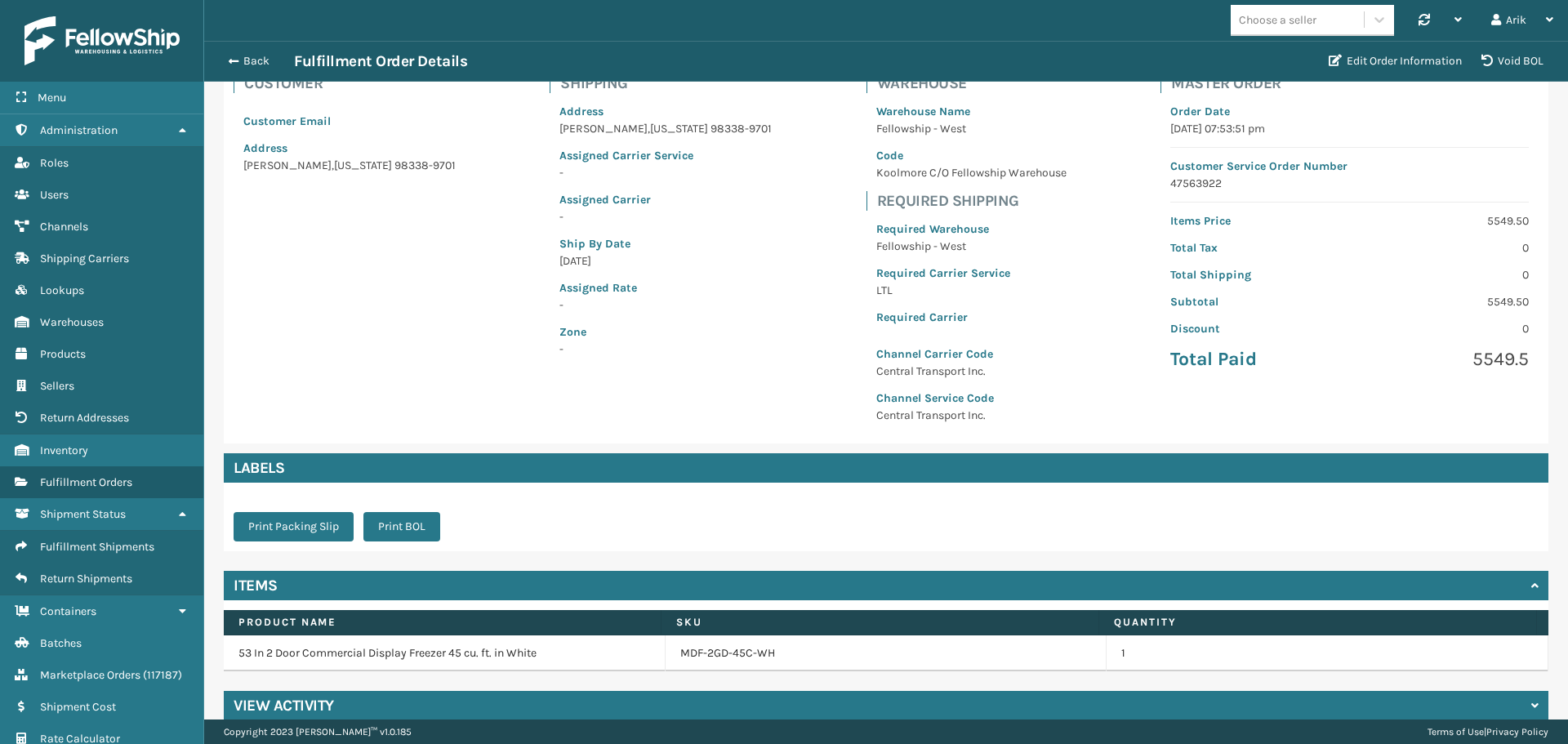
scroll to position [144, 0]
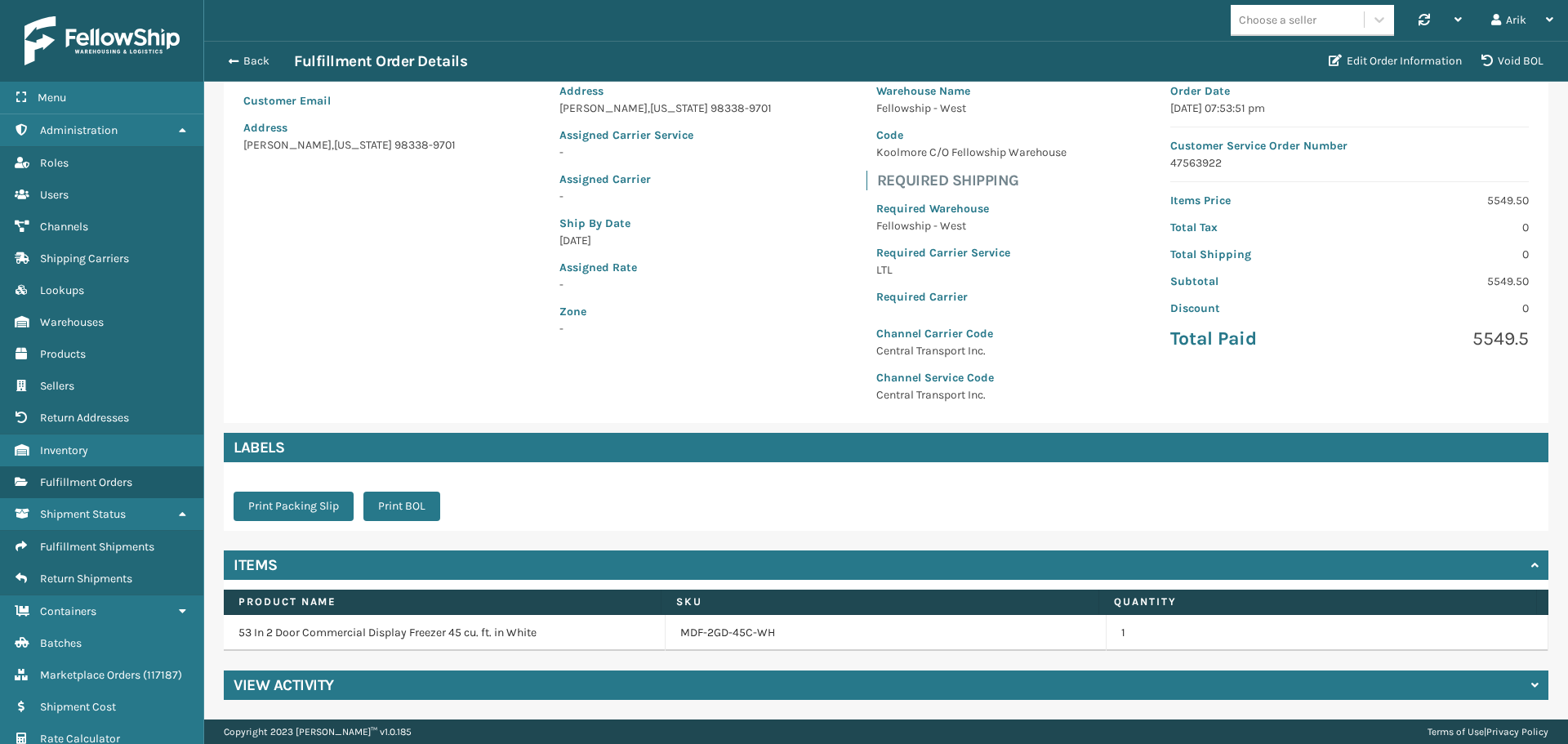
click at [333, 680] on h4 "View Activity" at bounding box center [284, 685] width 100 height 19
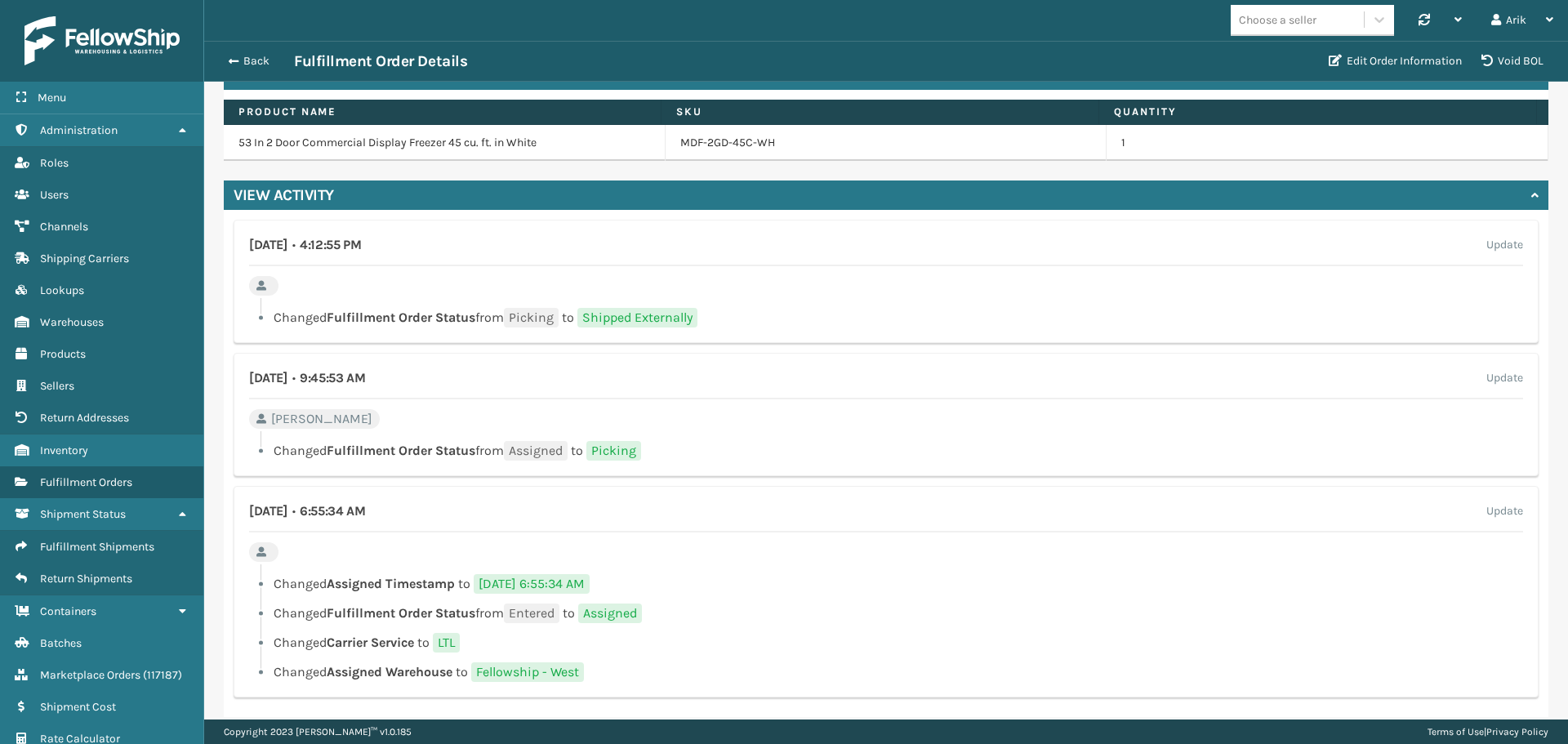
scroll to position [636, 0]
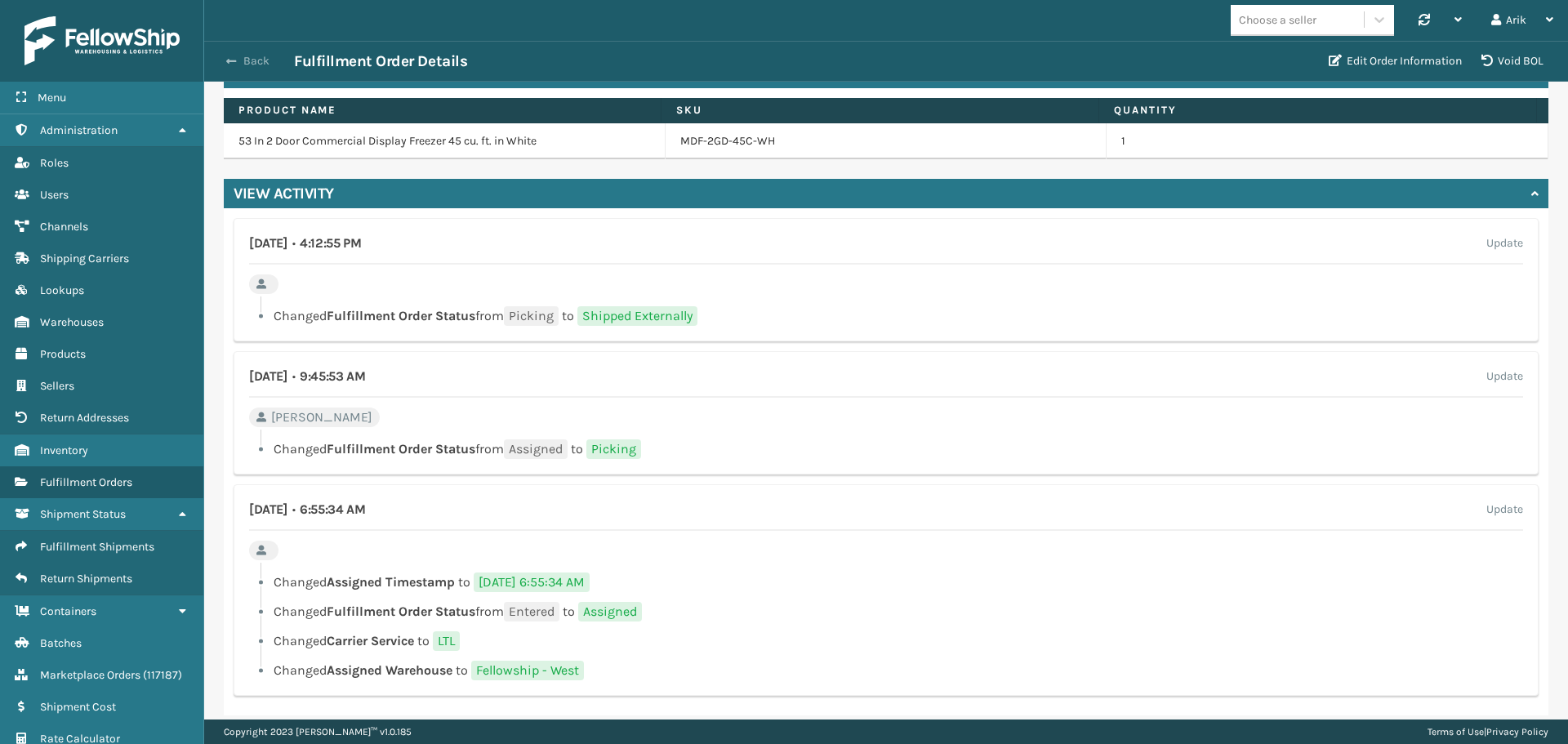
click at [227, 61] on span "button" at bounding box center [231, 61] width 10 height 11
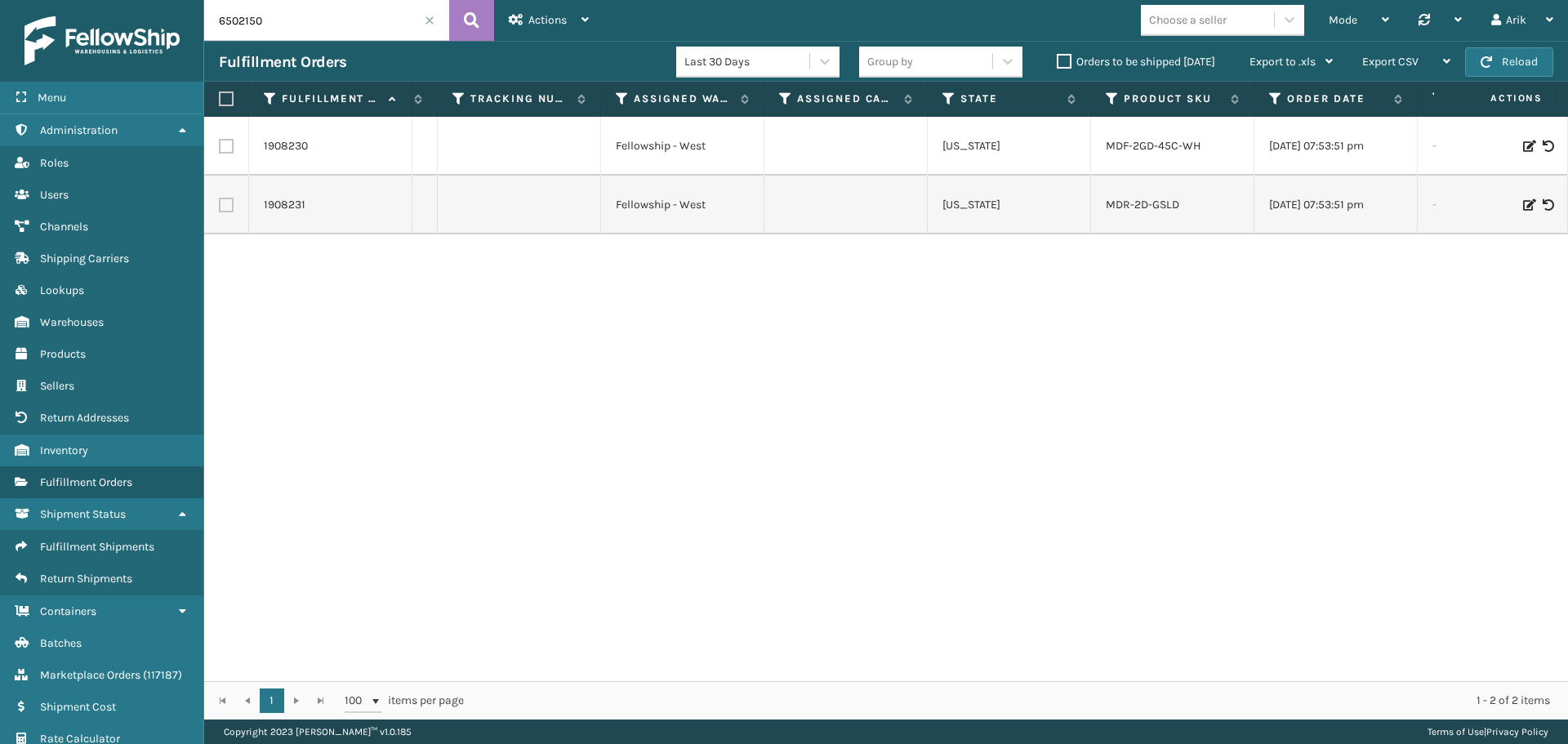
scroll to position [0, 819]
click at [272, 22] on input "6502150" at bounding box center [326, 20] width 245 height 40
click at [283, 145] on link "1908230" at bounding box center [285, 146] width 44 height 17
click at [277, 146] on link "1908230" at bounding box center [285, 146] width 44 height 17
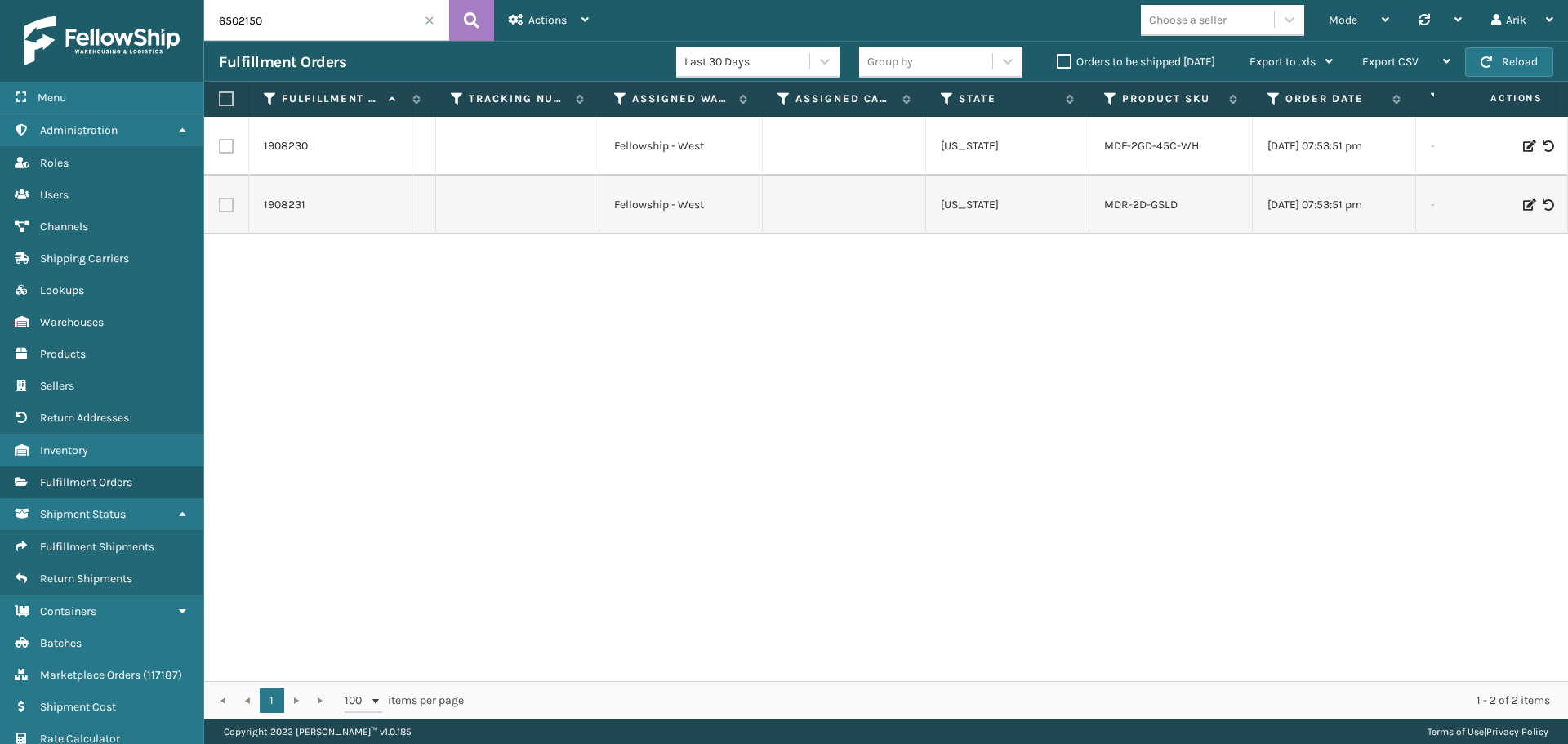
click at [278, 144] on link "1908230" at bounding box center [285, 146] width 44 height 17
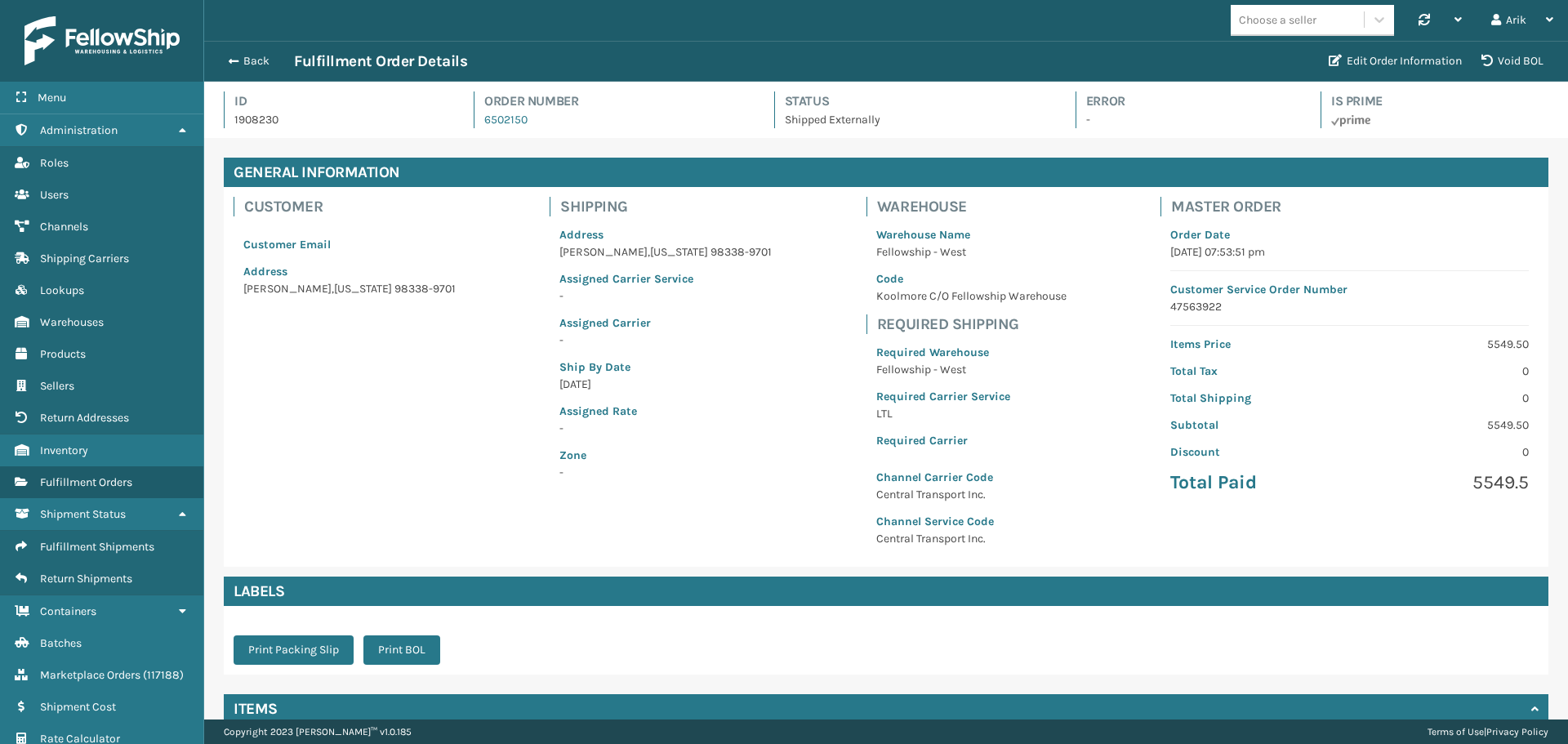
scroll to position [40, 1363]
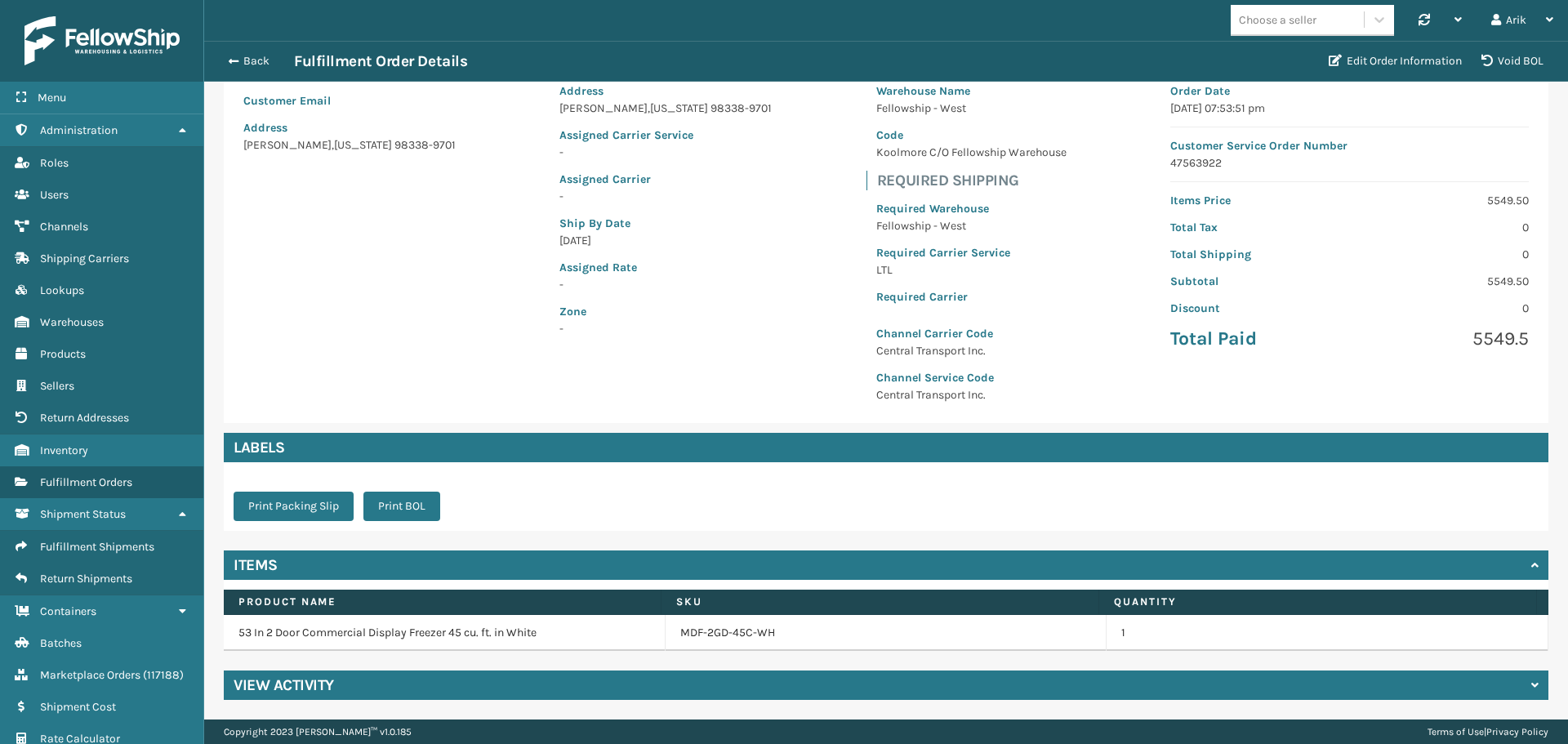
click at [458, 679] on div "View Activity" at bounding box center [886, 684] width 1324 height 29
